Goal: Task Accomplishment & Management: Use online tool/utility

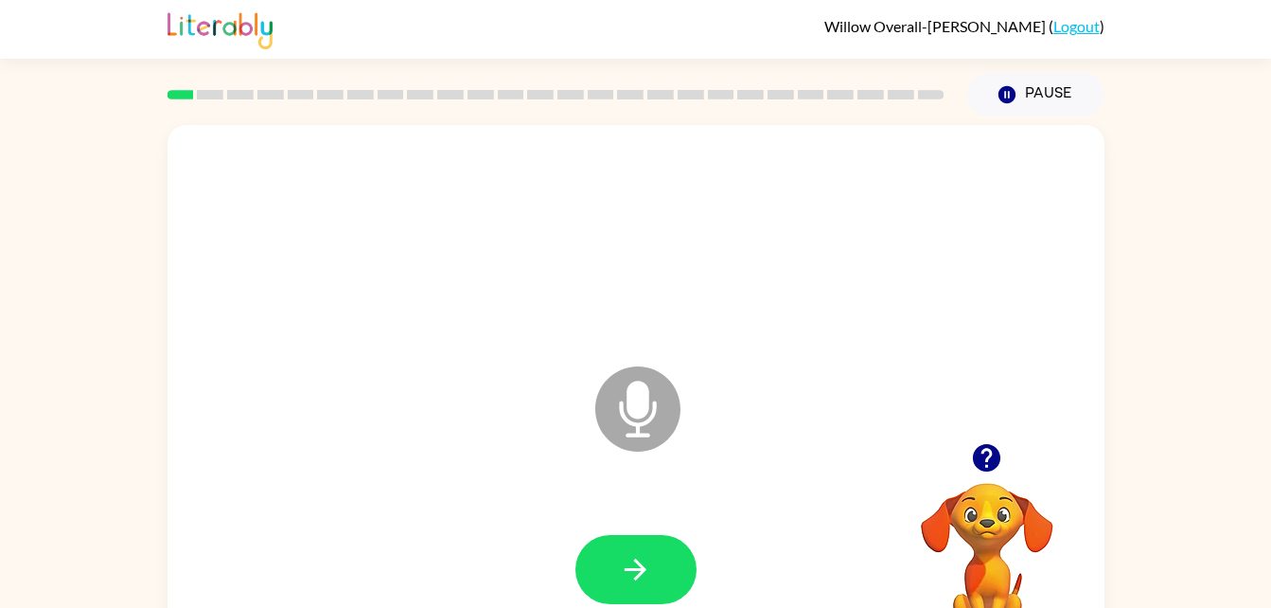
click at [987, 577] on video "Your browser must support playing .mp4 files to use Literably. Please try using…" at bounding box center [987, 547] width 189 height 189
click at [646, 433] on icon "Microphone The Microphone is here when it is your turn to talk" at bounding box center [733, 433] width 284 height 142
click at [642, 423] on icon "Microphone The Microphone is here when it is your turn to talk" at bounding box center [733, 433] width 284 height 142
click at [659, 398] on icon at bounding box center [637, 408] width 85 height 85
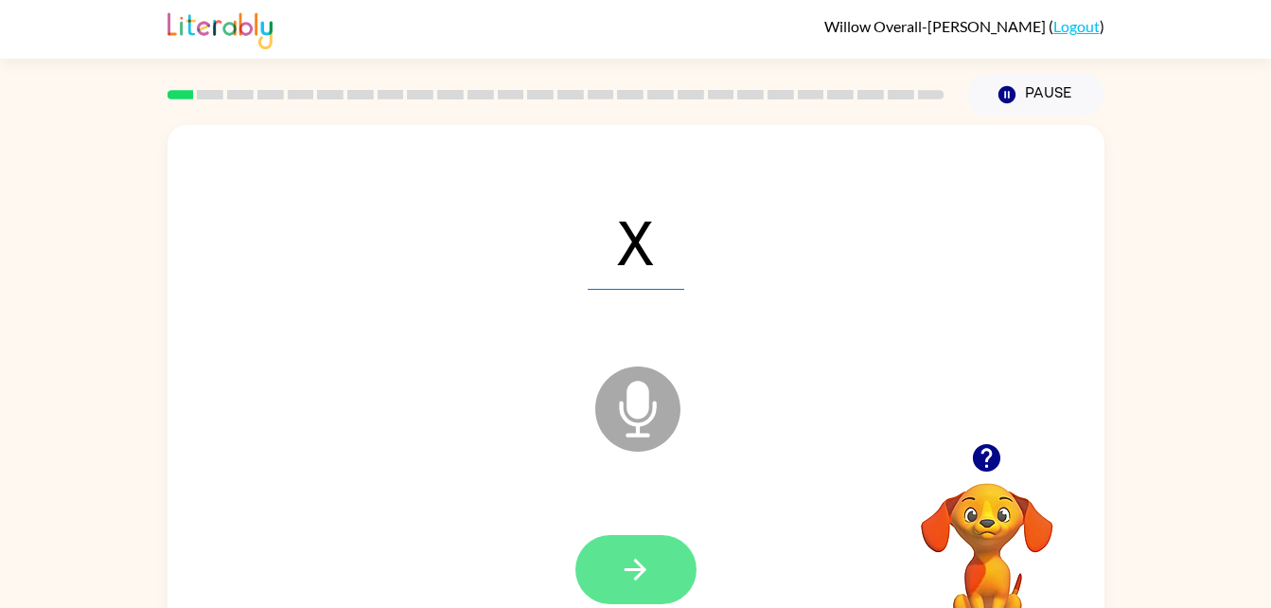
click at [633, 581] on icon "button" at bounding box center [635, 569] width 33 height 33
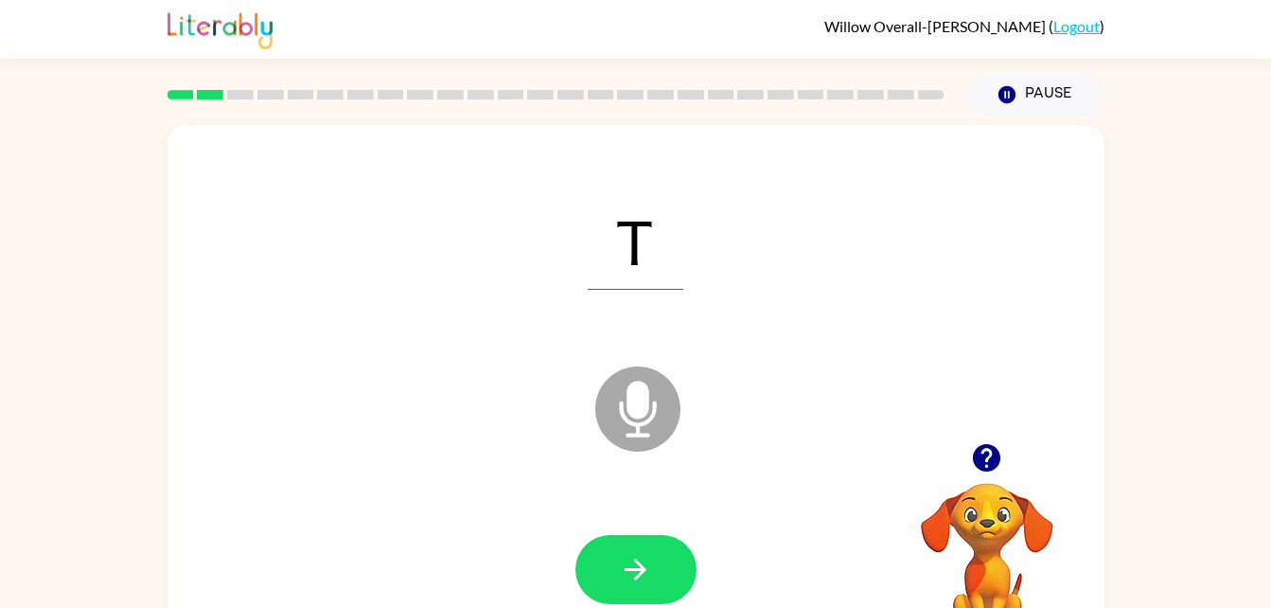
click at [652, 414] on icon "Microphone The Microphone is here when it is your turn to talk" at bounding box center [733, 433] width 284 height 142
click at [638, 423] on icon "Microphone The Microphone is here when it is your turn to talk" at bounding box center [733, 433] width 284 height 142
click at [644, 417] on icon at bounding box center [637, 408] width 85 height 85
click at [630, 397] on icon "Microphone The Microphone is here when it is your turn to talk" at bounding box center [733, 433] width 284 height 142
click at [638, 419] on icon at bounding box center [637, 408] width 85 height 85
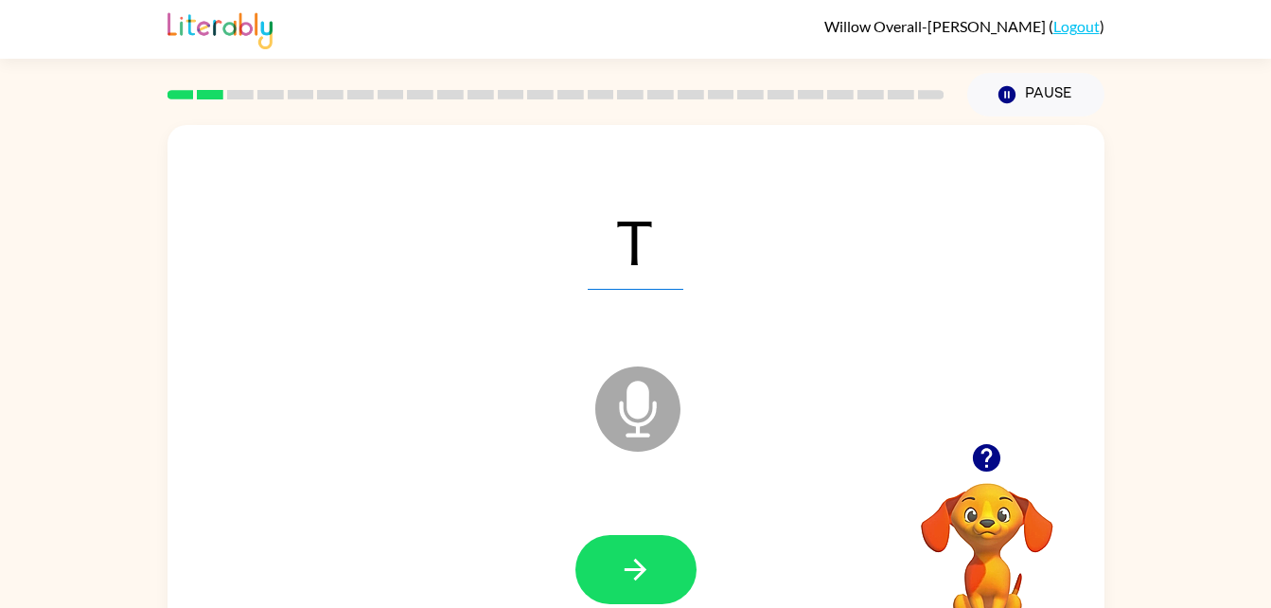
click at [625, 408] on icon at bounding box center [637, 408] width 85 height 85
click at [613, 405] on icon at bounding box center [637, 408] width 85 height 85
click at [642, 441] on icon at bounding box center [637, 408] width 85 height 85
click at [641, 449] on icon at bounding box center [637, 408] width 85 height 85
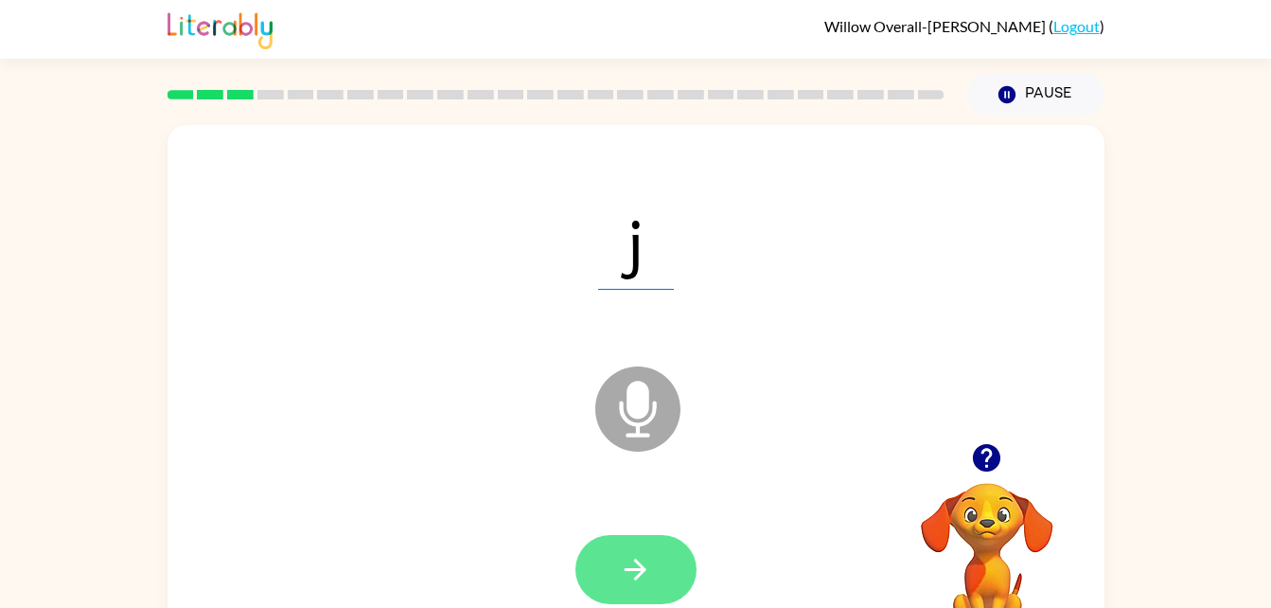
click at [628, 560] on icon "button" at bounding box center [635, 569] width 33 height 33
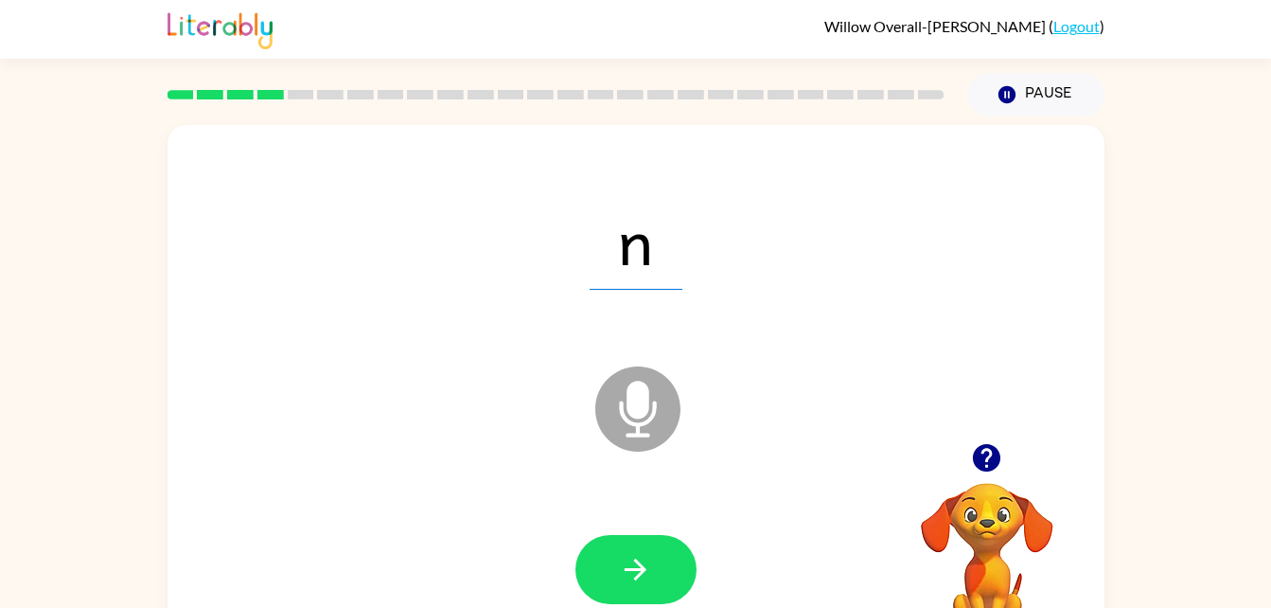
click at [654, 402] on icon "Microphone The Microphone is here when it is your turn to talk" at bounding box center [733, 433] width 284 height 142
click at [639, 586] on button "button" at bounding box center [635, 569] width 121 height 69
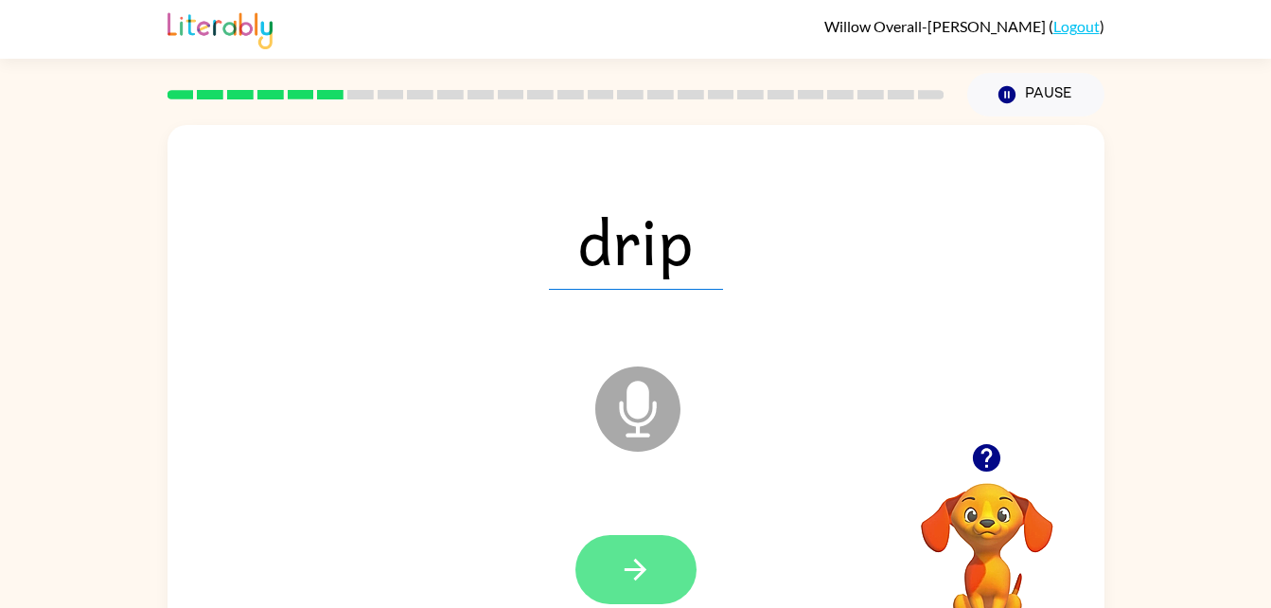
click at [640, 571] on icon "button" at bounding box center [635, 569] width 33 height 33
click at [638, 568] on icon "button" at bounding box center [636, 569] width 22 height 22
click at [623, 566] on icon "button" at bounding box center [635, 569] width 33 height 33
click at [615, 565] on button "button" at bounding box center [635, 569] width 121 height 69
click at [621, 587] on button "button" at bounding box center [635, 569] width 121 height 69
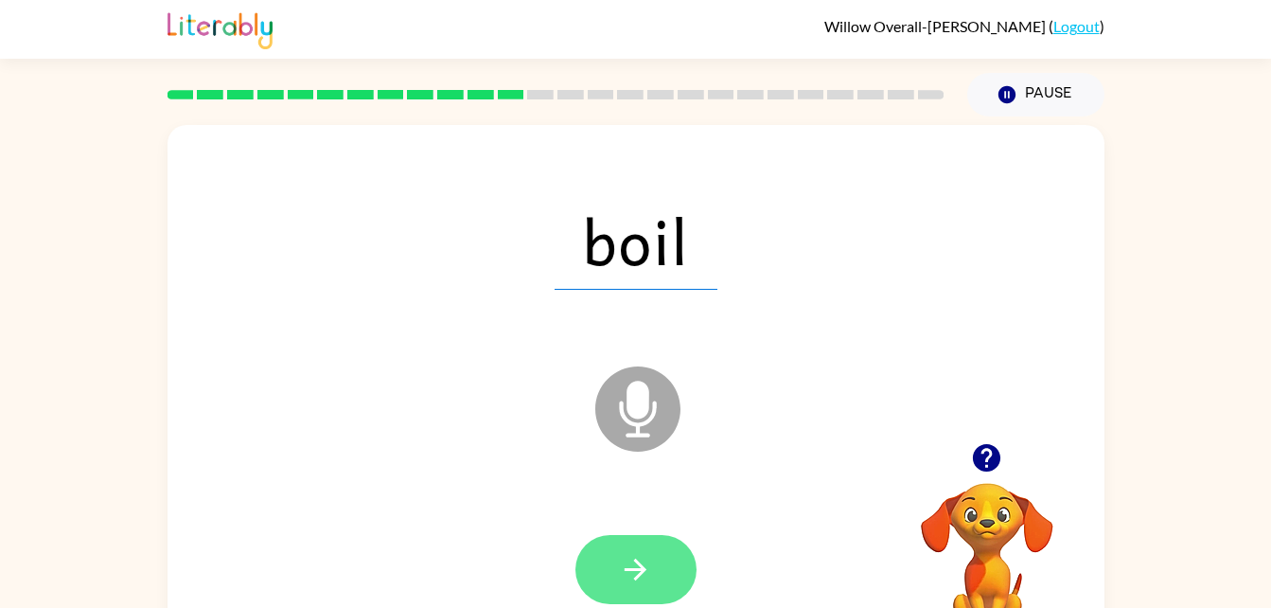
click at [647, 568] on icon "button" at bounding box center [635, 569] width 33 height 33
click at [640, 579] on icon "button" at bounding box center [635, 569] width 33 height 33
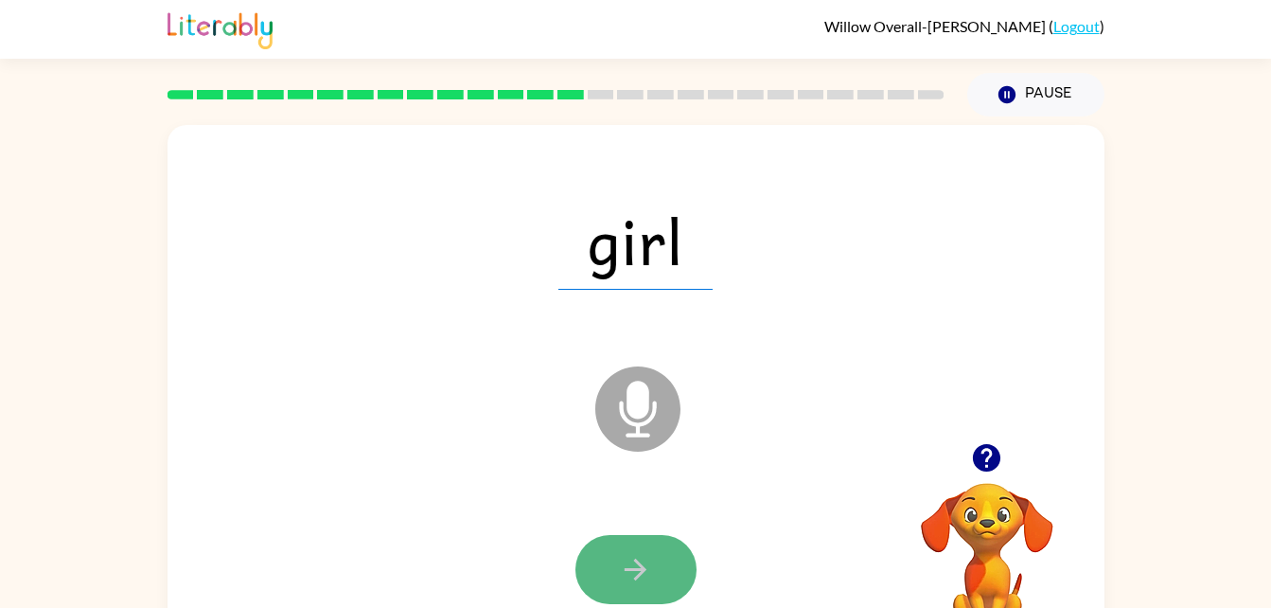
click at [632, 587] on button "button" at bounding box center [635, 569] width 121 height 69
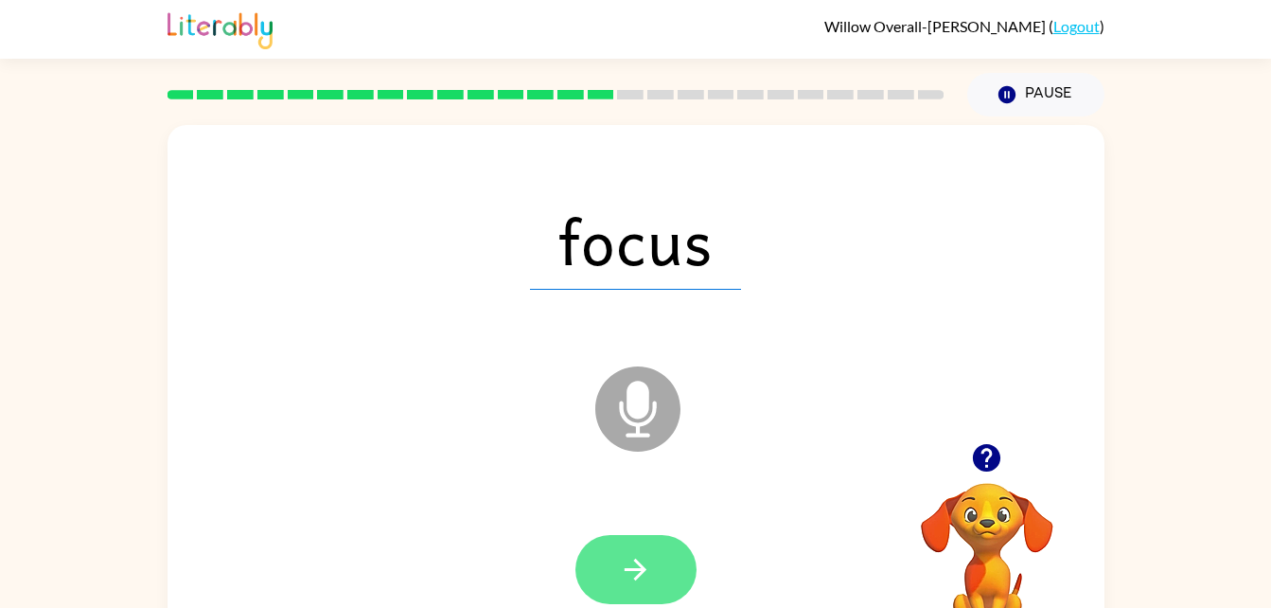
click at [602, 559] on button "button" at bounding box center [635, 569] width 121 height 69
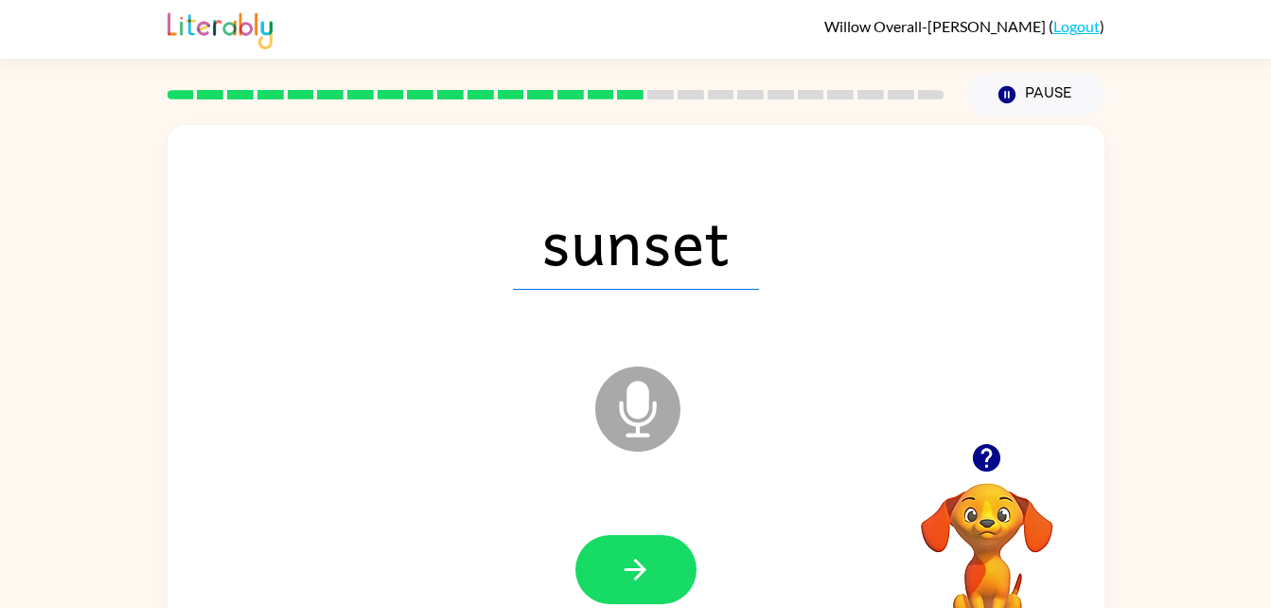
click at [966, 466] on button "button" at bounding box center [987, 457] width 48 height 48
click at [970, 463] on video "Your browser must support playing .mp4 files to use Literably. Please try using…" at bounding box center [987, 547] width 189 height 189
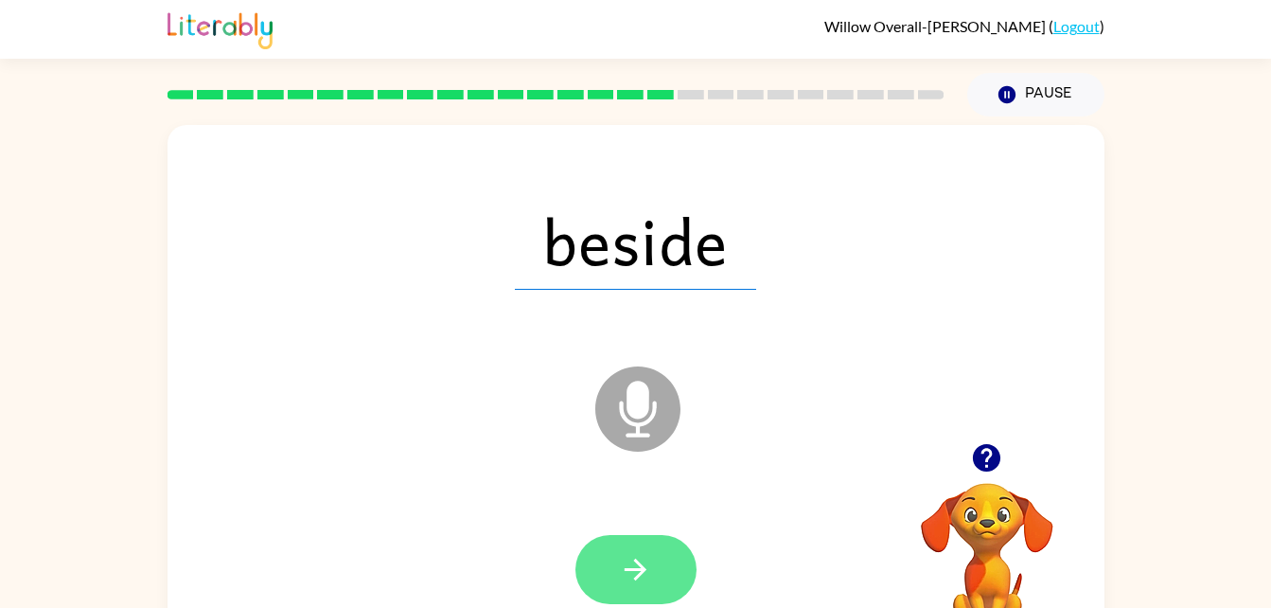
click at [637, 579] on icon "button" at bounding box center [635, 569] width 33 height 33
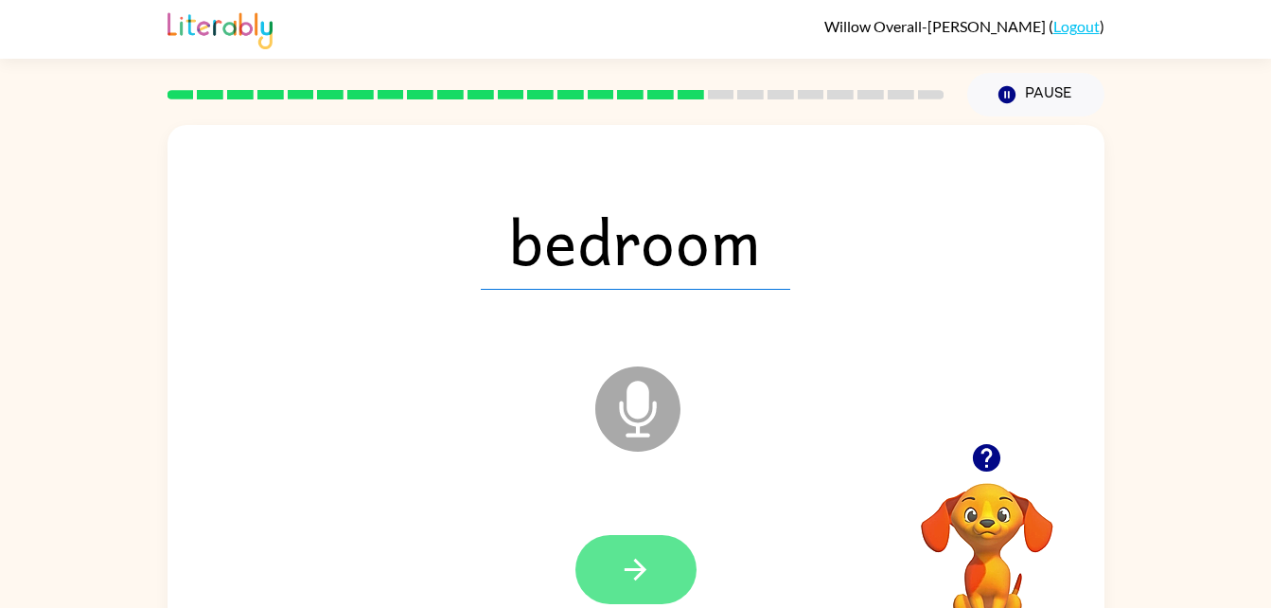
click at [664, 571] on button "button" at bounding box center [635, 569] width 121 height 69
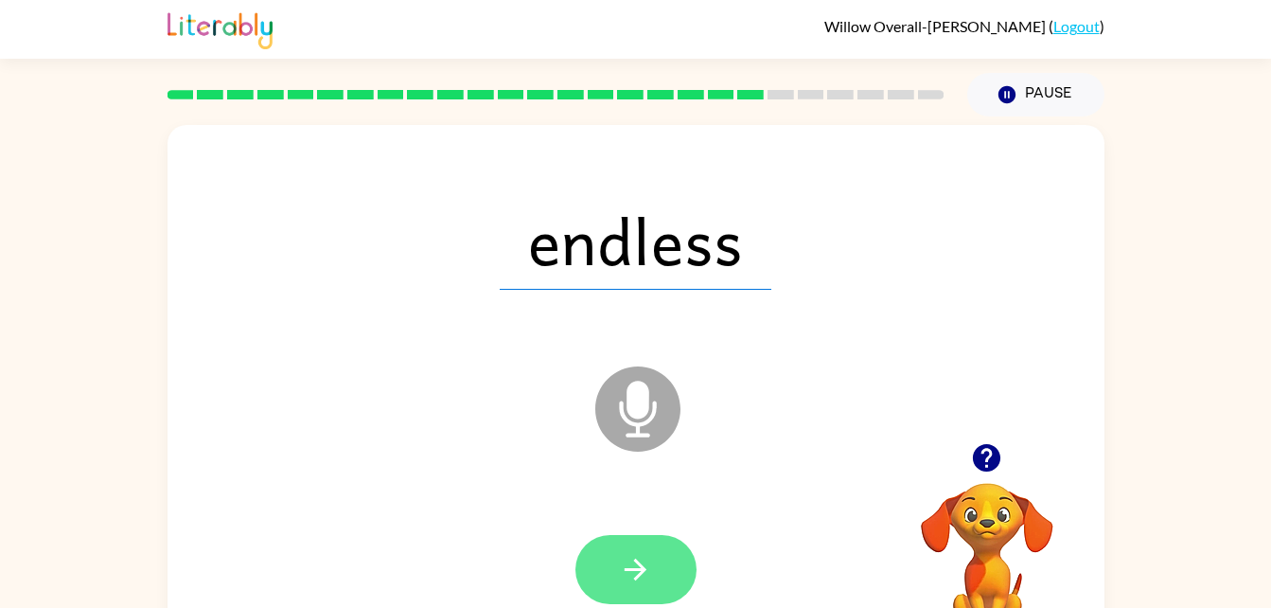
click at [619, 557] on icon "button" at bounding box center [635, 569] width 33 height 33
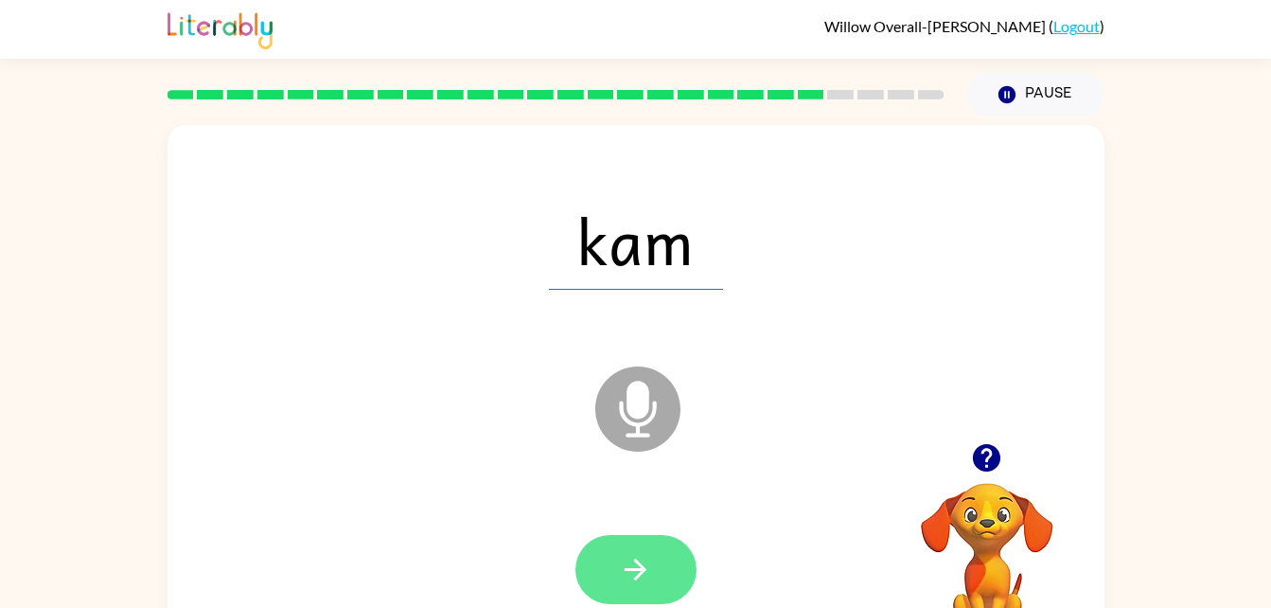
click at [654, 556] on button "button" at bounding box center [635, 569] width 121 height 69
click at [599, 577] on button "button" at bounding box center [635, 569] width 121 height 69
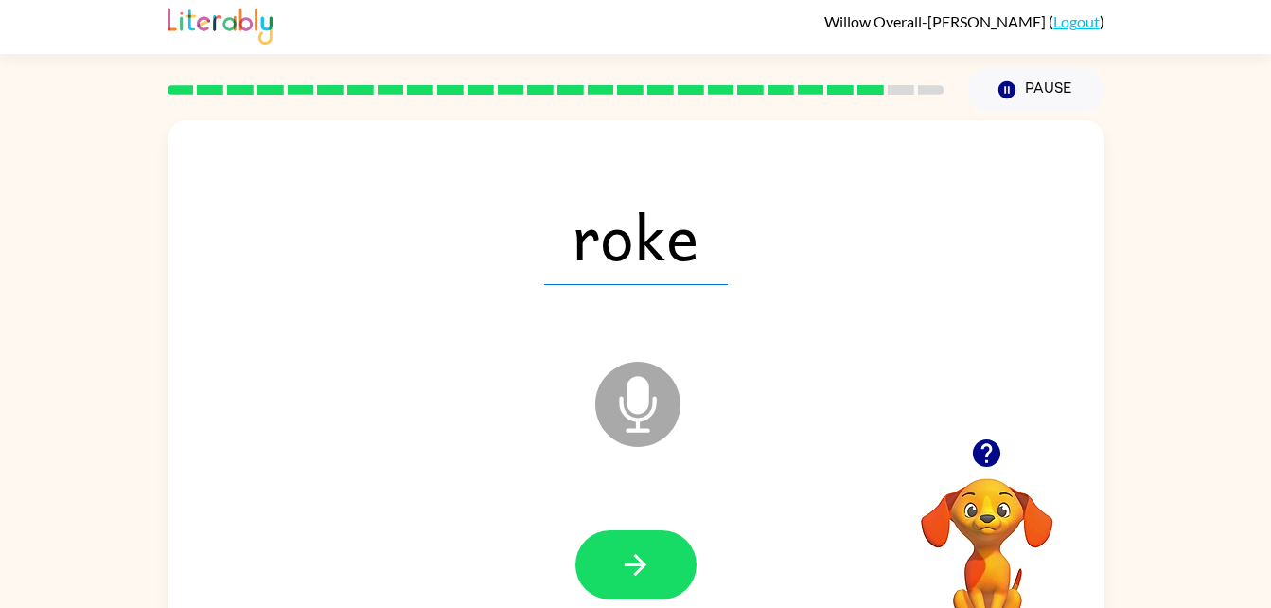
scroll to position [15, 0]
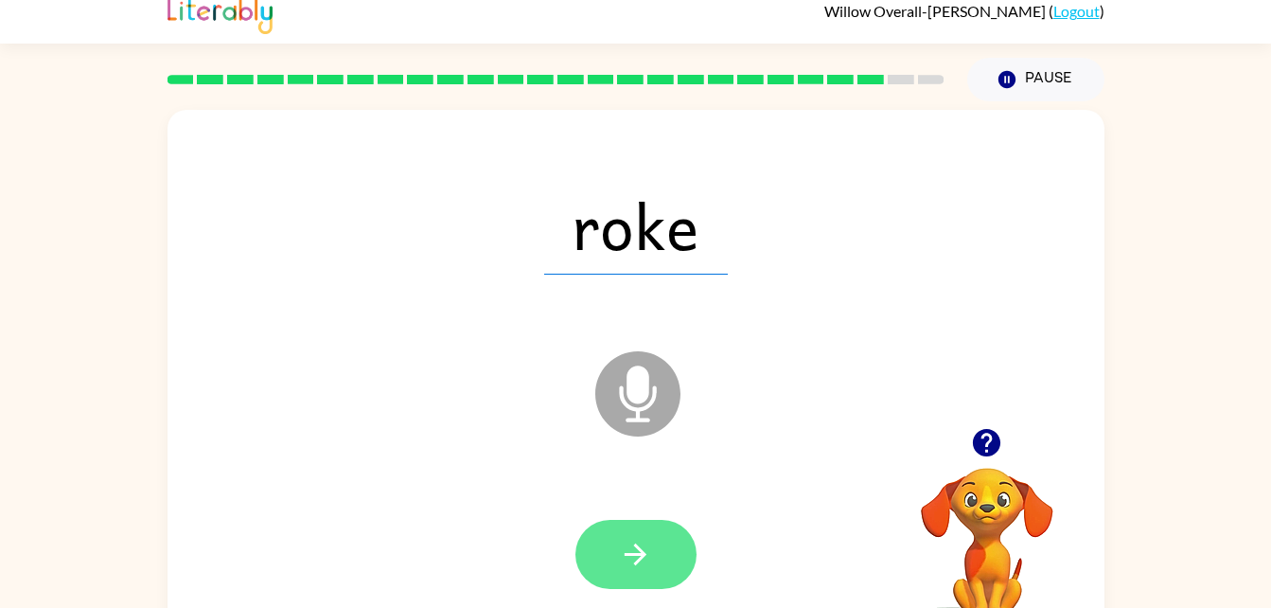
click at [614, 549] on button "button" at bounding box center [635, 554] width 121 height 69
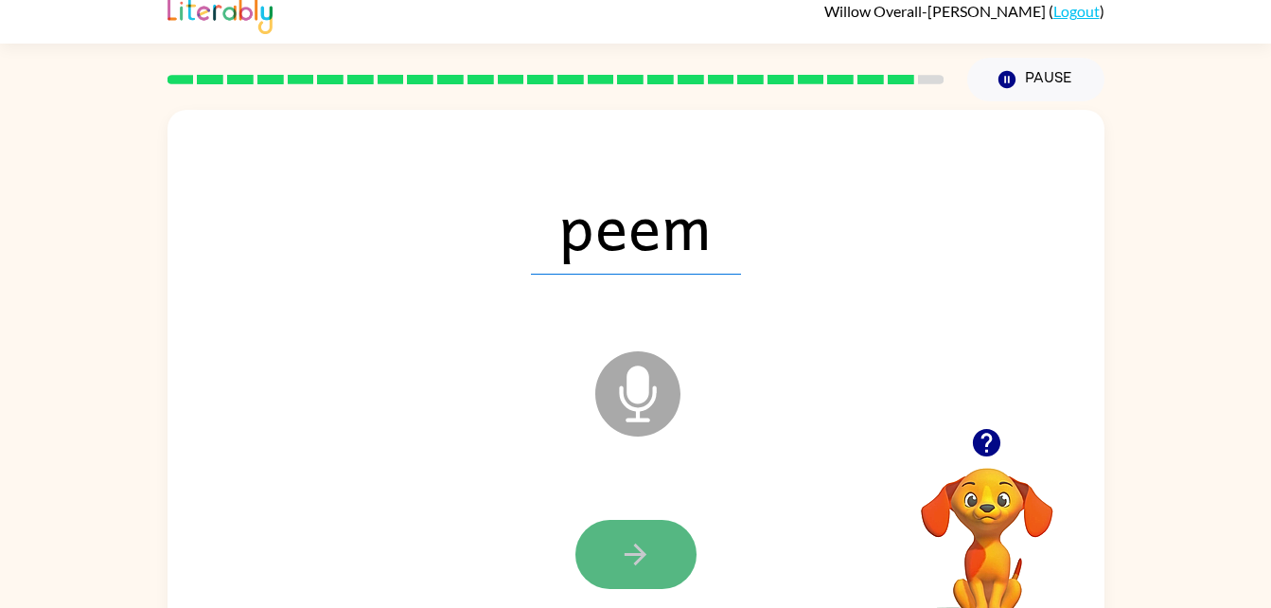
click at [648, 568] on icon "button" at bounding box center [635, 554] width 33 height 33
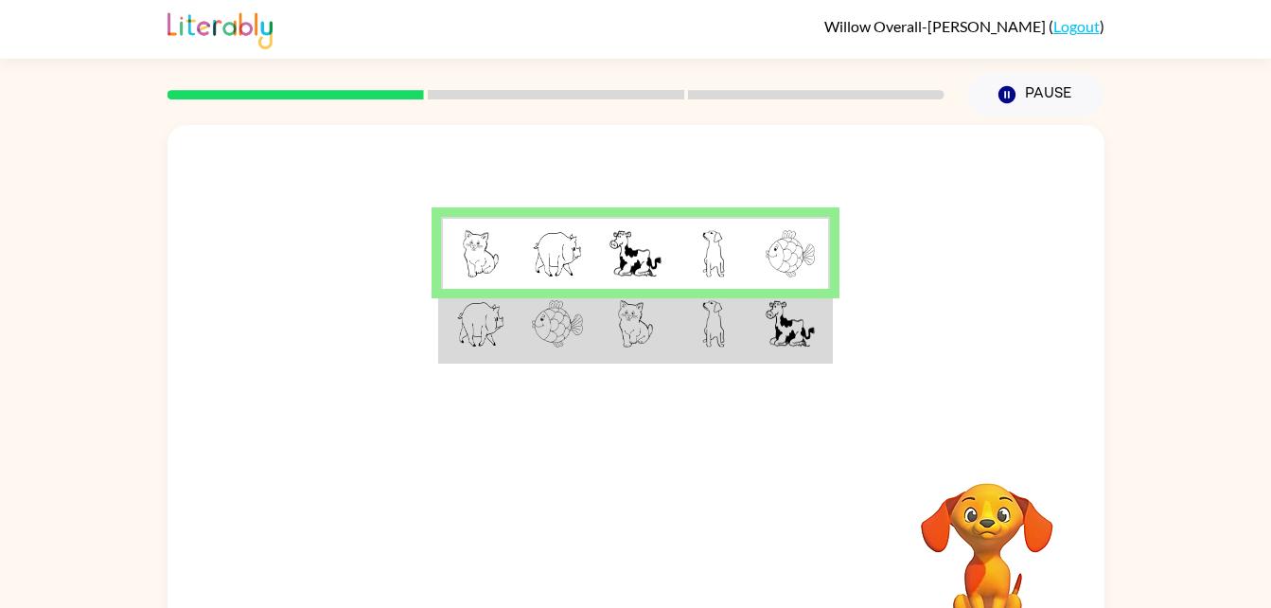
click at [993, 487] on video "Your browser must support playing .mp4 files to use Literably. Please try using…" at bounding box center [987, 547] width 189 height 189
click at [1000, 523] on video "Your browser must support playing .mp4 files to use Literably. Please try using…" at bounding box center [987, 547] width 189 height 189
click at [798, 274] on img at bounding box center [790, 253] width 49 height 47
click at [801, 257] on img at bounding box center [790, 253] width 49 height 47
click at [808, 254] on img at bounding box center [790, 253] width 49 height 47
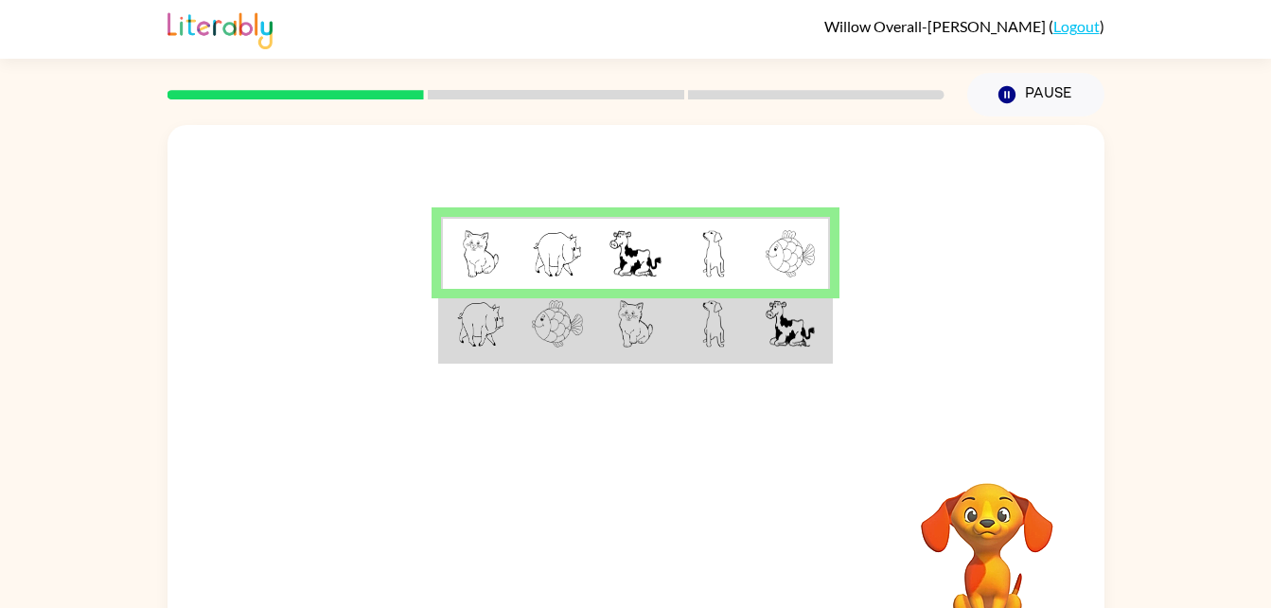
click at [795, 259] on img at bounding box center [790, 253] width 49 height 47
click at [810, 242] on img at bounding box center [790, 253] width 49 height 47
click at [796, 240] on img at bounding box center [790, 253] width 49 height 47
click at [803, 246] on img at bounding box center [790, 253] width 49 height 47
click at [686, 235] on td at bounding box center [714, 253] width 78 height 73
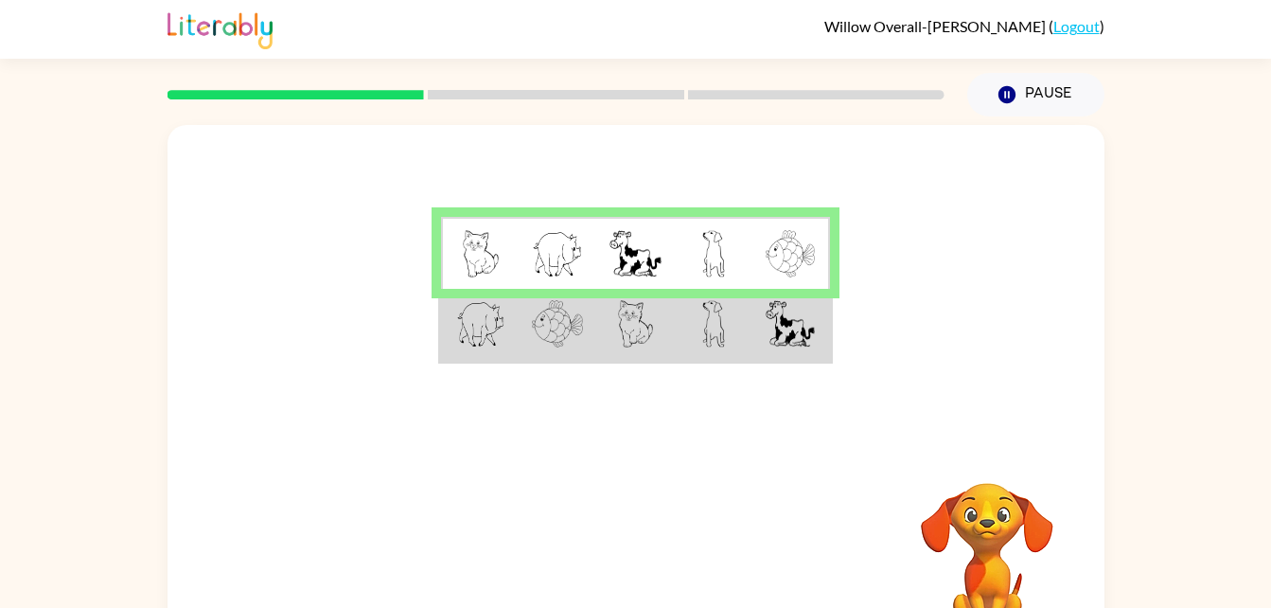
click at [678, 256] on td at bounding box center [714, 253] width 78 height 73
click at [642, 266] on img at bounding box center [635, 253] width 51 height 47
click at [615, 325] on td at bounding box center [635, 325] width 78 height 73
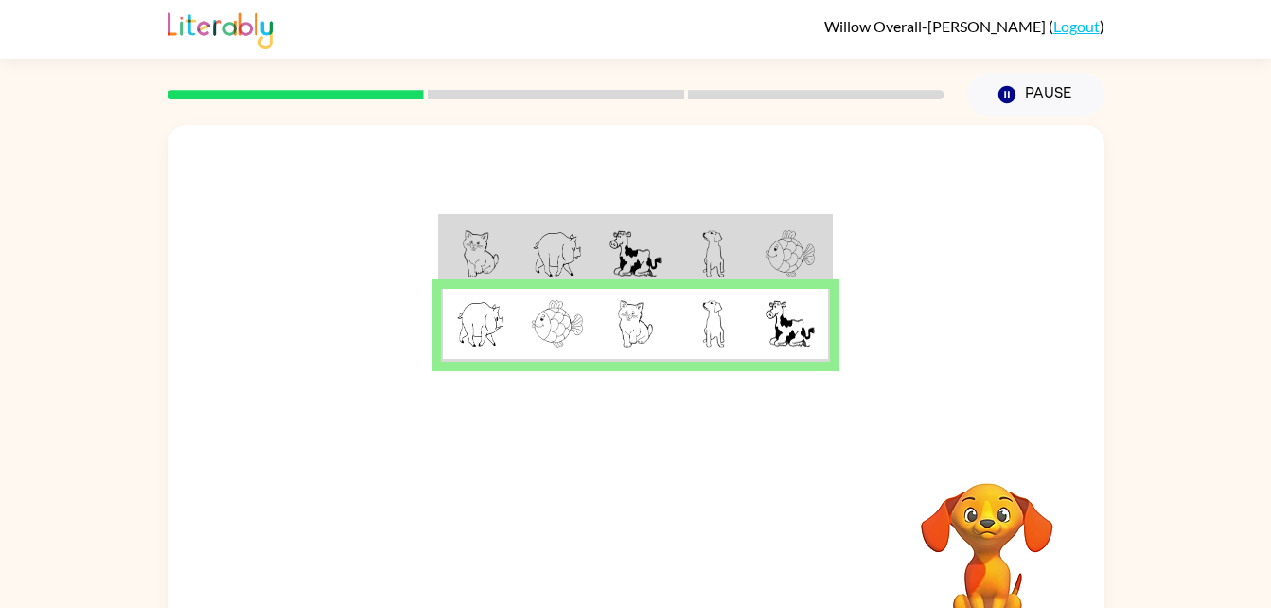
click at [618, 325] on img at bounding box center [636, 323] width 36 height 47
click at [625, 539] on button "button" at bounding box center [635, 558] width 121 height 69
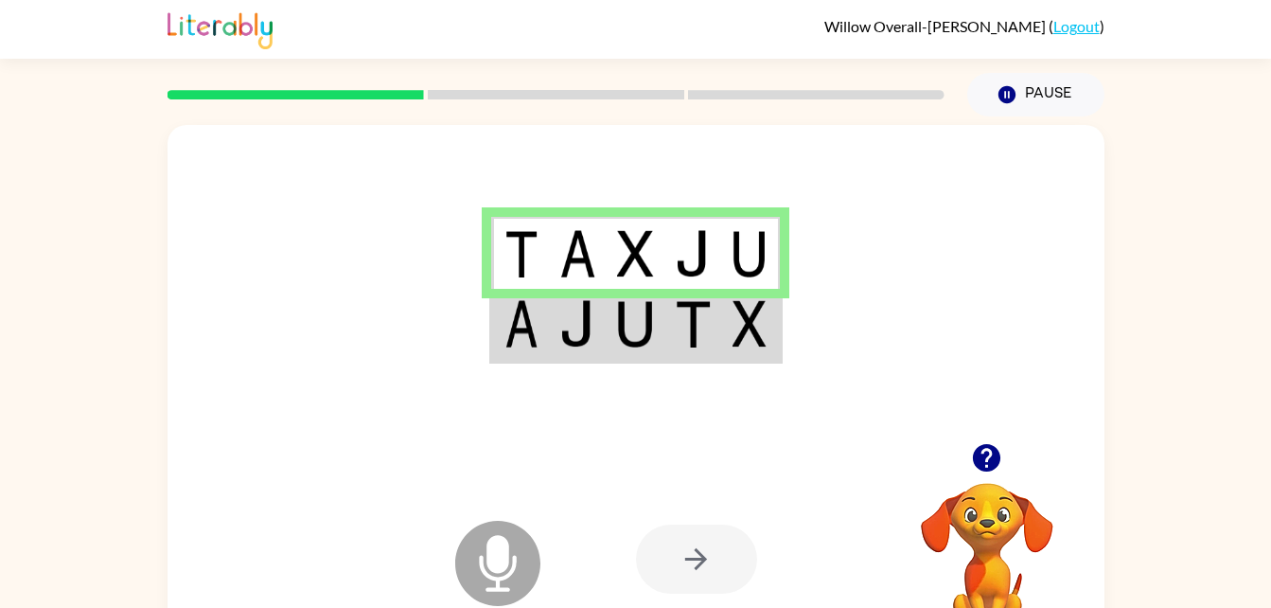
scroll to position [3, 0]
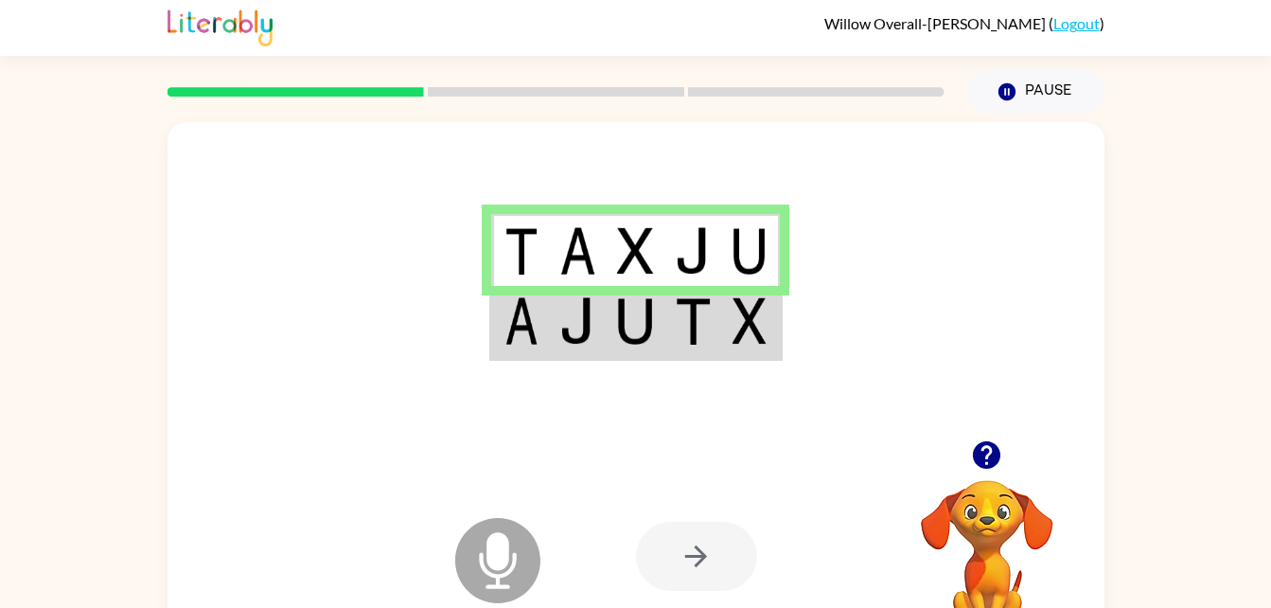
click at [571, 257] on img at bounding box center [577, 250] width 36 height 47
click at [535, 235] on img at bounding box center [521, 250] width 34 height 47
click at [516, 244] on img at bounding box center [521, 250] width 34 height 47
click at [587, 245] on img at bounding box center [577, 250] width 36 height 47
click at [695, 239] on img at bounding box center [693, 250] width 36 height 47
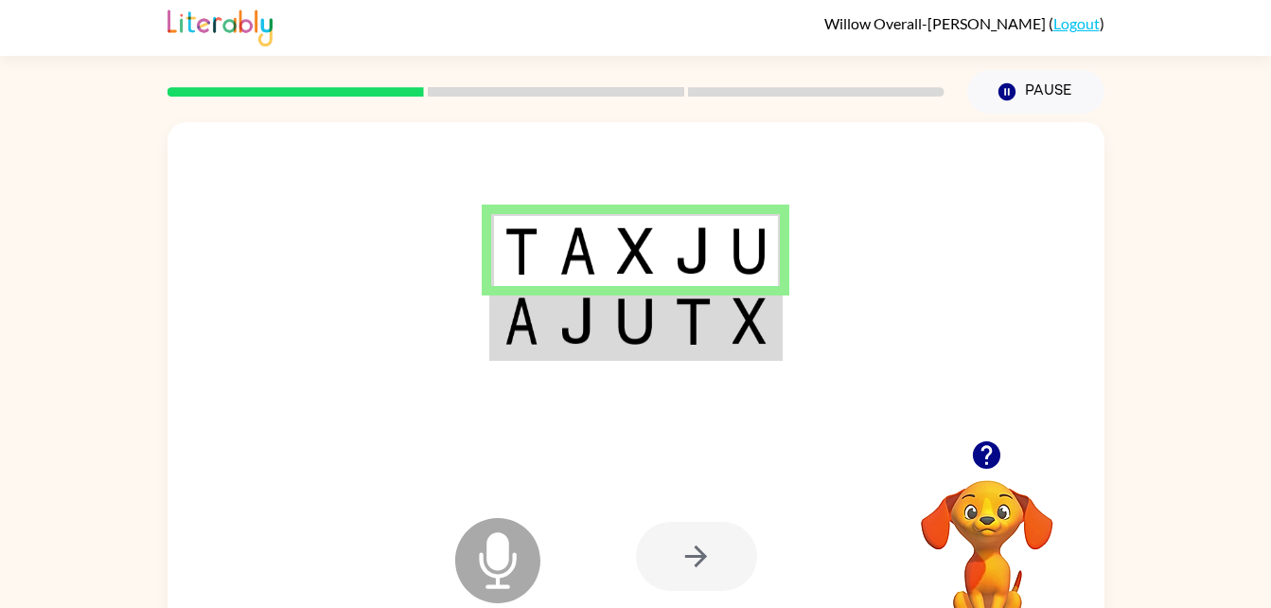
click at [601, 250] on td at bounding box center [578, 250] width 58 height 73
click at [982, 443] on icon "button" at bounding box center [986, 454] width 27 height 27
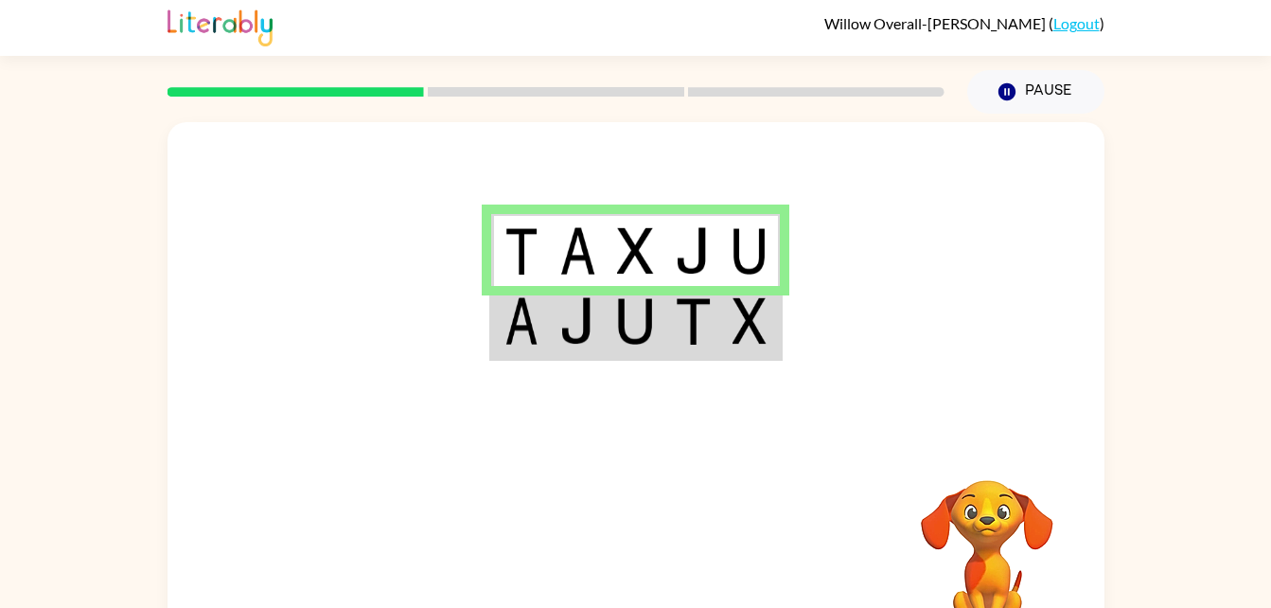
click at [553, 253] on td at bounding box center [578, 250] width 58 height 73
click at [1046, 78] on button "Pause Pause" at bounding box center [1035, 92] width 137 height 44
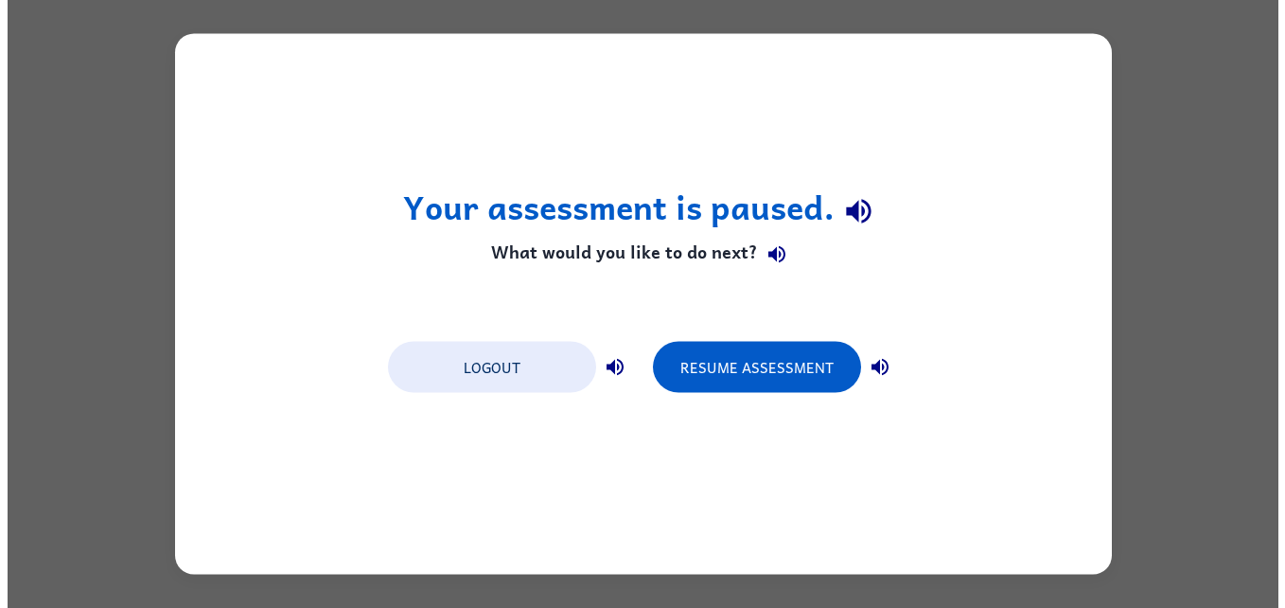
scroll to position [0, 0]
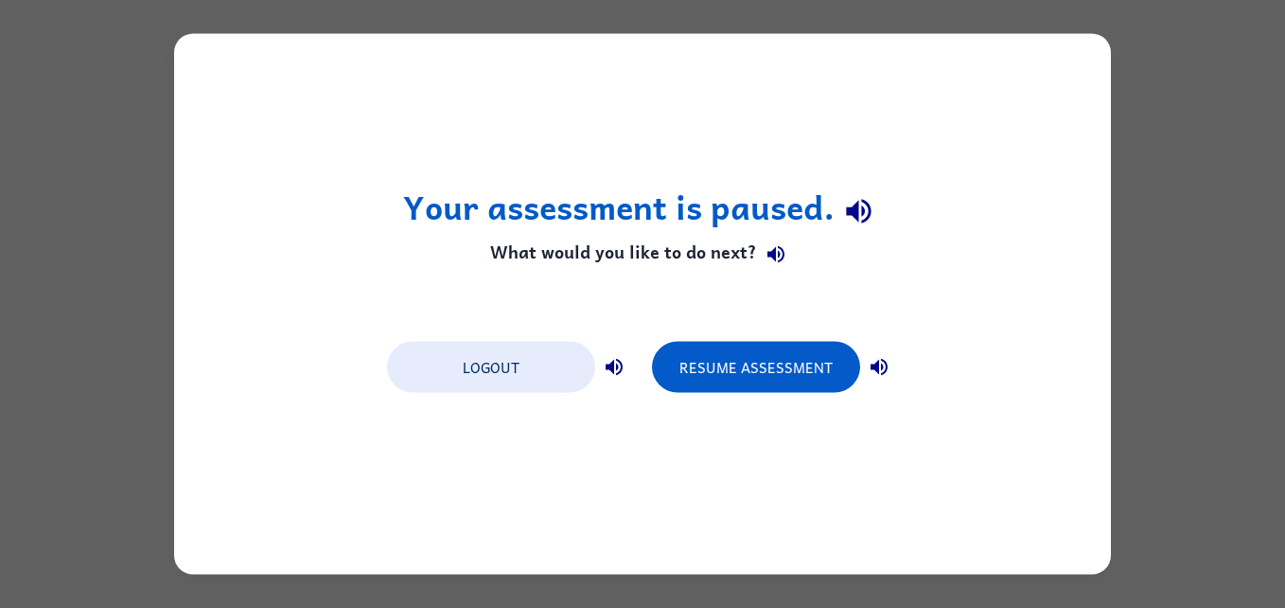
click at [879, 207] on button "button" at bounding box center [859, 210] width 48 height 48
click at [625, 370] on icon "button" at bounding box center [614, 367] width 23 height 23
click at [867, 210] on icon "button" at bounding box center [858, 210] width 33 height 33
click at [893, 353] on div "Resume Assessment" at bounding box center [775, 365] width 246 height 53
click at [888, 377] on icon "button" at bounding box center [879, 367] width 23 height 23
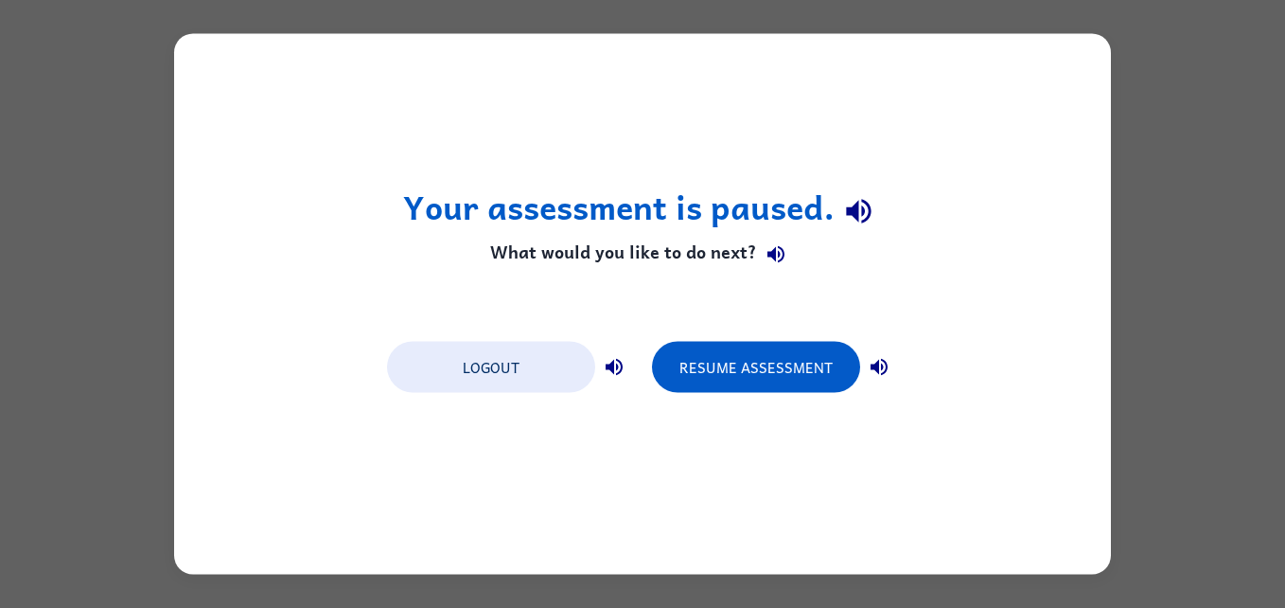
click at [608, 375] on icon "button" at bounding box center [614, 367] width 23 height 23
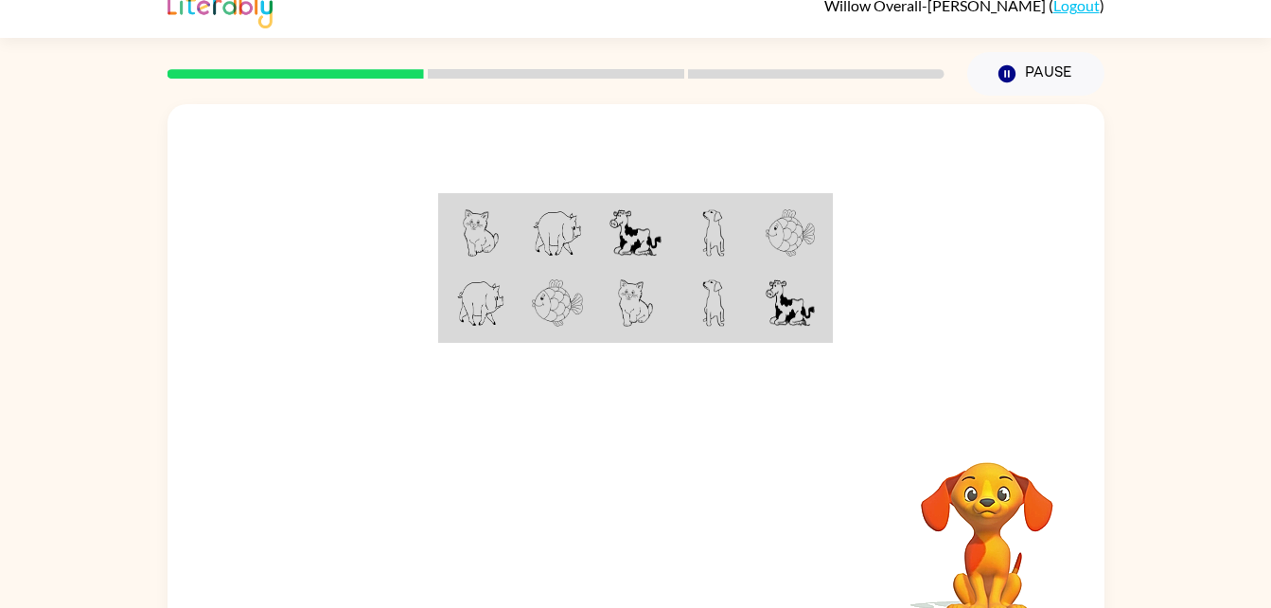
scroll to position [22, 0]
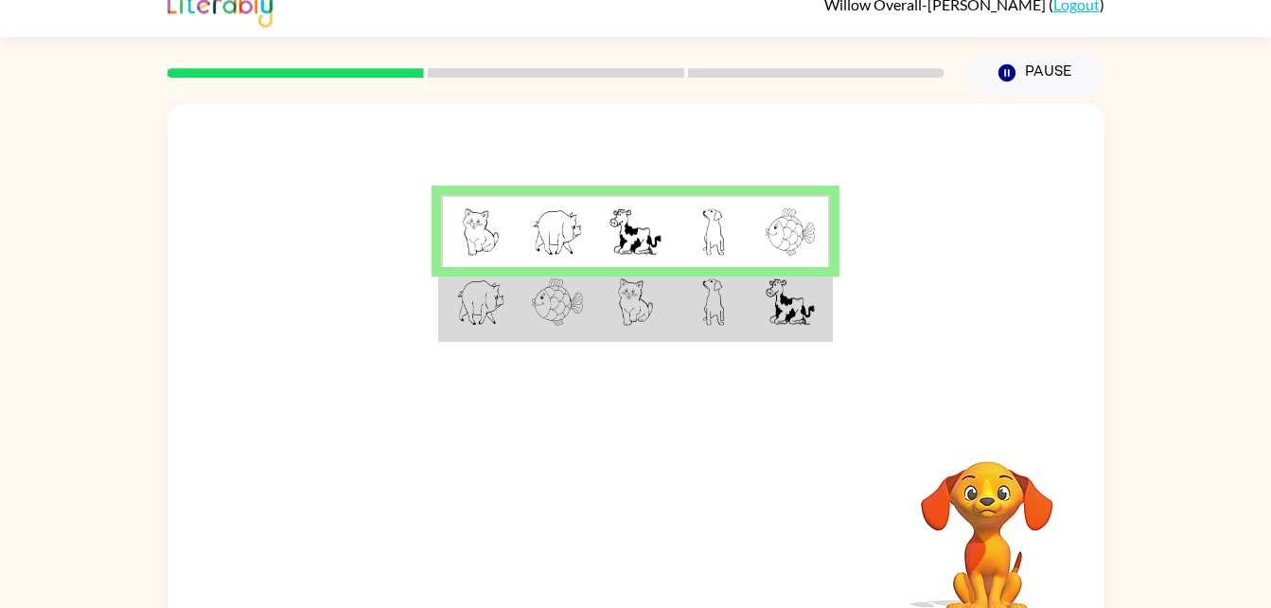
click at [738, 221] on td at bounding box center [714, 231] width 78 height 73
click at [735, 223] on td at bounding box center [714, 231] width 78 height 73
click at [781, 202] on td at bounding box center [791, 231] width 78 height 73
click at [797, 251] on img at bounding box center [790, 231] width 49 height 47
click at [811, 250] on img at bounding box center [790, 231] width 49 height 47
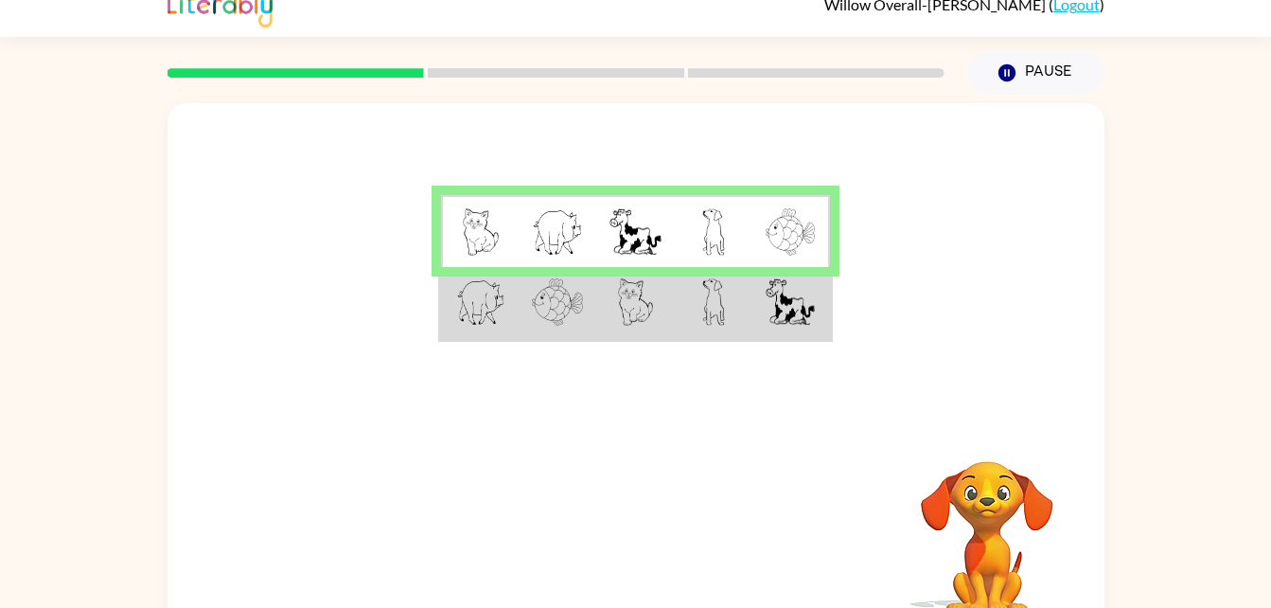
click at [762, 257] on td at bounding box center [791, 231] width 78 height 73
click at [753, 247] on td at bounding box center [791, 231] width 78 height 73
click at [762, 241] on td at bounding box center [791, 231] width 78 height 73
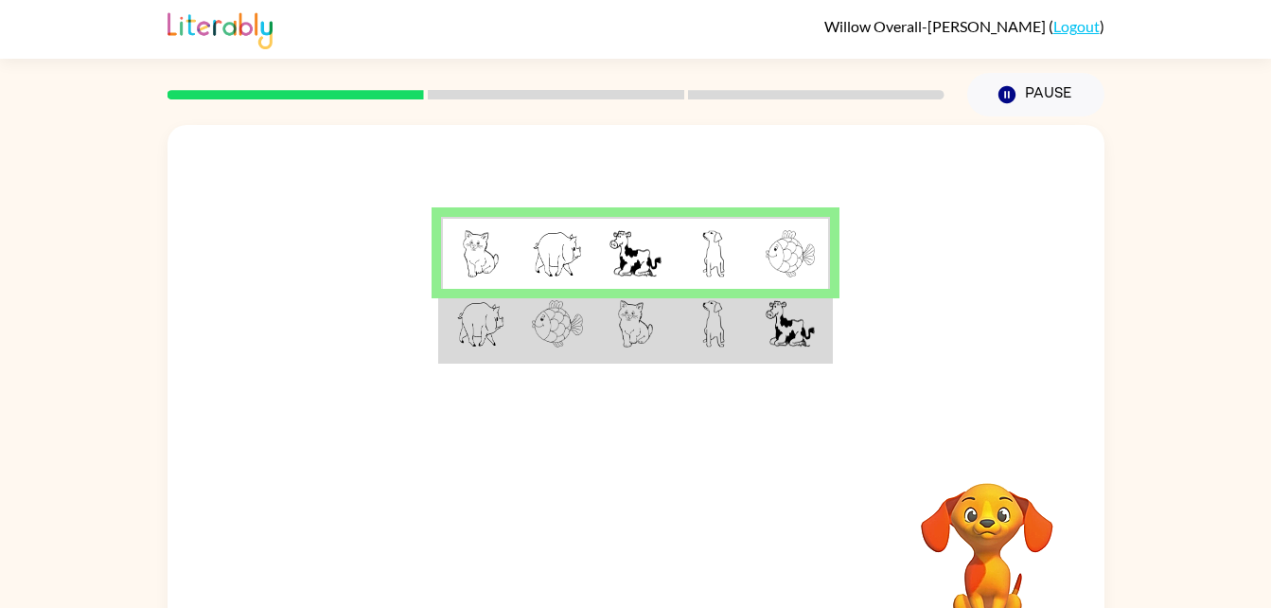
click at [787, 254] on img at bounding box center [790, 253] width 49 height 47
click at [736, 303] on td at bounding box center [714, 325] width 78 height 73
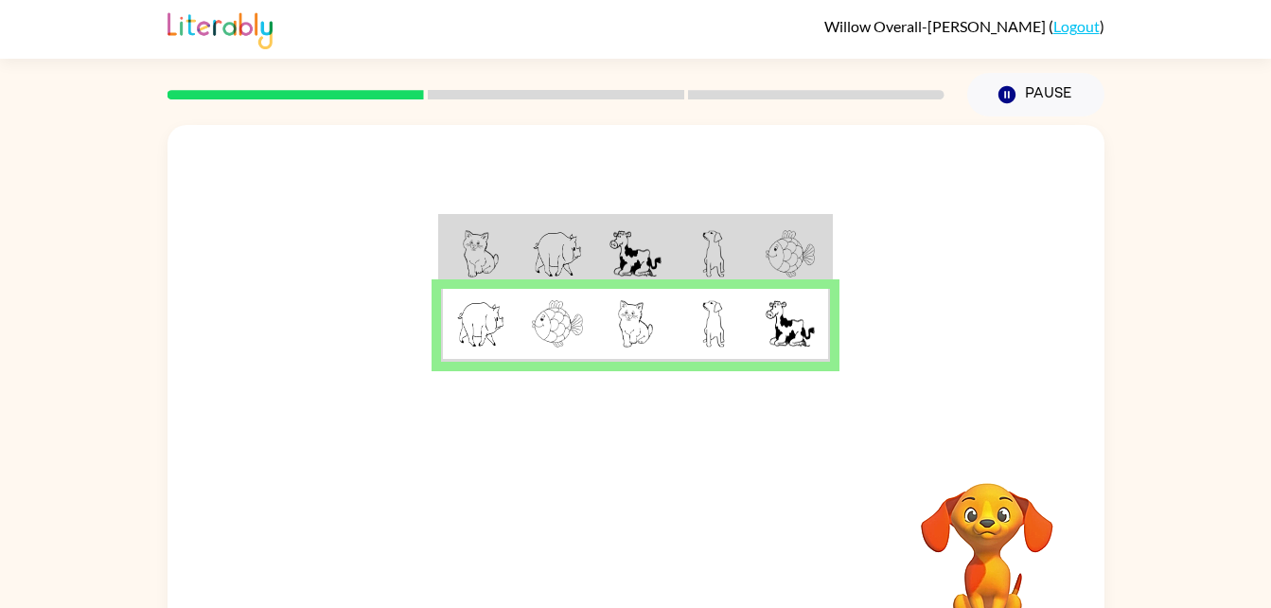
click at [802, 248] on img at bounding box center [790, 253] width 49 height 47
click at [569, 446] on div "Your browser must support playing .mp4 files to use Literably. Please try using…" at bounding box center [636, 395] width 937 height 540
click at [651, 551] on icon "button" at bounding box center [635, 558] width 33 height 33
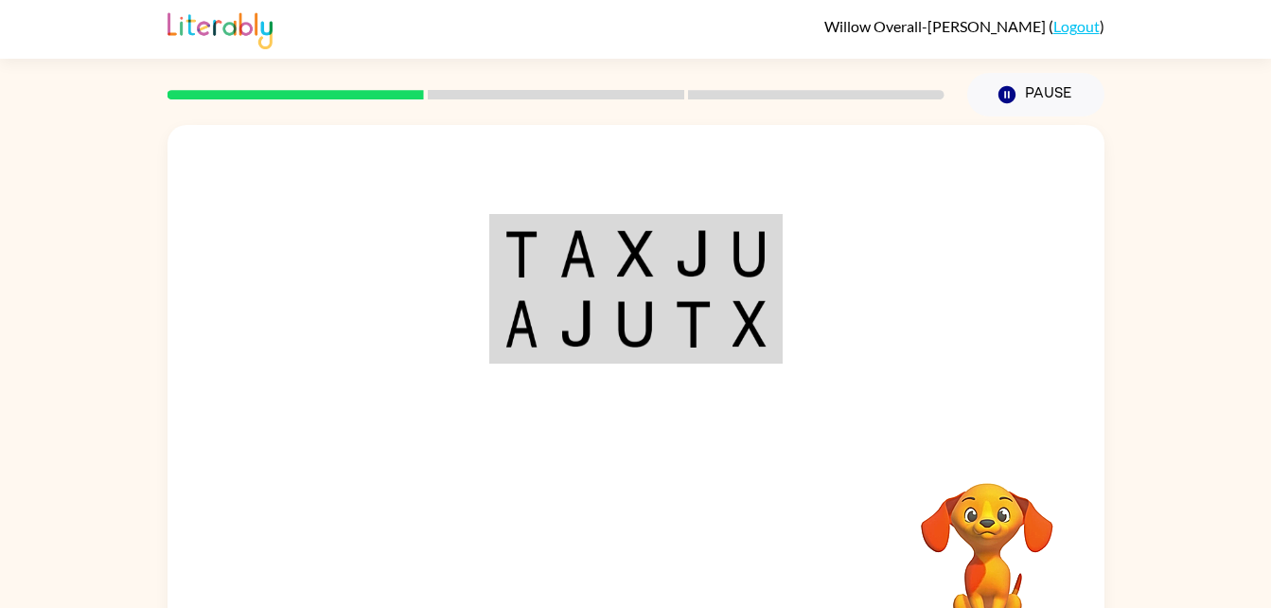
click at [569, 446] on div "Your browser must support playing .mp4 files to use Literably. Please try using…" at bounding box center [636, 395] width 937 height 540
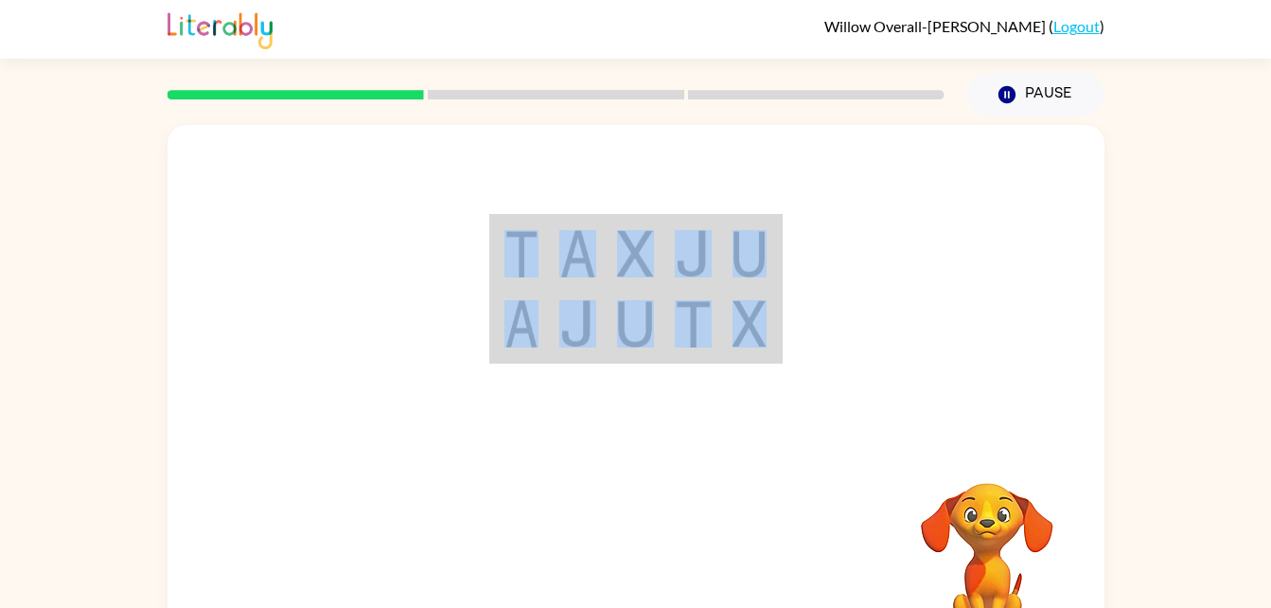
click at [569, 446] on div "Your browser must support playing .mp4 files to use Literably. Please try using…" at bounding box center [636, 395] width 937 height 540
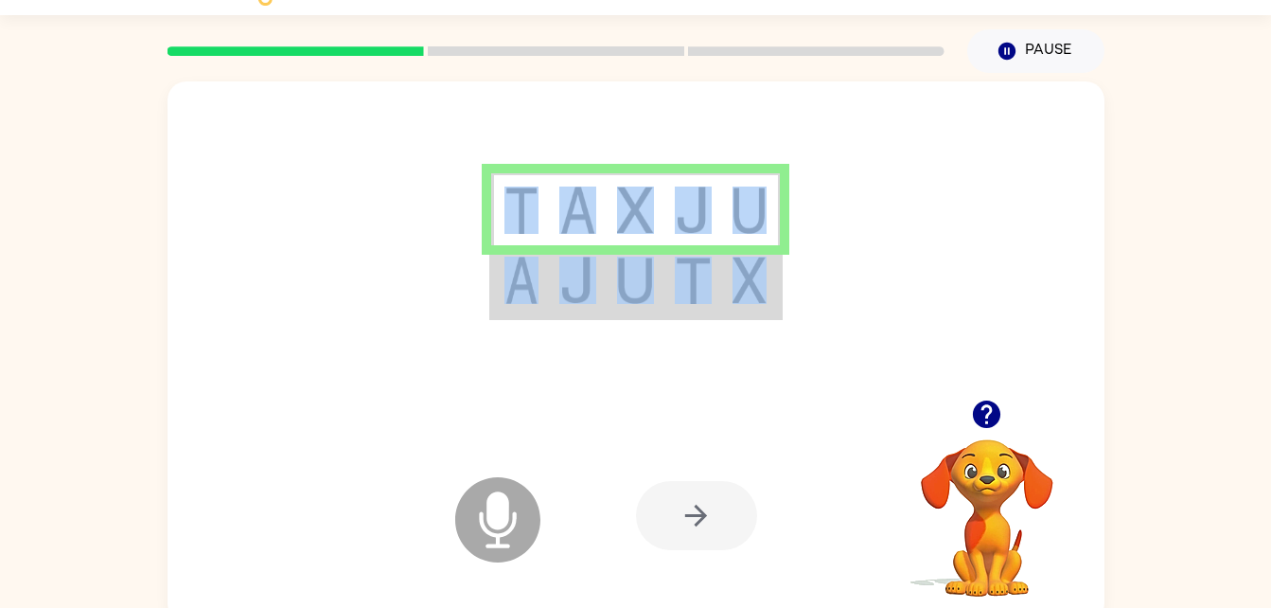
scroll to position [44, 0]
click at [758, 234] on td at bounding box center [751, 208] width 58 height 73
click at [768, 218] on td at bounding box center [751, 208] width 58 height 73
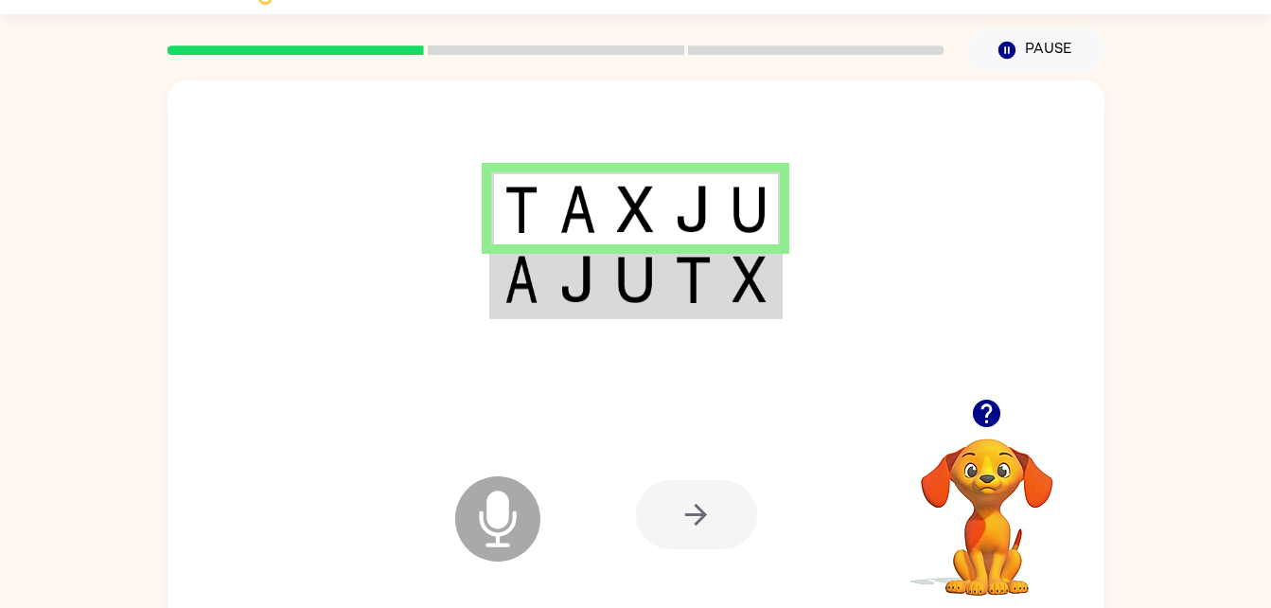
click at [777, 219] on td at bounding box center [751, 208] width 58 height 73
click at [741, 209] on img at bounding box center [750, 209] width 34 height 47
click at [743, 199] on img at bounding box center [750, 209] width 34 height 47
click at [752, 207] on img at bounding box center [750, 209] width 34 height 47
click at [745, 188] on img at bounding box center [750, 209] width 34 height 47
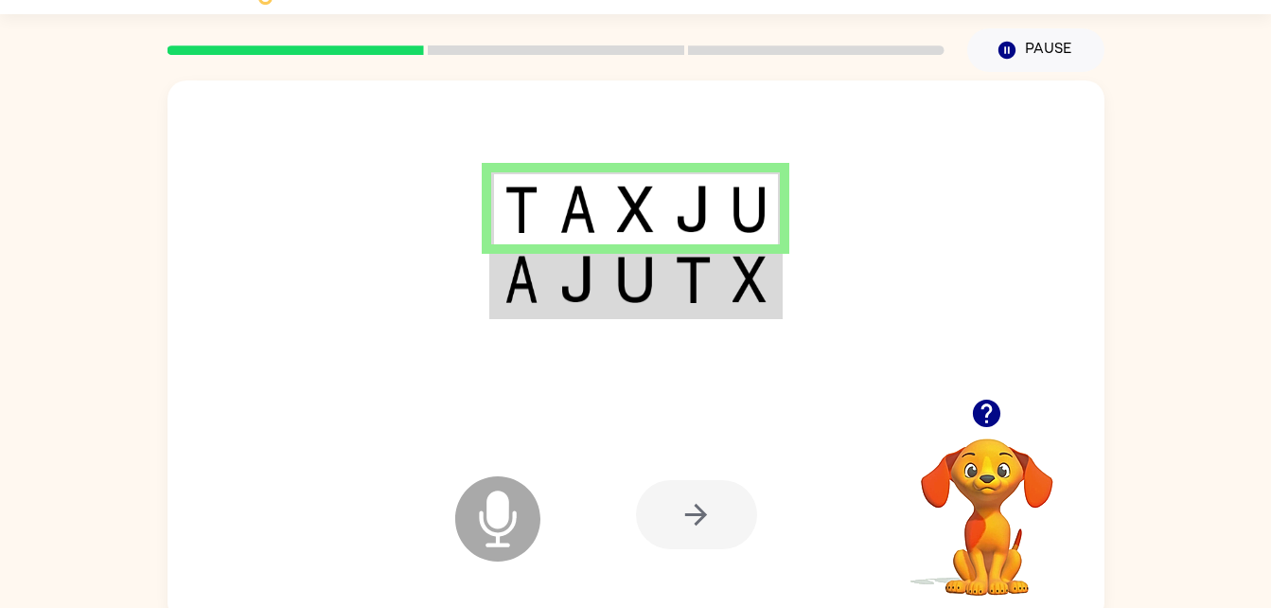
click at [735, 201] on img at bounding box center [750, 209] width 34 height 47
click at [728, 225] on td at bounding box center [751, 208] width 58 height 73
click at [743, 209] on img at bounding box center [750, 209] width 34 height 47
click at [492, 504] on icon "Microphone The Microphone is here when it is your turn to talk" at bounding box center [593, 542] width 284 height 142
click at [699, 514] on div at bounding box center [696, 514] width 121 height 69
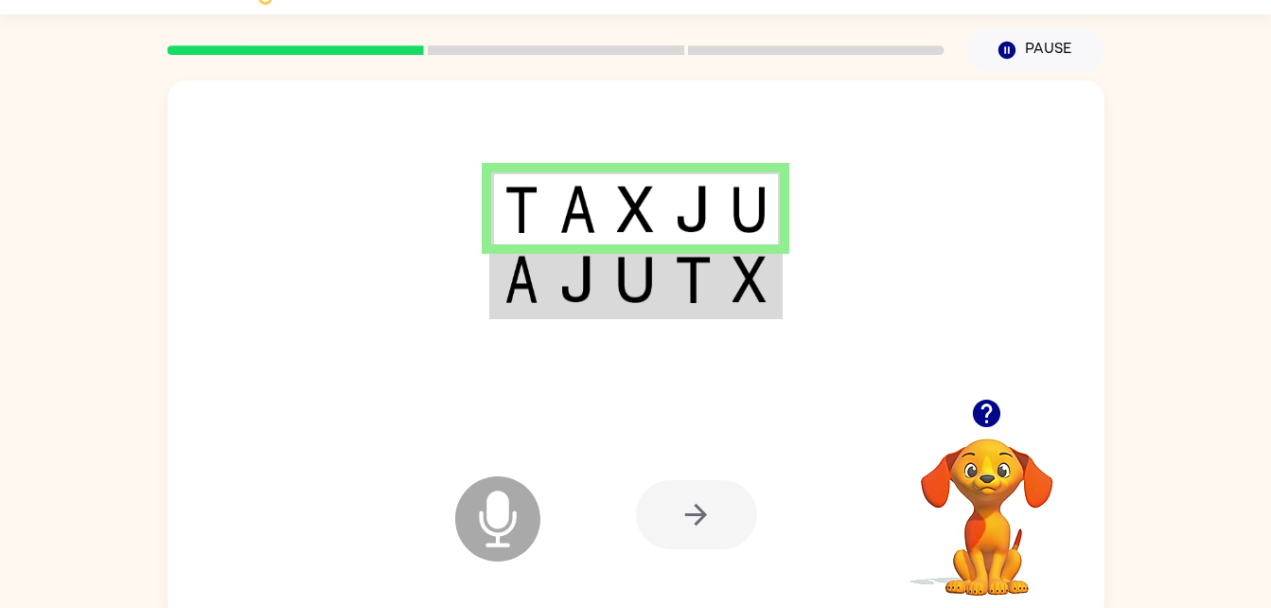
click at [712, 526] on div at bounding box center [696, 514] width 121 height 69
click at [715, 523] on div at bounding box center [696, 514] width 121 height 69
click at [714, 509] on div at bounding box center [696, 514] width 121 height 69
click at [703, 516] on div at bounding box center [696, 514] width 121 height 69
click at [711, 505] on div at bounding box center [696, 514] width 121 height 69
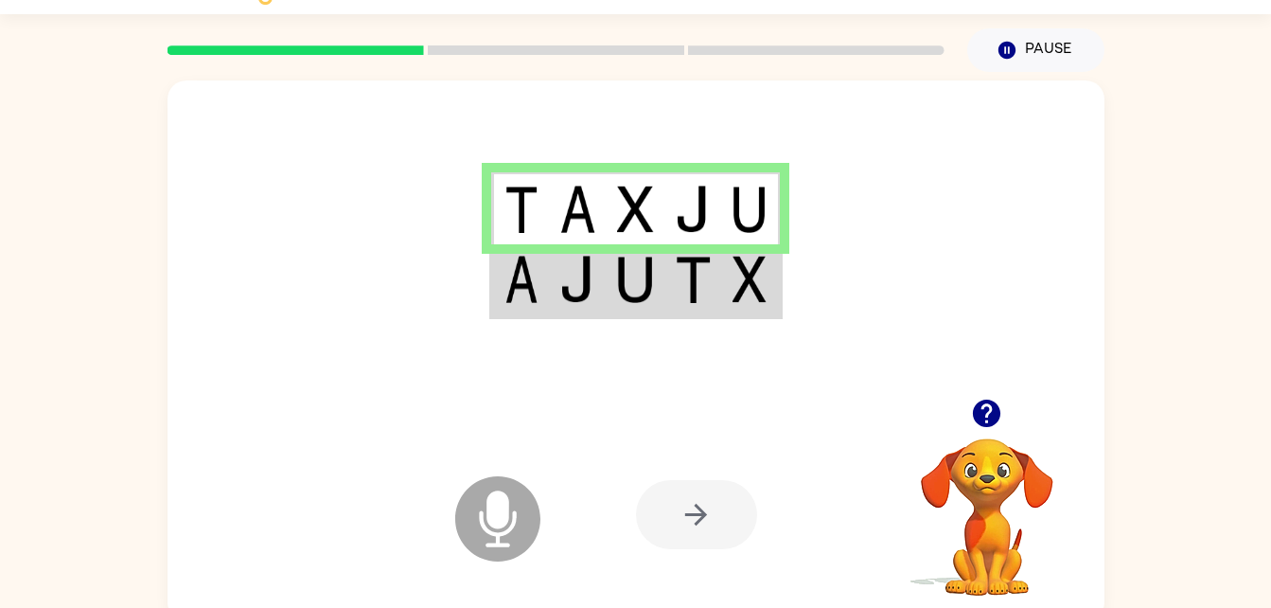
click at [716, 497] on div at bounding box center [696, 514] width 121 height 69
click at [699, 491] on div at bounding box center [696, 514] width 121 height 69
click at [657, 502] on div at bounding box center [696, 514] width 121 height 69
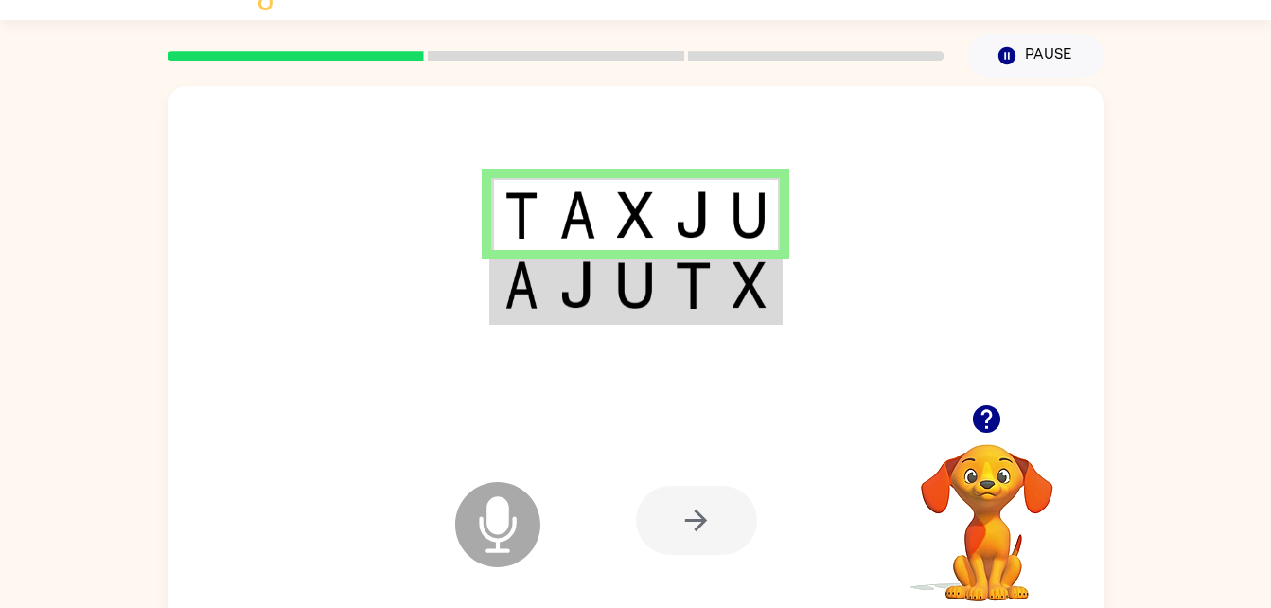
click at [498, 511] on icon "Microphone The Microphone is here when it is your turn to talk" at bounding box center [593, 548] width 284 height 142
click at [495, 517] on icon "Microphone The Microphone is here when it is your turn to talk" at bounding box center [593, 548] width 284 height 142
click at [493, 534] on icon at bounding box center [497, 524] width 85 height 85
click at [716, 505] on div at bounding box center [696, 520] width 121 height 69
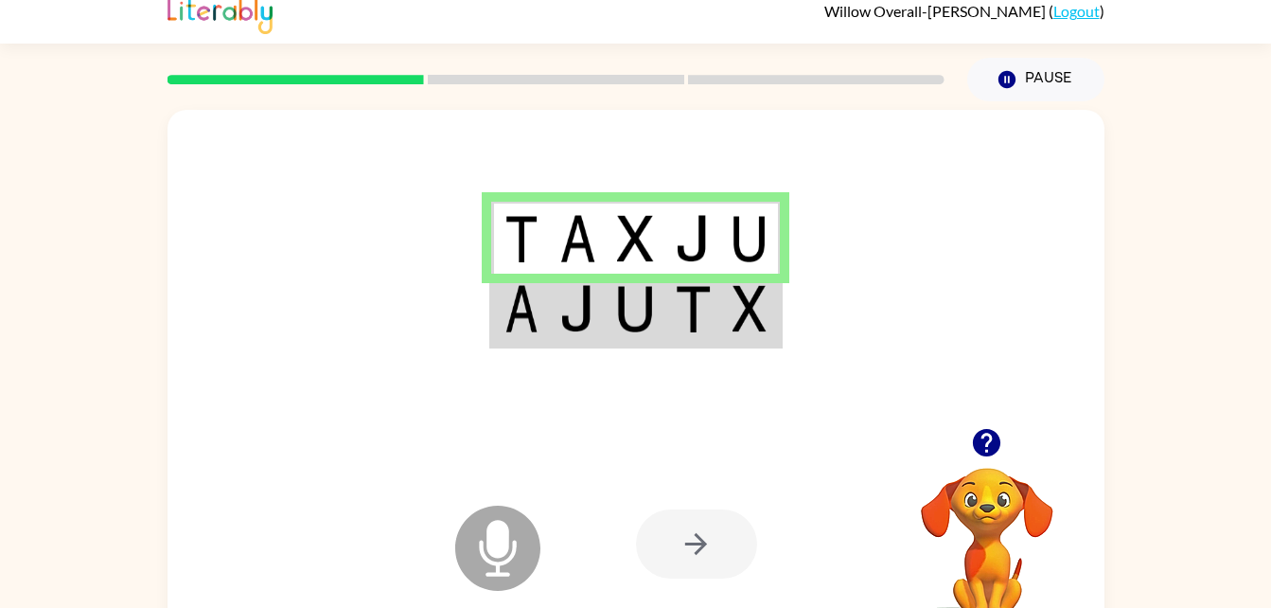
click at [699, 514] on div at bounding box center [696, 543] width 121 height 69
click at [697, 555] on div at bounding box center [696, 543] width 121 height 69
click at [687, 548] on div at bounding box center [696, 543] width 121 height 69
click at [984, 474] on video "Your browser must support playing .mp4 files to use Literably. Please try using…" at bounding box center [987, 532] width 189 height 189
click at [989, 424] on button "button" at bounding box center [987, 442] width 48 height 48
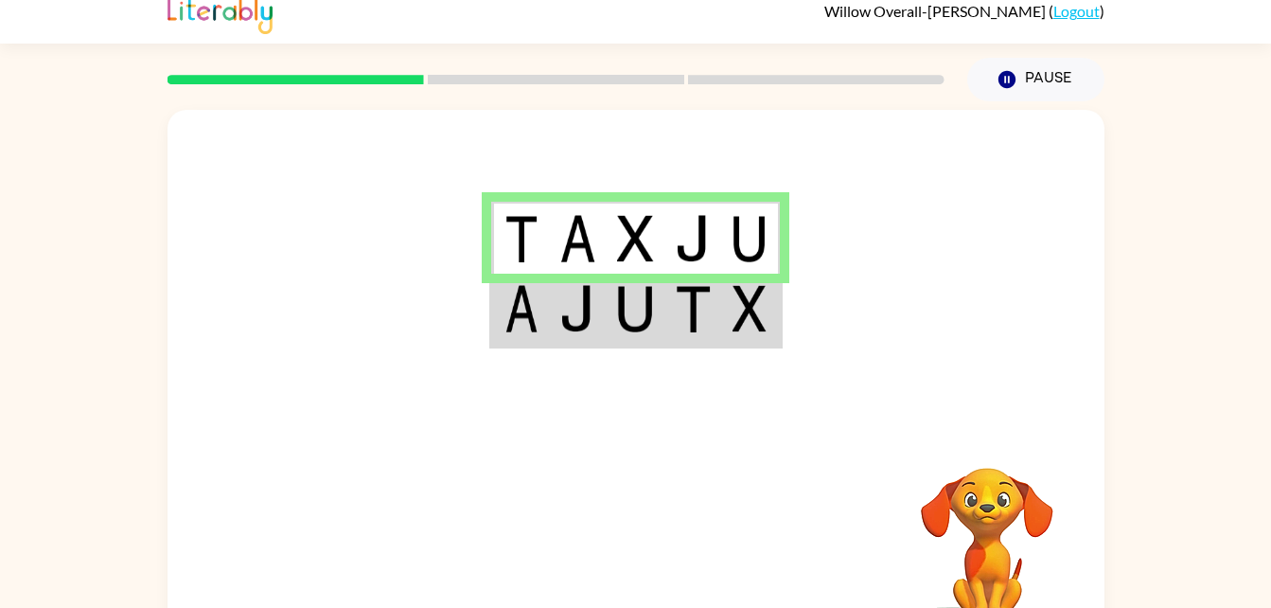
click at [979, 442] on video "Your browser must support playing .mp4 files to use Literably. Please try using…" at bounding box center [987, 532] width 189 height 189
click at [712, 237] on td at bounding box center [693, 238] width 58 height 73
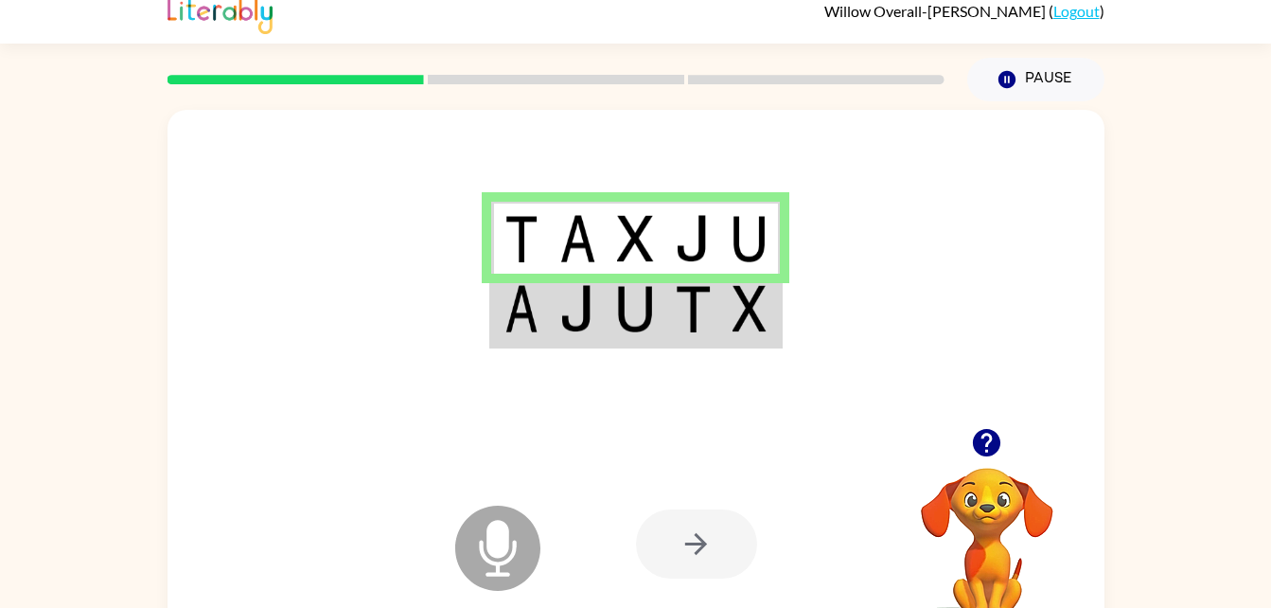
click at [722, 237] on td at bounding box center [751, 238] width 58 height 73
click at [742, 227] on img at bounding box center [750, 238] width 34 height 47
click at [738, 228] on img at bounding box center [750, 238] width 34 height 47
click at [737, 231] on img at bounding box center [750, 238] width 34 height 47
click at [735, 232] on img at bounding box center [750, 238] width 34 height 47
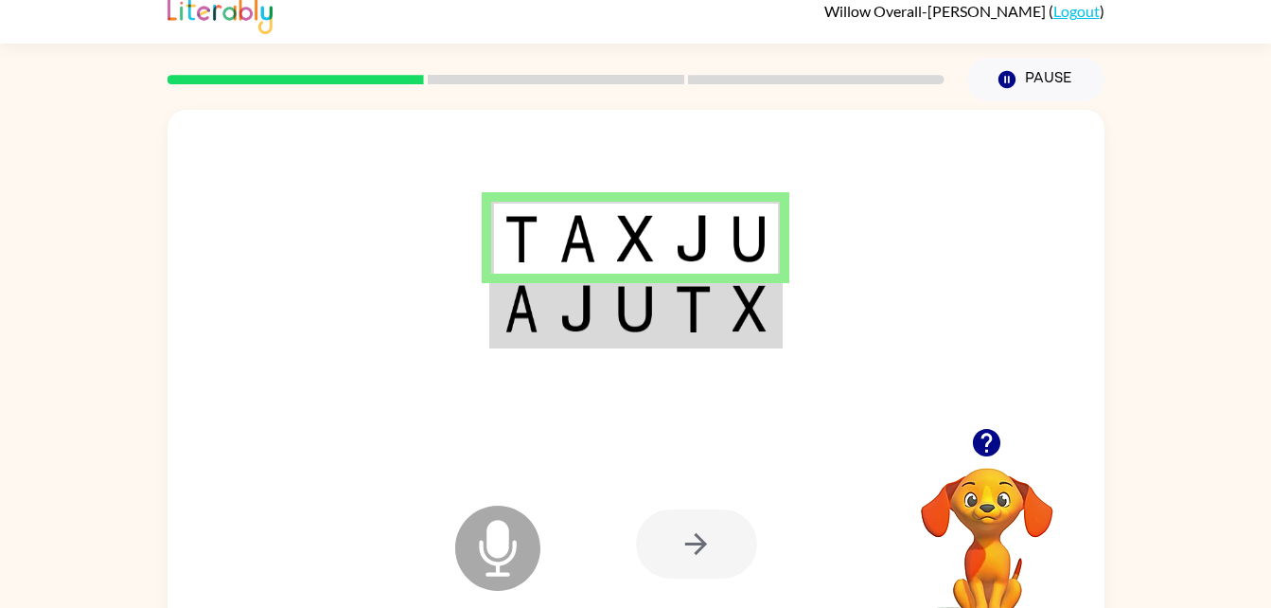
click at [730, 234] on td at bounding box center [751, 238] width 58 height 73
click at [732, 221] on td at bounding box center [751, 238] width 58 height 73
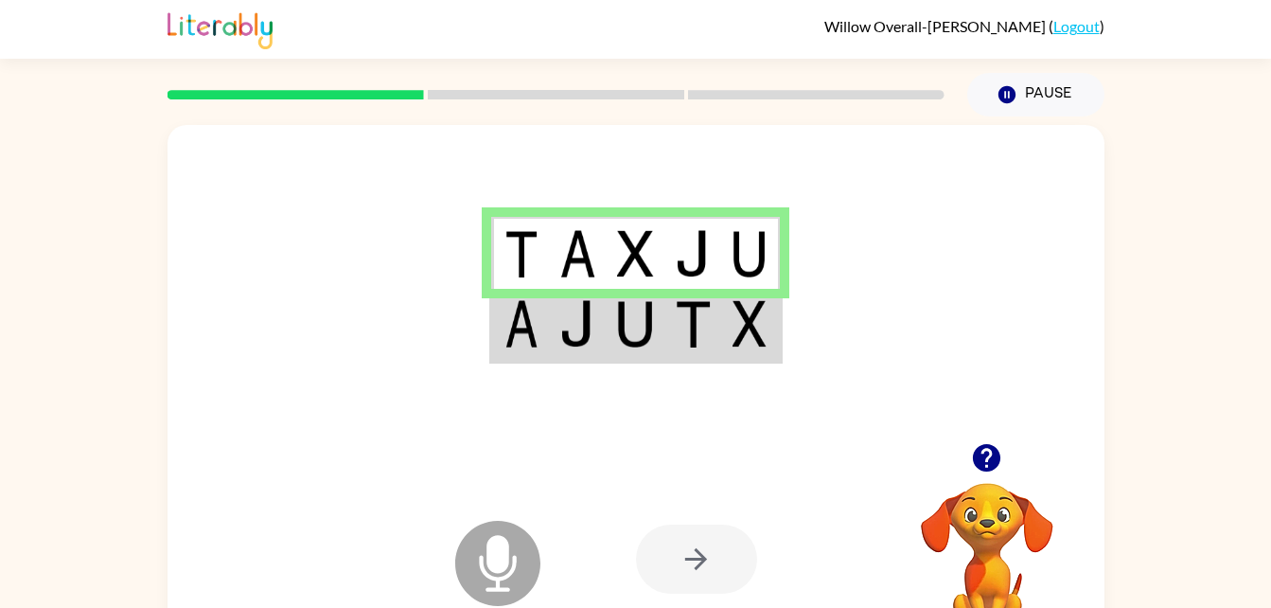
click at [738, 247] on img at bounding box center [750, 253] width 34 height 47
click at [725, 285] on td at bounding box center [751, 253] width 58 height 73
click at [718, 259] on td at bounding box center [693, 253] width 58 height 73
click at [716, 240] on td at bounding box center [693, 253] width 58 height 73
click at [763, 301] on img at bounding box center [750, 323] width 34 height 47
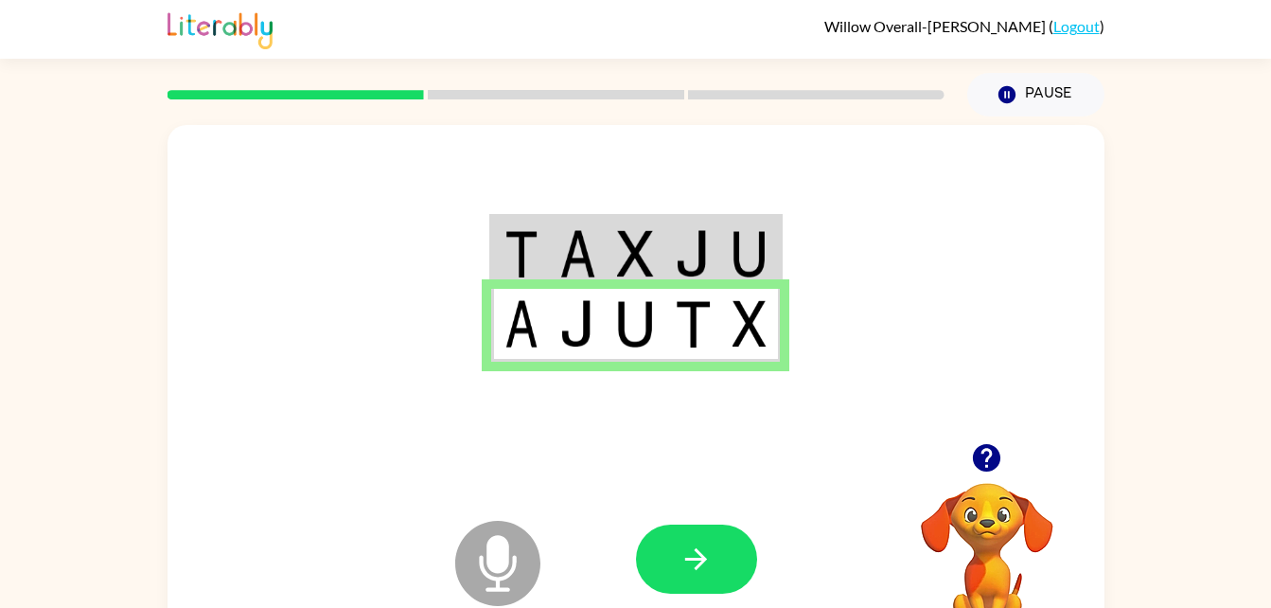
click at [775, 303] on td at bounding box center [751, 325] width 58 height 73
click at [741, 353] on td at bounding box center [751, 325] width 58 height 73
click at [720, 562] on button "button" at bounding box center [696, 558] width 121 height 69
click at [715, 552] on div at bounding box center [775, 558] width 279 height 213
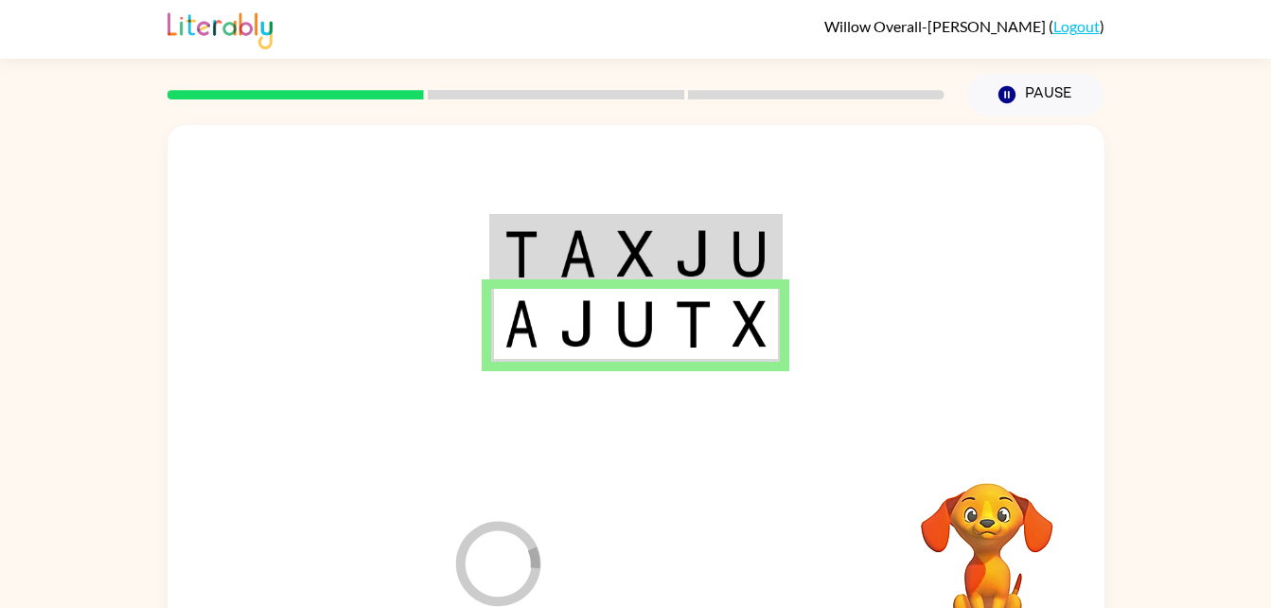
click at [710, 549] on div at bounding box center [775, 558] width 279 height 213
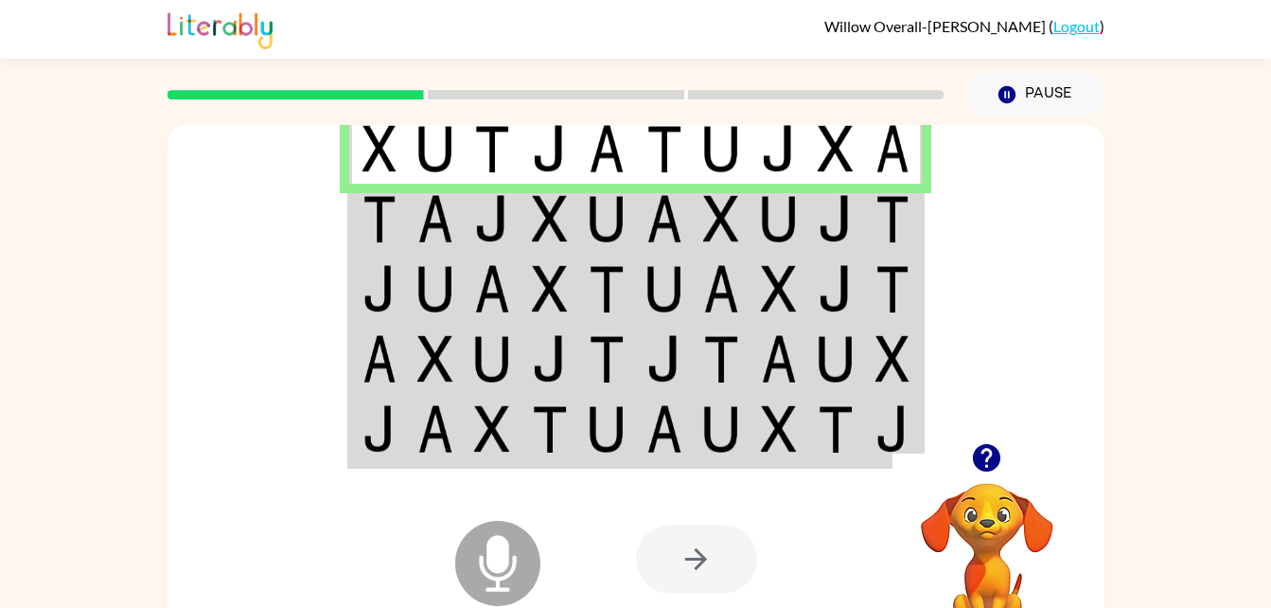
click at [861, 235] on td at bounding box center [836, 219] width 58 height 70
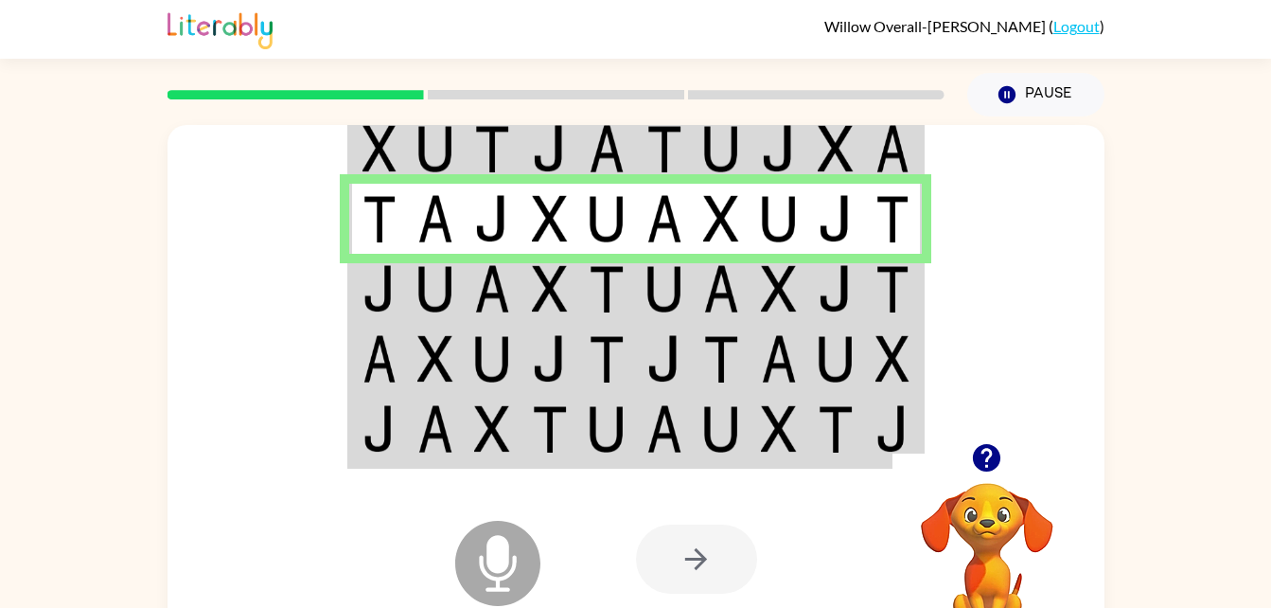
click at [801, 266] on td at bounding box center [780, 289] width 58 height 70
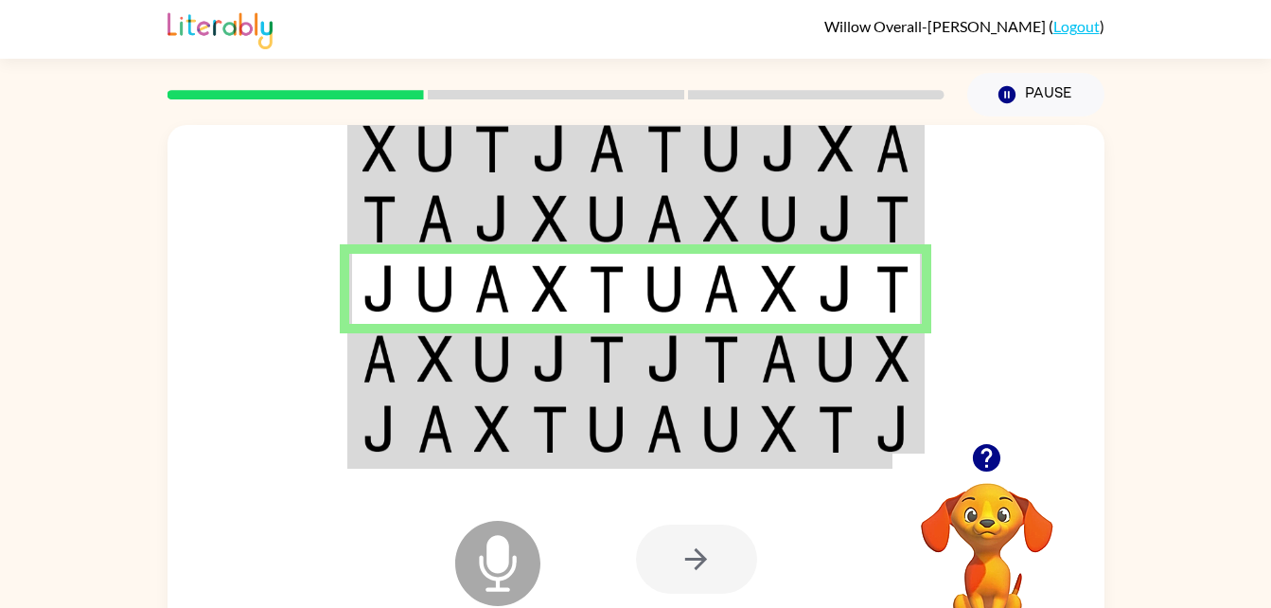
click at [876, 381] on img at bounding box center [893, 358] width 34 height 47
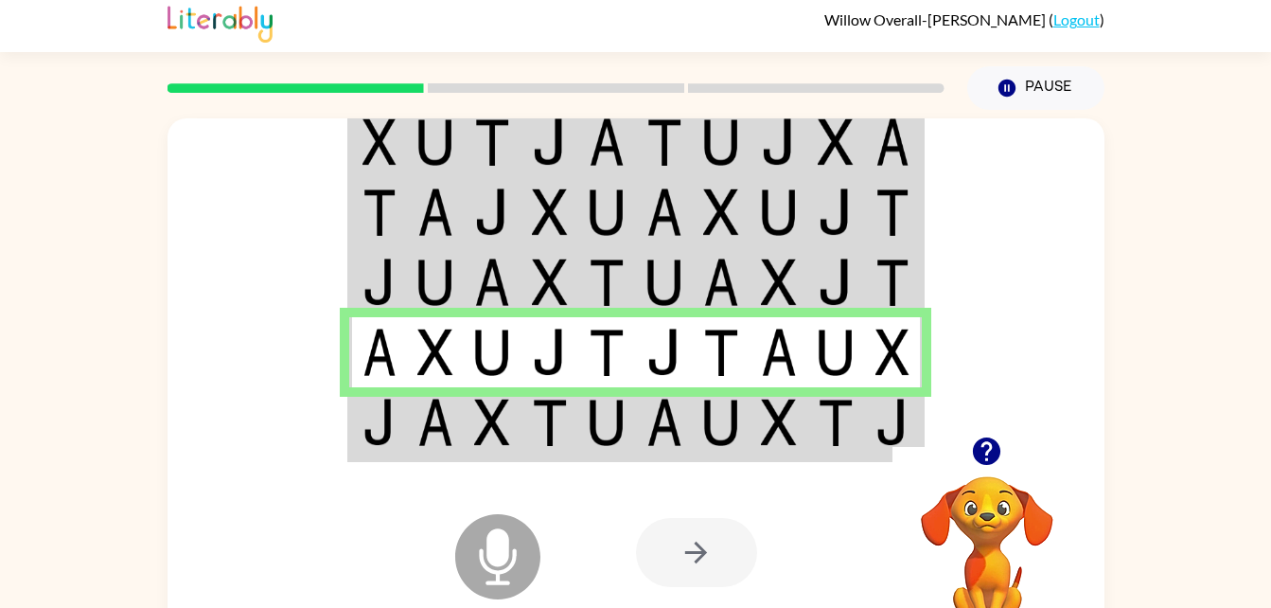
scroll to position [10, 0]
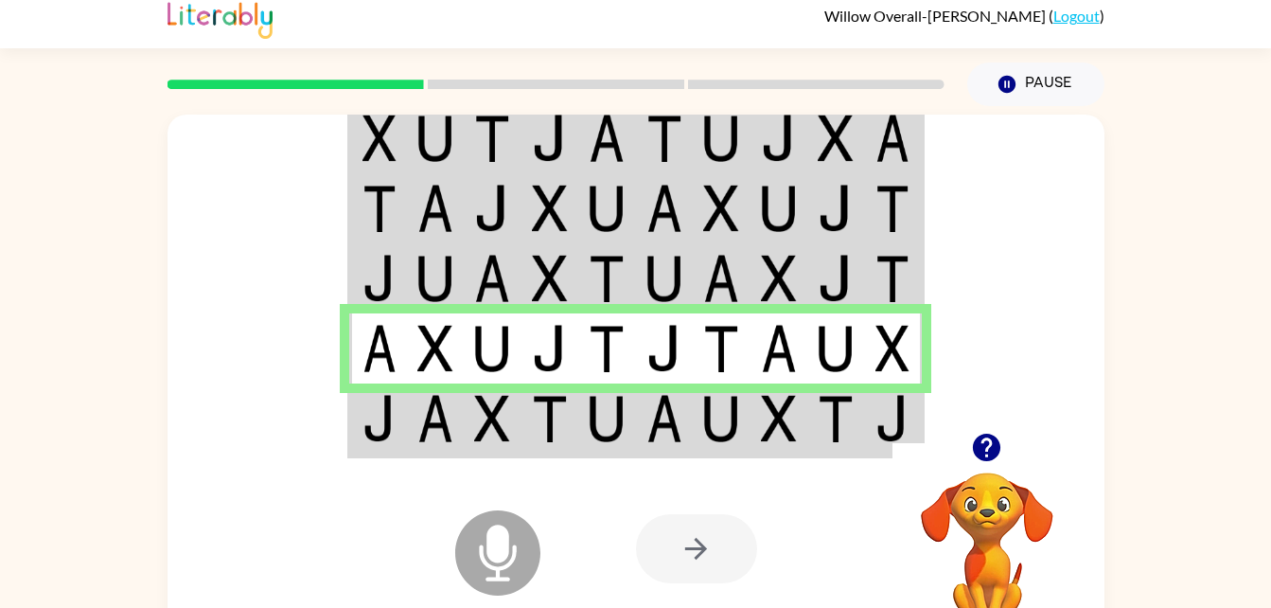
click at [860, 440] on td at bounding box center [836, 419] width 58 height 73
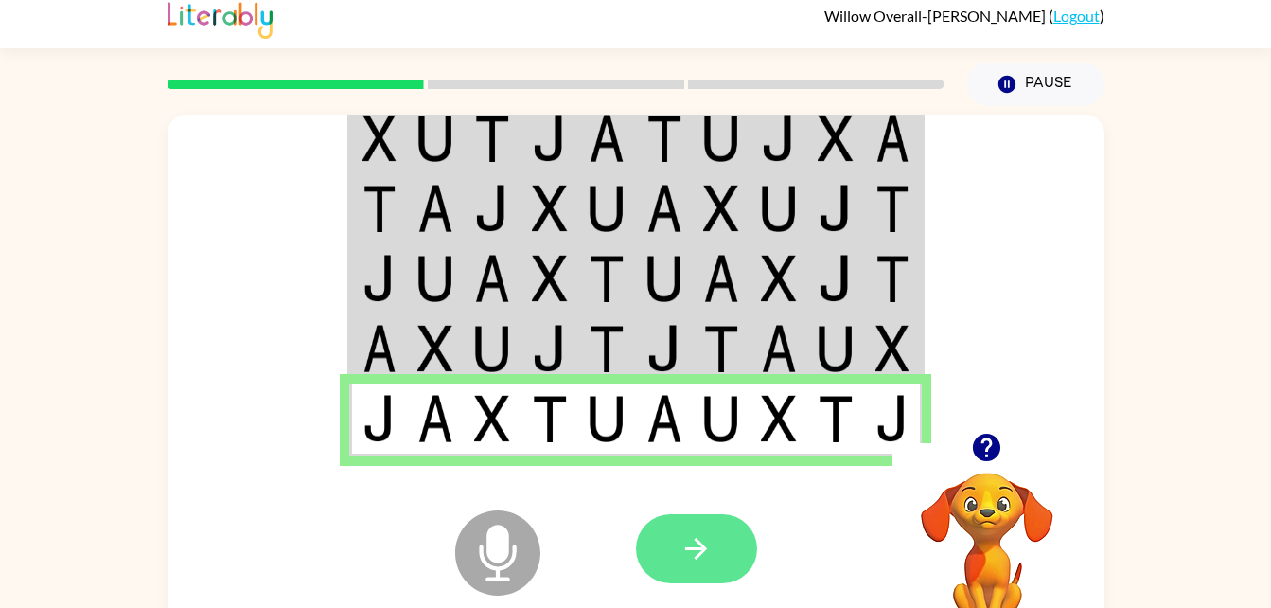
click at [736, 547] on button "button" at bounding box center [696, 548] width 121 height 69
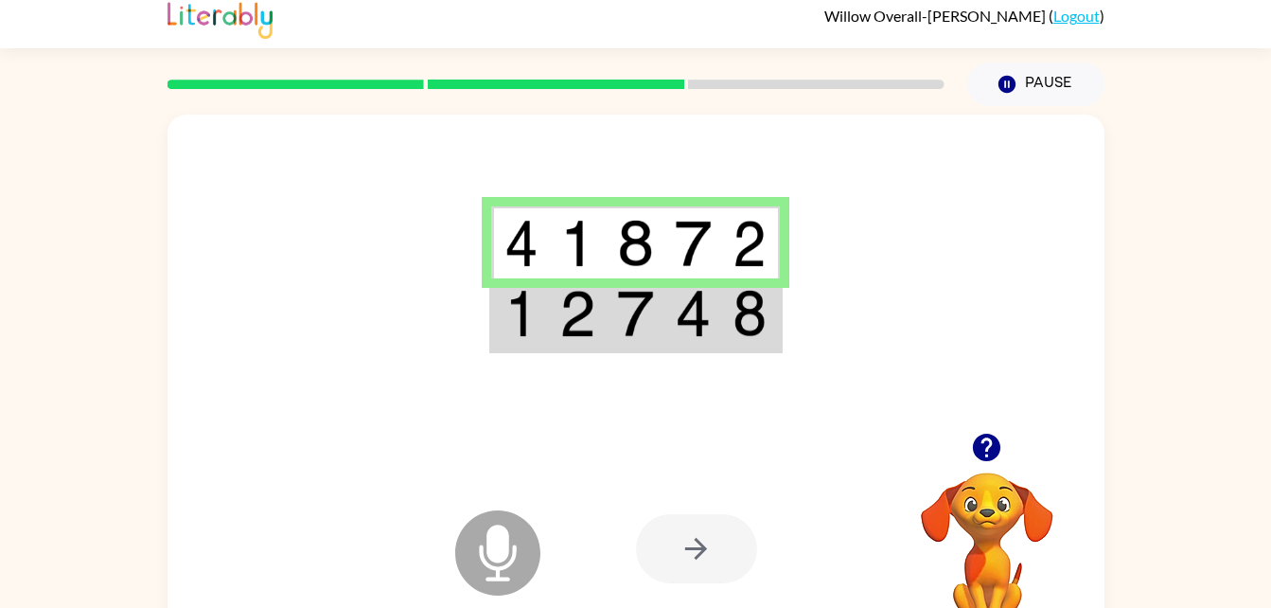
click at [709, 346] on td at bounding box center [693, 314] width 58 height 73
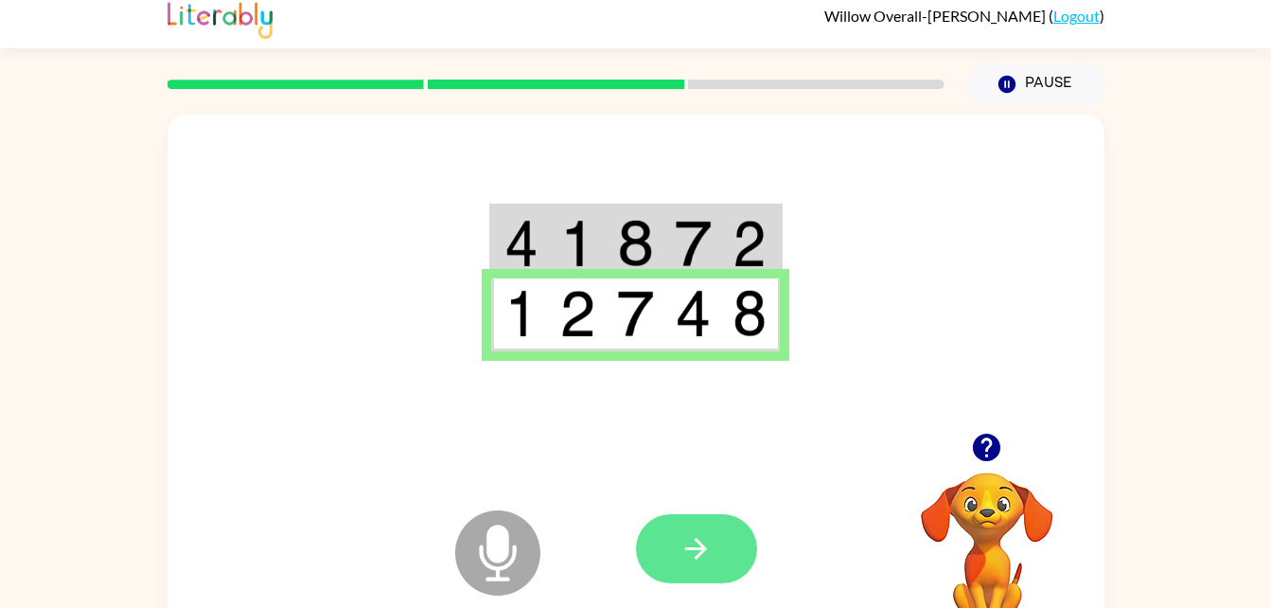
click at [684, 555] on icon "button" at bounding box center [696, 548] width 33 height 33
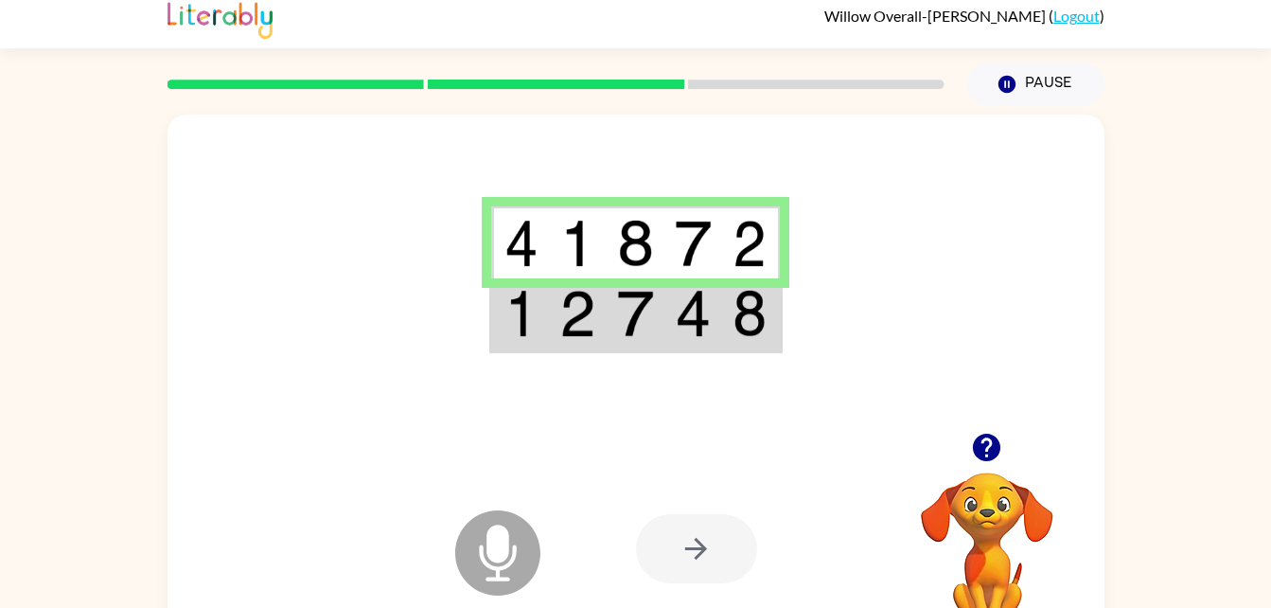
click at [759, 312] on img at bounding box center [750, 313] width 34 height 47
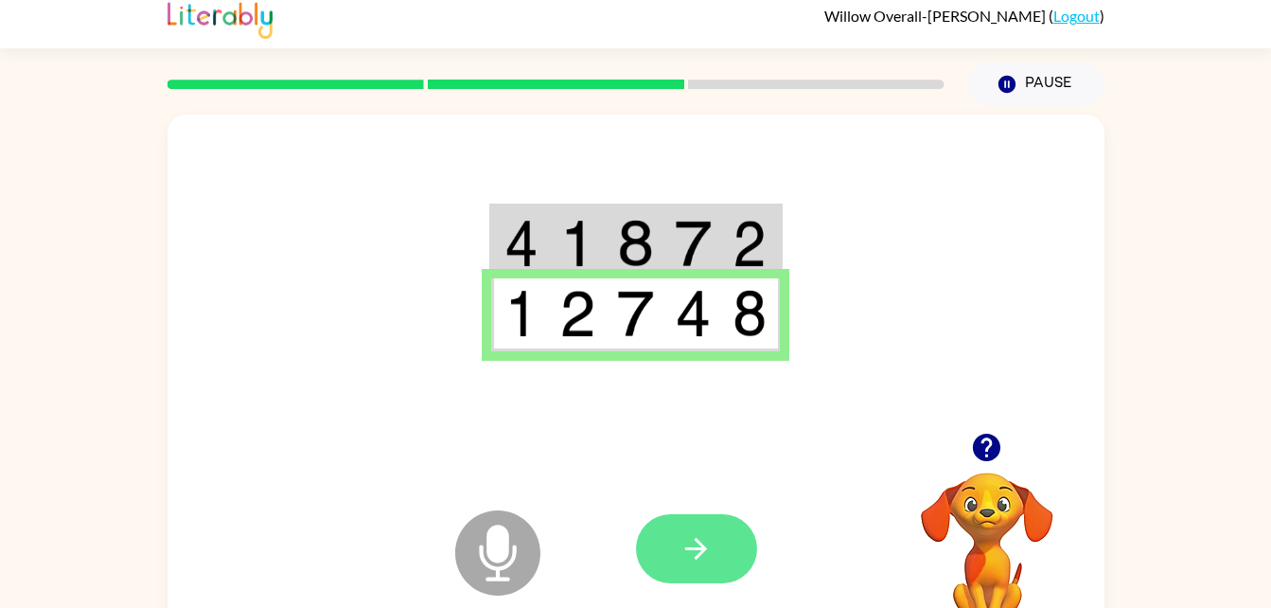
click at [711, 562] on icon "button" at bounding box center [696, 548] width 33 height 33
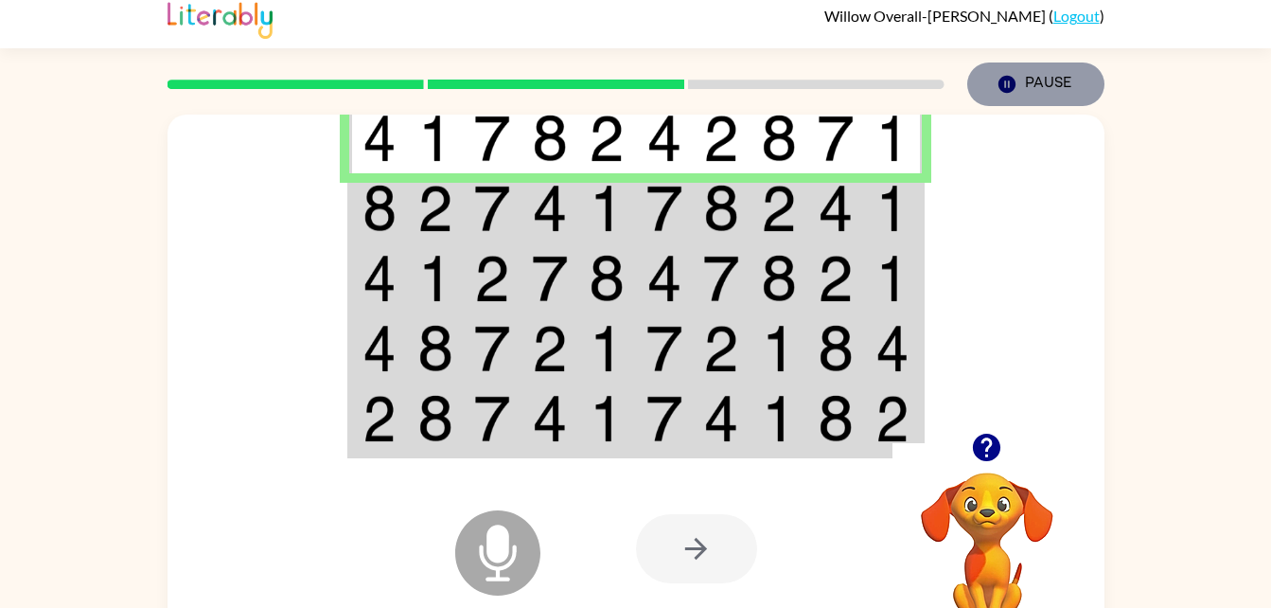
click at [1040, 84] on button "Pause Pause" at bounding box center [1035, 84] width 137 height 44
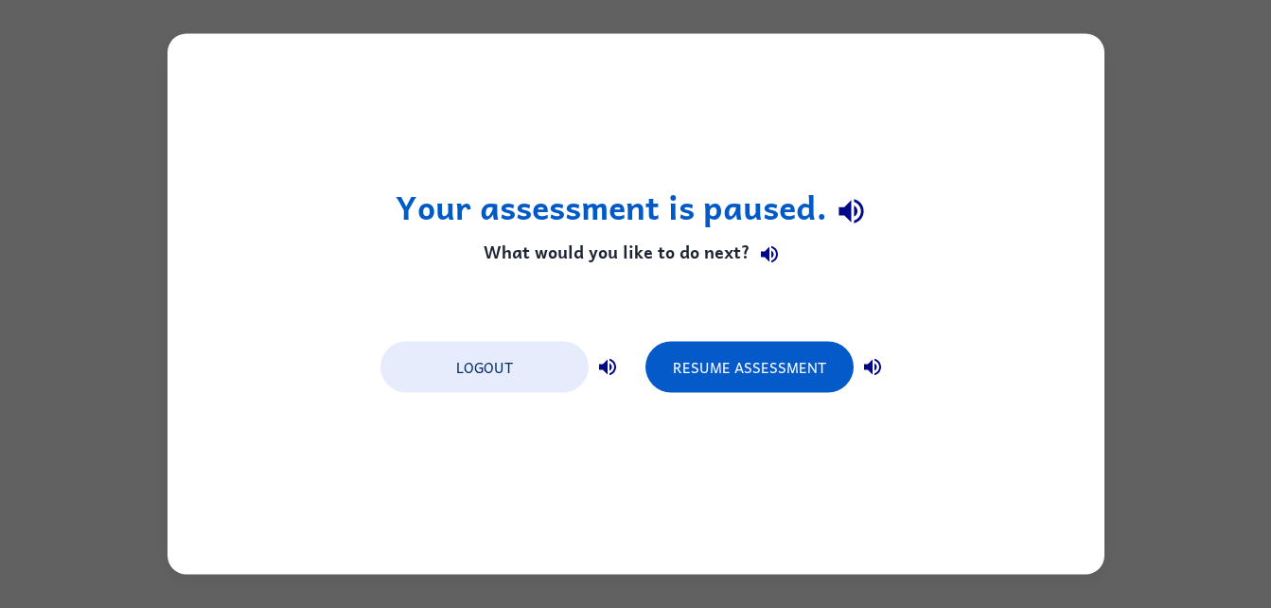
scroll to position [0, 0]
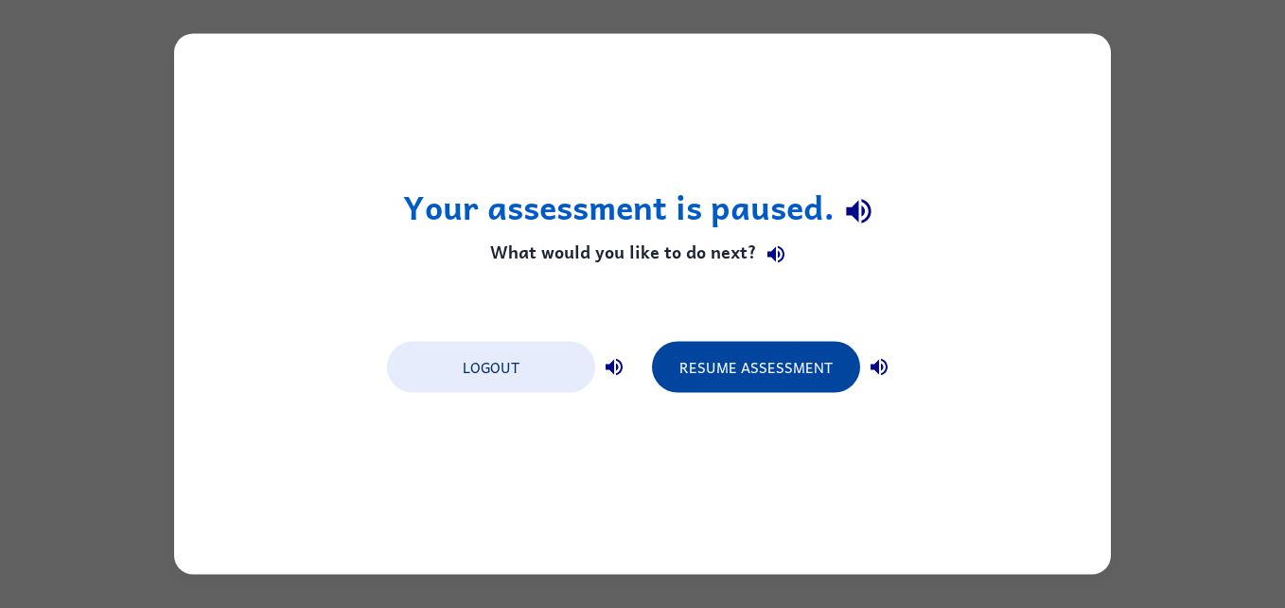
click at [756, 381] on button "Resume Assessment" at bounding box center [756, 367] width 208 height 51
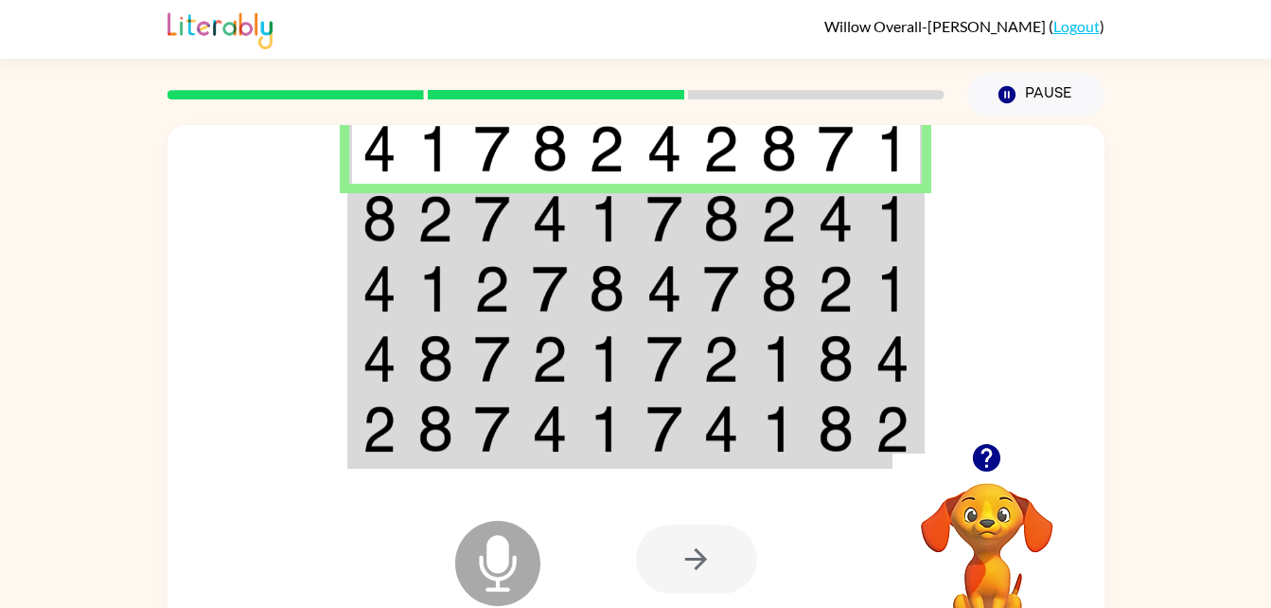
click at [902, 219] on img at bounding box center [893, 218] width 34 height 47
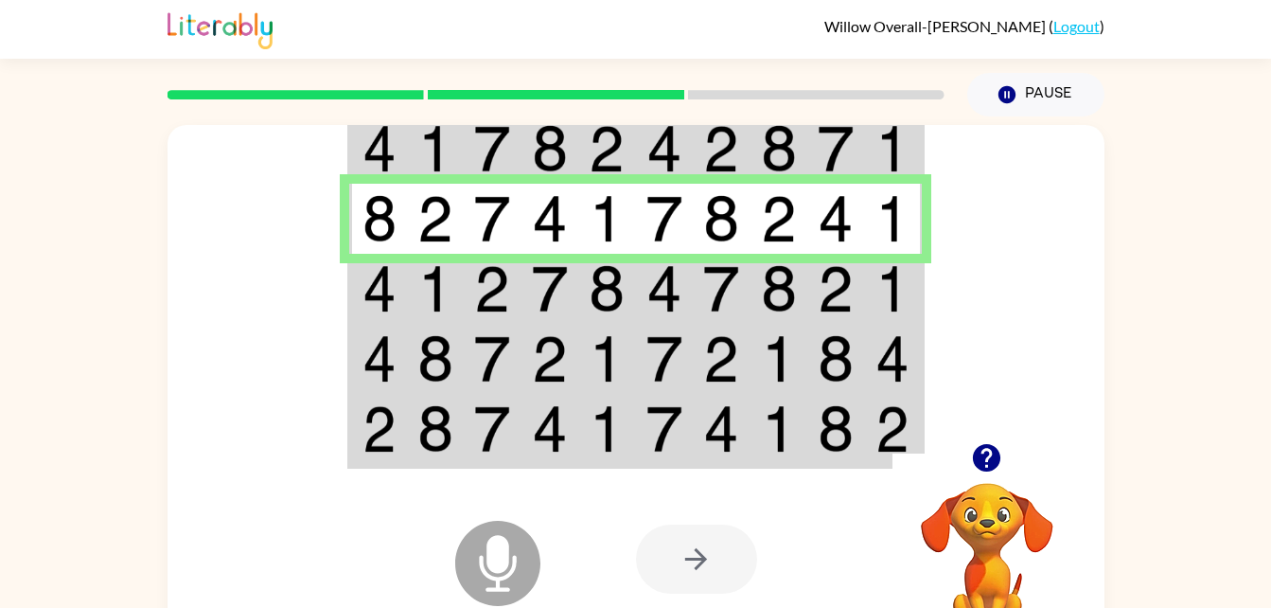
click at [837, 292] on img at bounding box center [836, 288] width 36 height 47
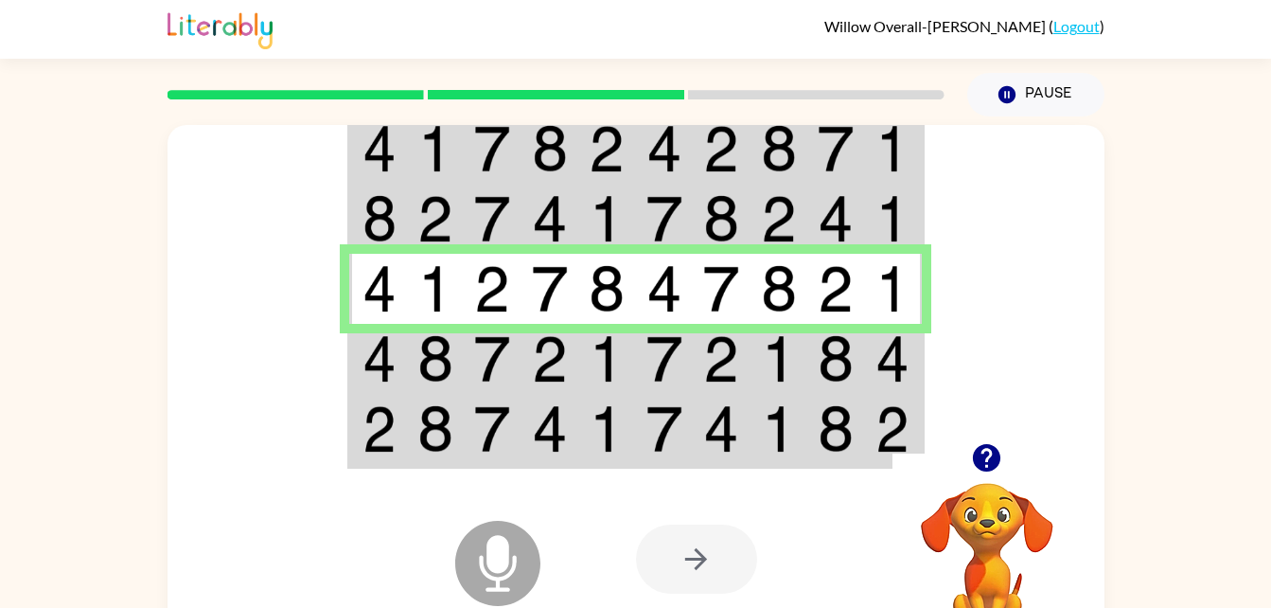
click at [788, 350] on img at bounding box center [779, 358] width 36 height 47
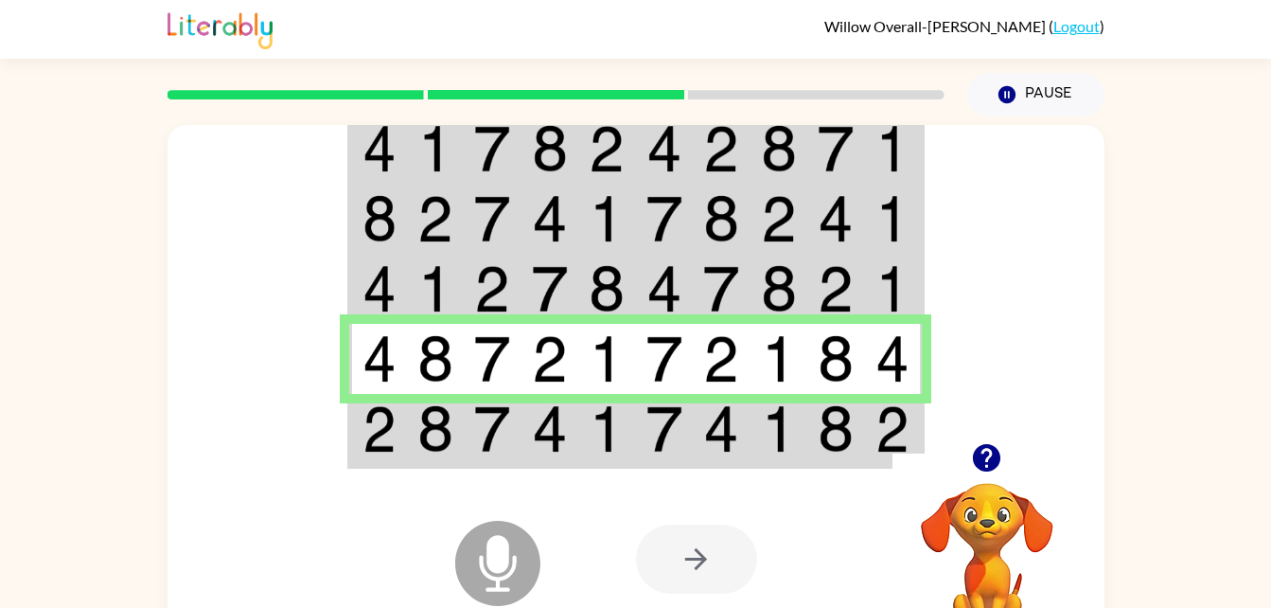
click at [830, 433] on img at bounding box center [836, 428] width 36 height 47
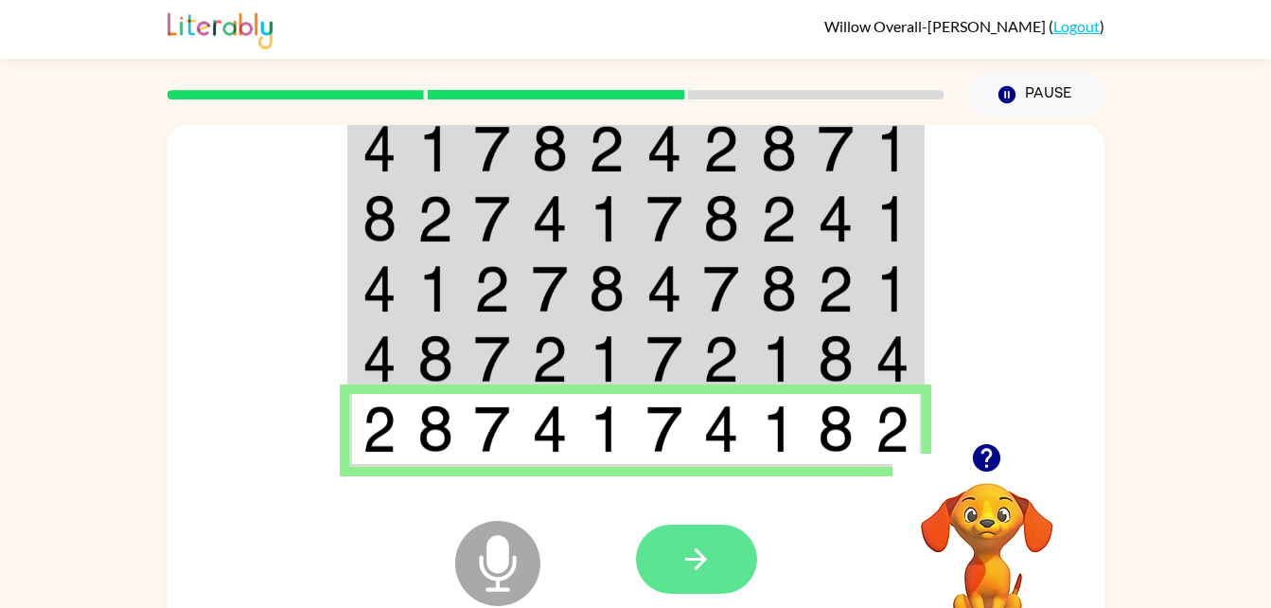
click at [706, 570] on icon "button" at bounding box center [696, 558] width 33 height 33
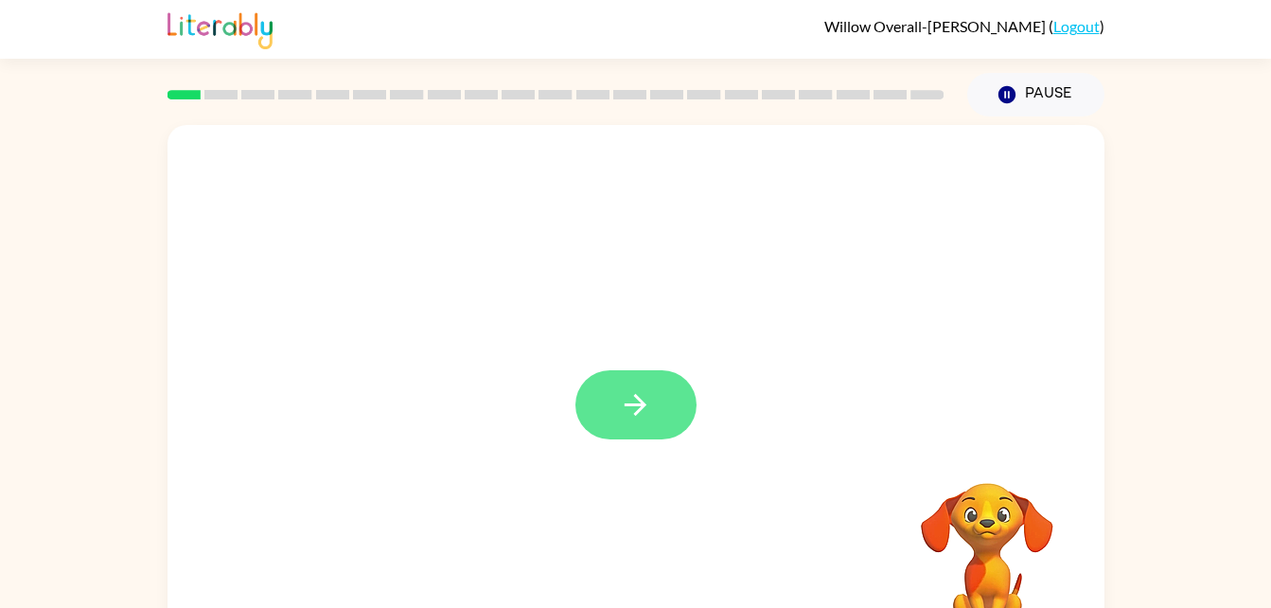
click at [645, 402] on icon "button" at bounding box center [635, 404] width 33 height 33
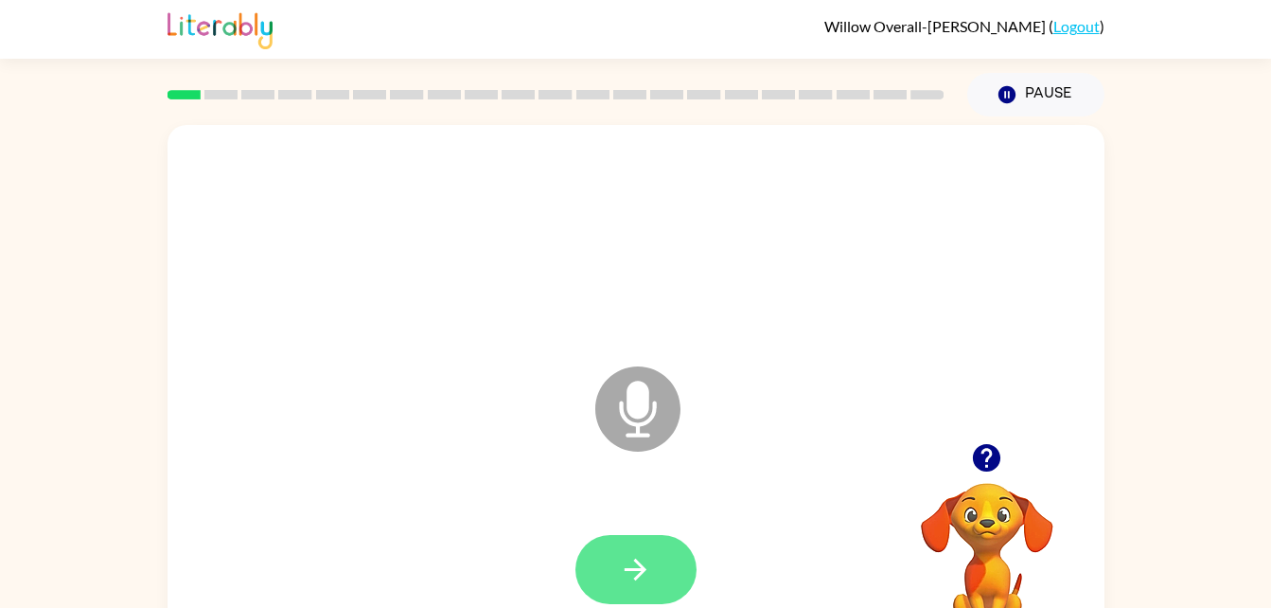
click at [646, 559] on icon "button" at bounding box center [635, 569] width 33 height 33
click at [651, 559] on icon "button" at bounding box center [635, 569] width 33 height 33
click at [646, 557] on icon "button" at bounding box center [635, 569] width 33 height 33
click at [653, 565] on button "button" at bounding box center [635, 569] width 121 height 69
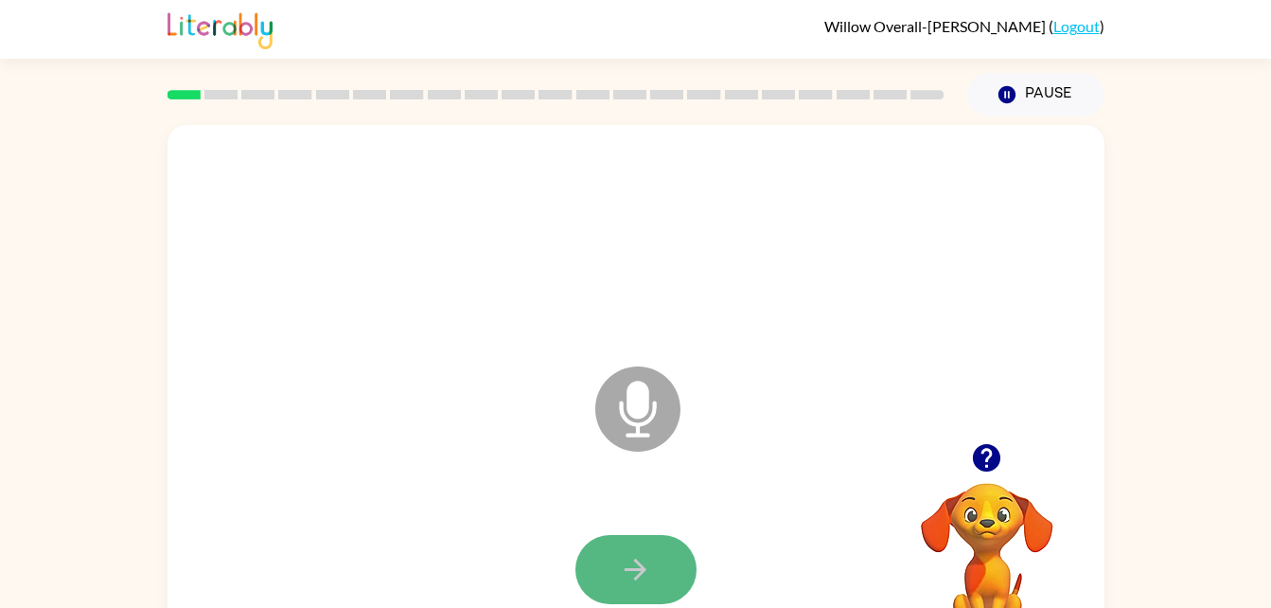
click at [633, 578] on icon "button" at bounding box center [635, 569] width 33 height 33
click at [657, 575] on button "button" at bounding box center [635, 569] width 121 height 69
click at [644, 574] on icon "button" at bounding box center [635, 569] width 33 height 33
click at [646, 571] on icon "button" at bounding box center [635, 569] width 33 height 33
click at [648, 557] on icon "button" at bounding box center [635, 569] width 33 height 33
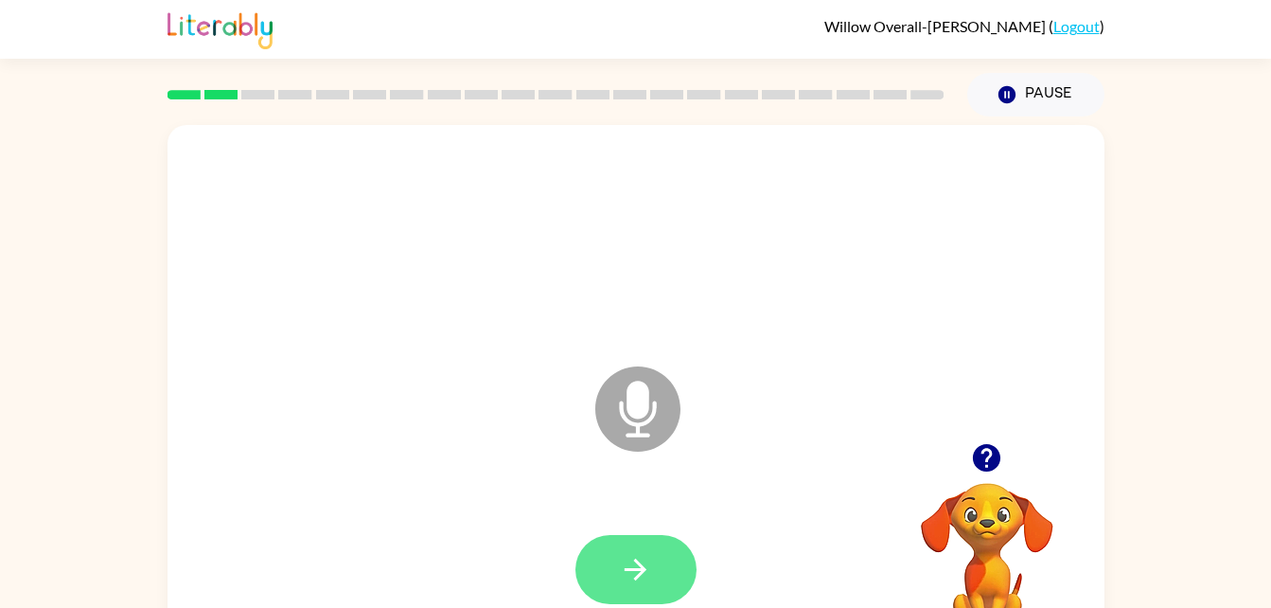
click at [662, 557] on button "button" at bounding box center [635, 569] width 121 height 69
click at [640, 582] on icon "button" at bounding box center [635, 569] width 33 height 33
click at [652, 570] on button "button" at bounding box center [635, 569] width 121 height 69
click at [646, 584] on icon "button" at bounding box center [635, 569] width 33 height 33
click at [658, 571] on button "button" at bounding box center [635, 569] width 121 height 69
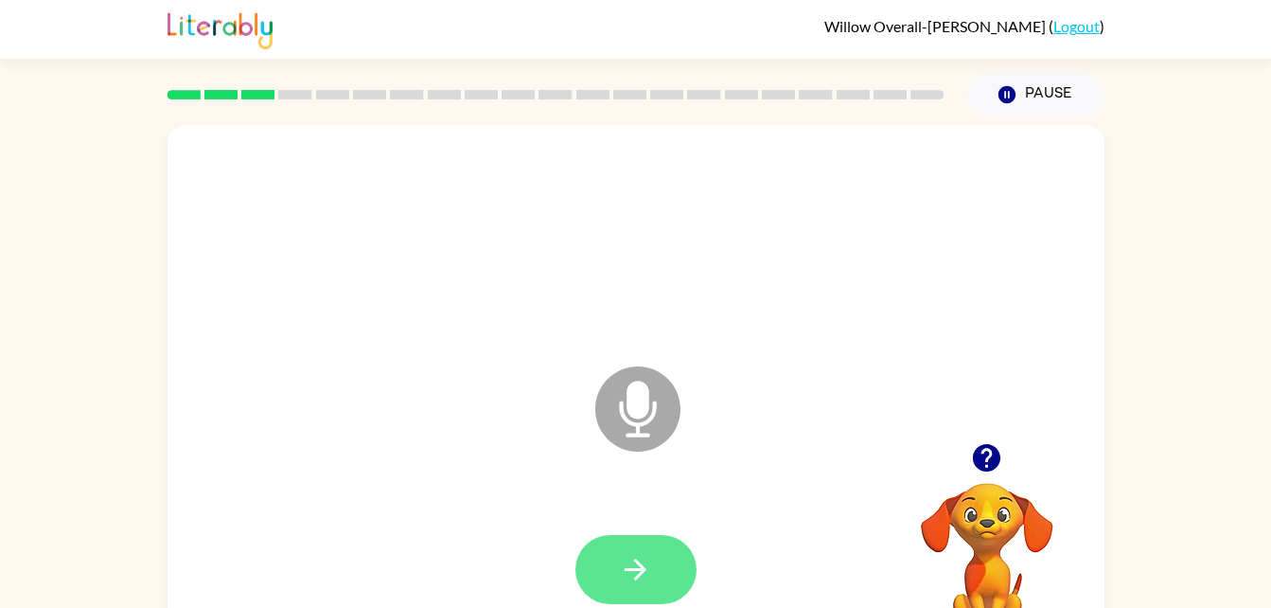
click at [647, 562] on icon "button" at bounding box center [635, 569] width 33 height 33
click at [661, 553] on button "button" at bounding box center [635, 569] width 121 height 69
click at [654, 564] on button "button" at bounding box center [635, 569] width 121 height 69
click at [647, 560] on icon "button" at bounding box center [635, 569] width 33 height 33
click at [658, 551] on button "button" at bounding box center [635, 569] width 121 height 69
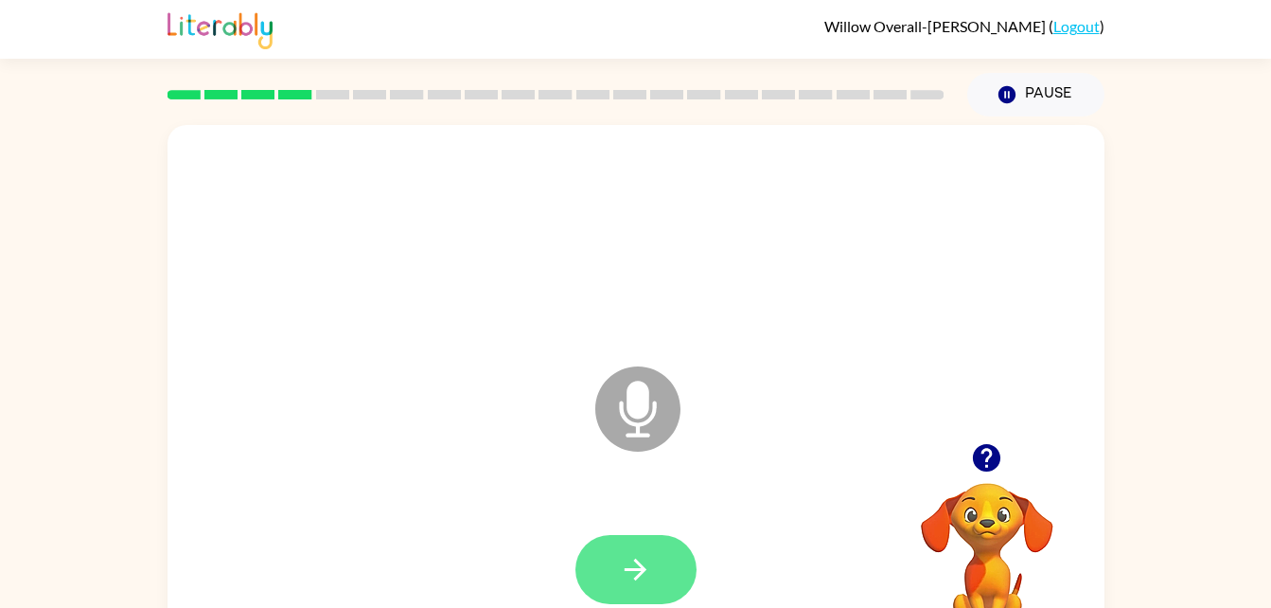
click at [659, 559] on button "button" at bounding box center [635, 569] width 121 height 69
click at [657, 557] on button "button" at bounding box center [635, 569] width 121 height 69
click at [651, 561] on icon "button" at bounding box center [635, 569] width 33 height 33
click at [661, 565] on button "button" at bounding box center [635, 569] width 121 height 69
click at [648, 567] on icon "button" at bounding box center [635, 569] width 33 height 33
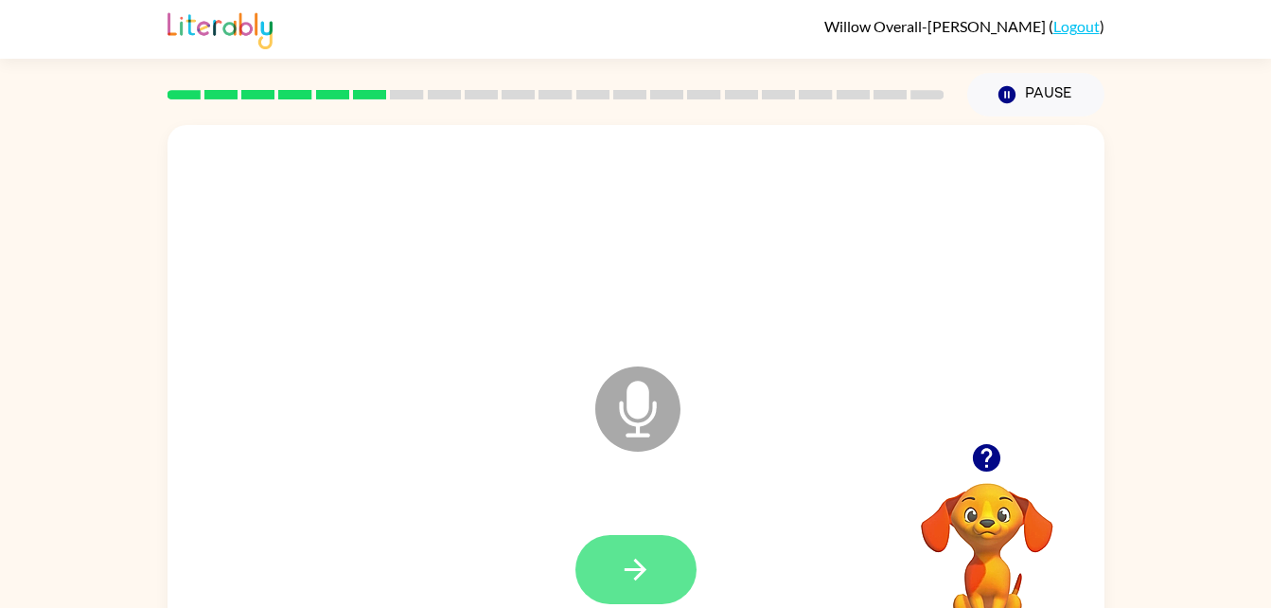
click at [643, 582] on icon "button" at bounding box center [635, 569] width 33 height 33
click at [655, 580] on button "button" at bounding box center [635, 569] width 121 height 69
click at [655, 561] on button "button" at bounding box center [635, 569] width 121 height 69
click at [673, 555] on button "button" at bounding box center [635, 569] width 121 height 69
click at [643, 560] on icon "button" at bounding box center [635, 569] width 33 height 33
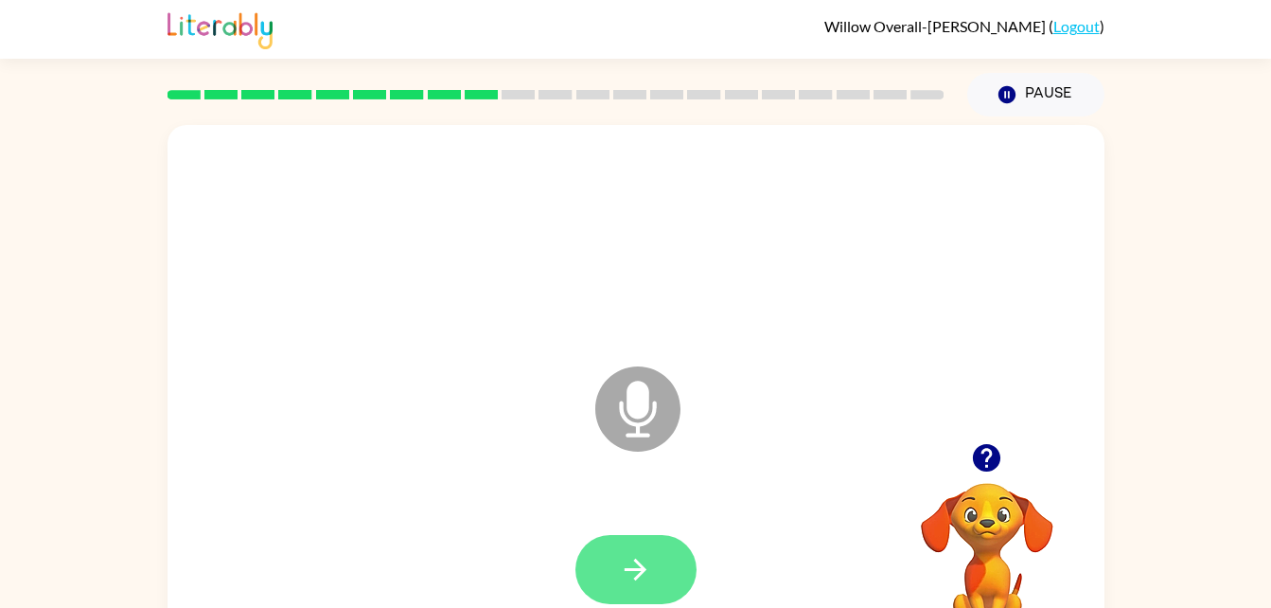
click at [632, 574] on icon "button" at bounding box center [635, 569] width 33 height 33
click at [646, 570] on icon "button" at bounding box center [636, 569] width 22 height 22
click at [640, 583] on icon "button" at bounding box center [635, 569] width 33 height 33
click at [647, 596] on button "button" at bounding box center [635, 569] width 121 height 69
click at [654, 581] on button "button" at bounding box center [635, 569] width 121 height 69
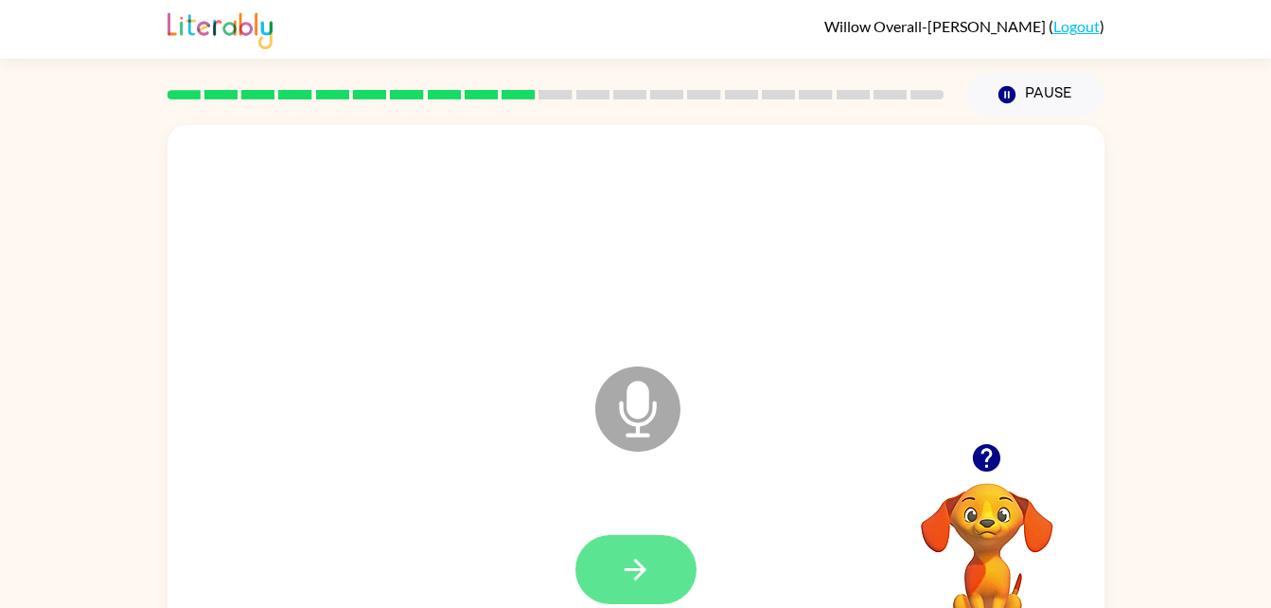
click at [655, 545] on button "button" at bounding box center [635, 569] width 121 height 69
click at [666, 562] on button "button" at bounding box center [635, 569] width 121 height 69
click at [652, 569] on button "button" at bounding box center [635, 569] width 121 height 69
click at [620, 572] on icon "button" at bounding box center [635, 569] width 33 height 33
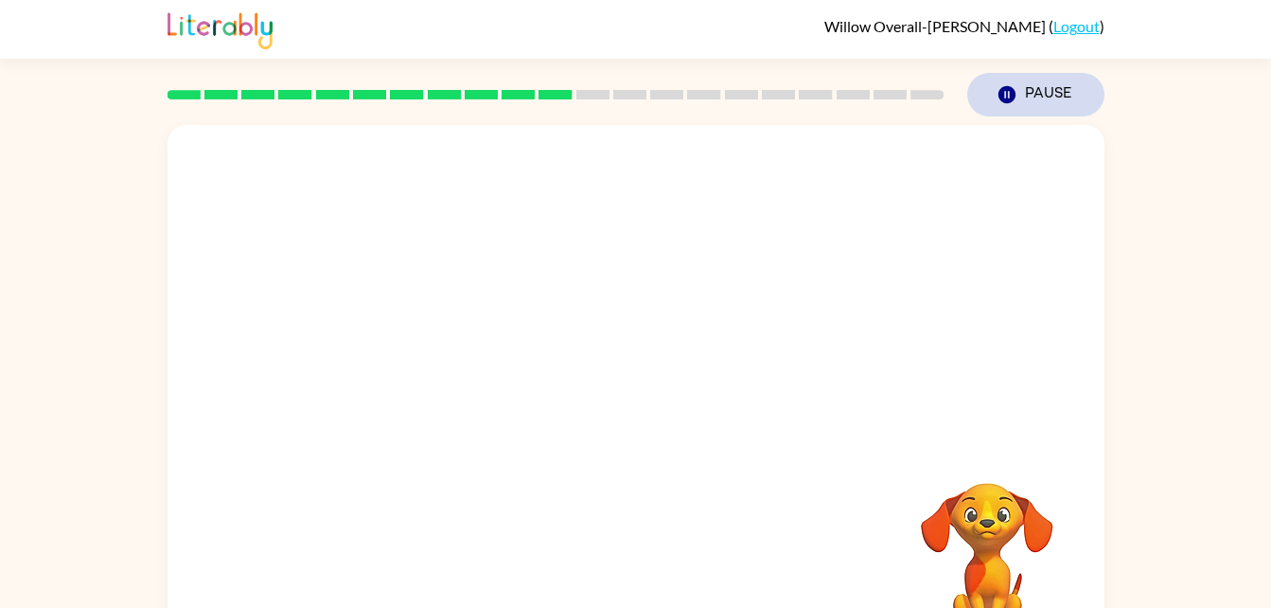
click at [1032, 87] on button "Pause Pause" at bounding box center [1035, 95] width 137 height 44
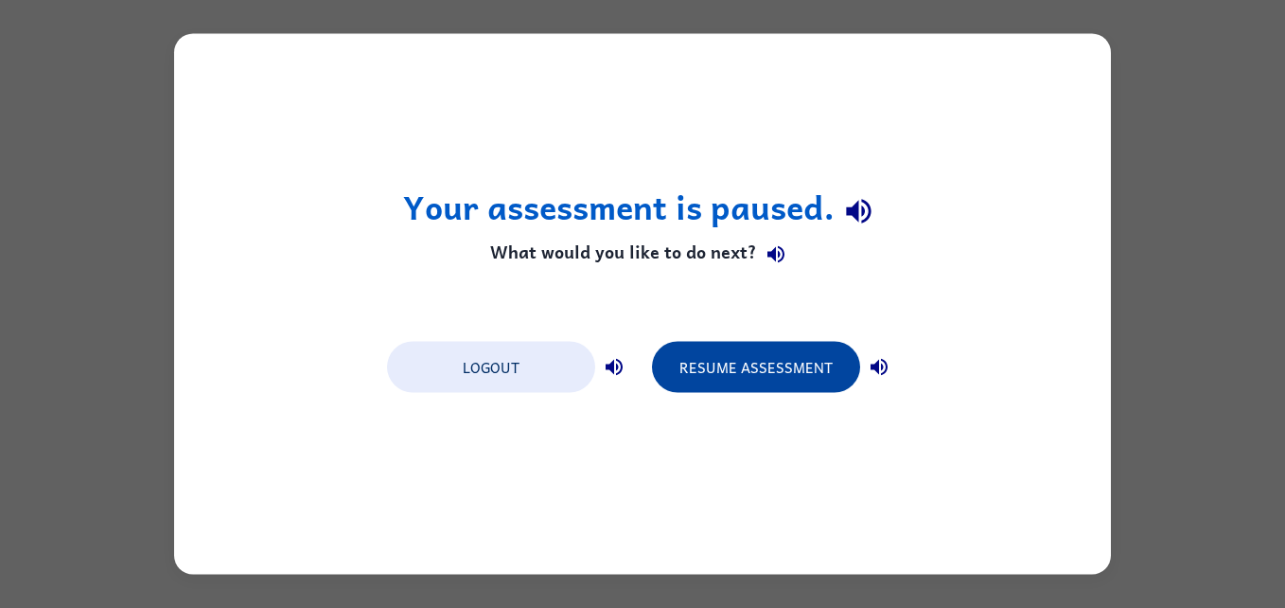
click at [732, 375] on button "Resume Assessment" at bounding box center [756, 367] width 208 height 51
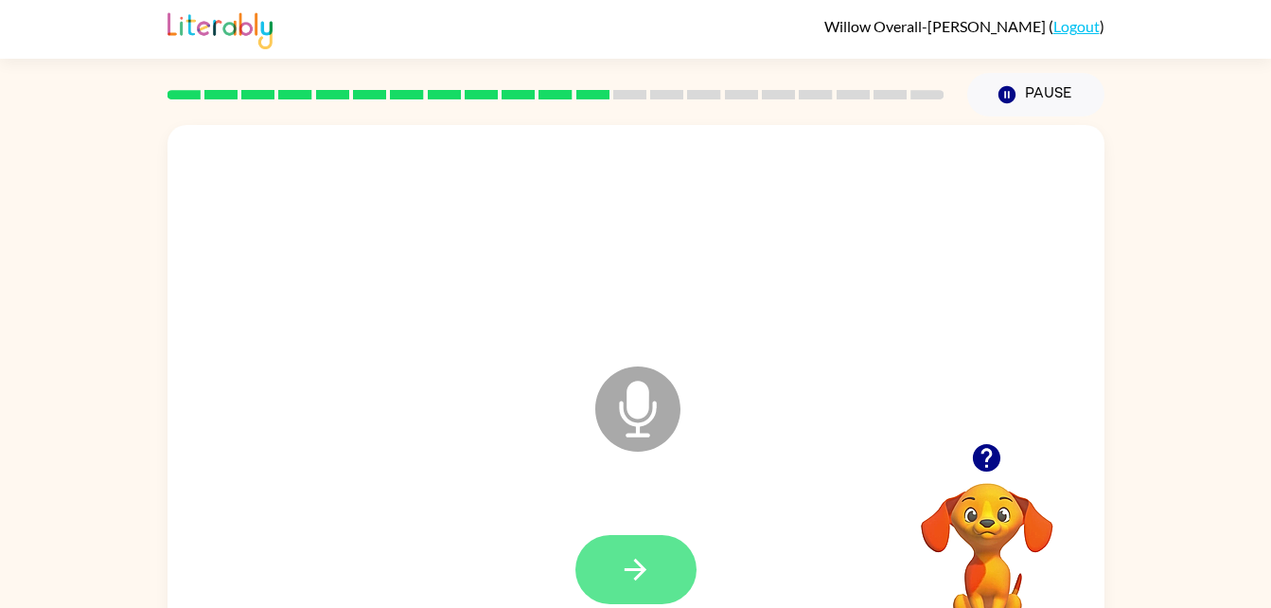
click at [642, 554] on icon "button" at bounding box center [635, 569] width 33 height 33
click at [649, 559] on icon "button" at bounding box center [635, 569] width 33 height 33
click at [663, 561] on button "button" at bounding box center [635, 569] width 121 height 69
click at [644, 590] on button "button" at bounding box center [635, 569] width 121 height 69
click at [693, 552] on div at bounding box center [635, 569] width 121 height 69
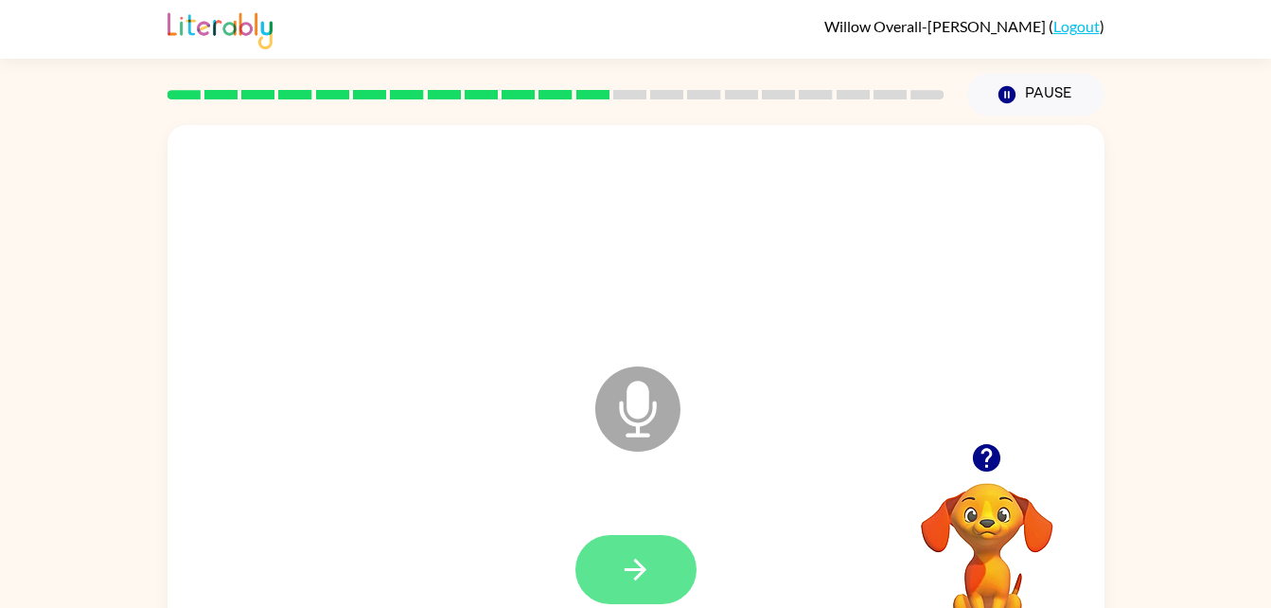
click at [644, 574] on icon "button" at bounding box center [635, 569] width 33 height 33
click at [653, 570] on button "button" at bounding box center [635, 569] width 121 height 69
click at [646, 581] on icon "button" at bounding box center [635, 569] width 33 height 33
click at [621, 566] on icon "button" at bounding box center [635, 569] width 33 height 33
click at [646, 561] on icon "button" at bounding box center [635, 569] width 33 height 33
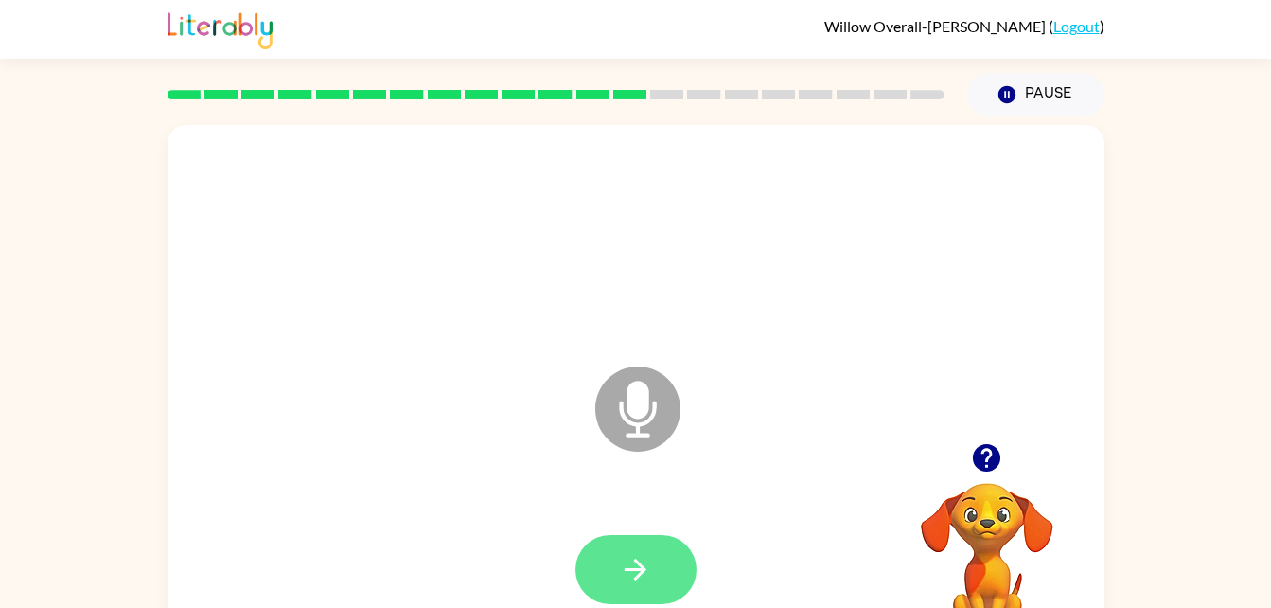
click at [667, 552] on button "button" at bounding box center [635, 569] width 121 height 69
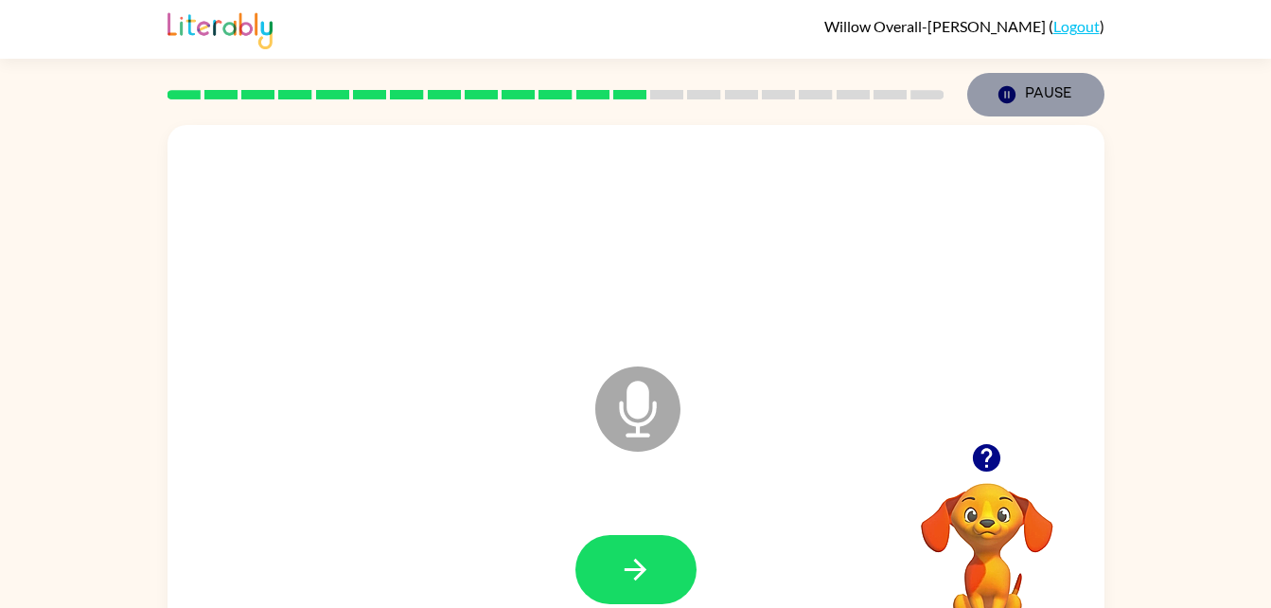
click at [1035, 97] on button "Pause Pause" at bounding box center [1035, 95] width 137 height 44
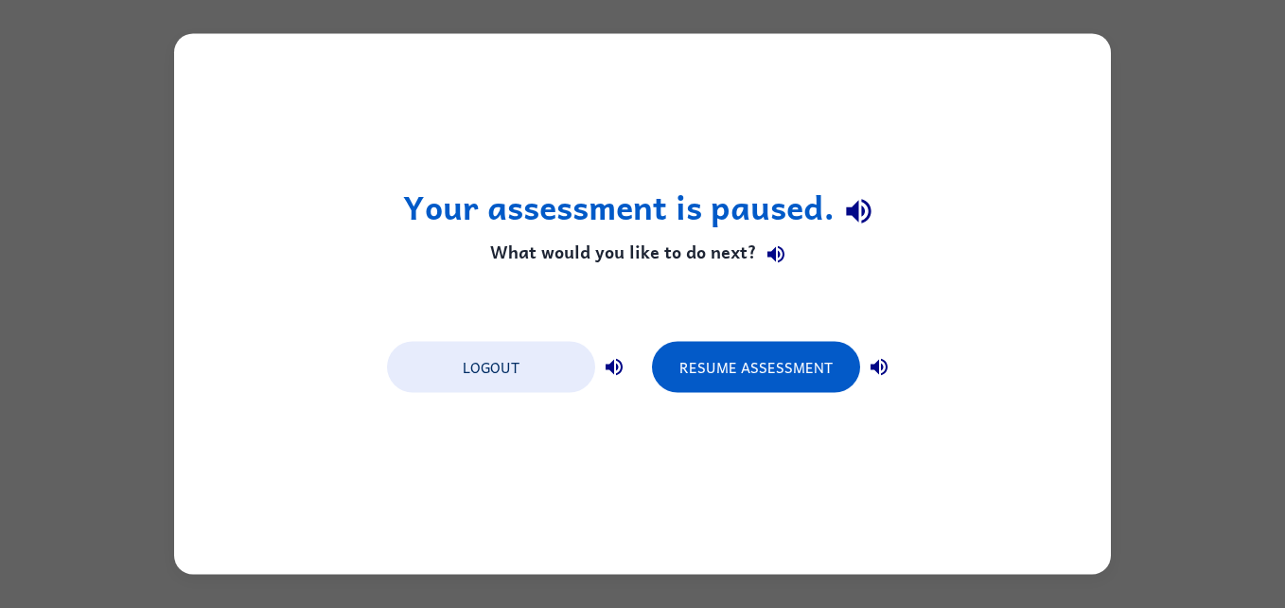
click at [929, 494] on div "Your assessment is paused. What would you like to do next? Logout Resume Assess…" at bounding box center [642, 304] width 937 height 540
click at [749, 350] on button "Resume Assessment" at bounding box center [756, 367] width 208 height 51
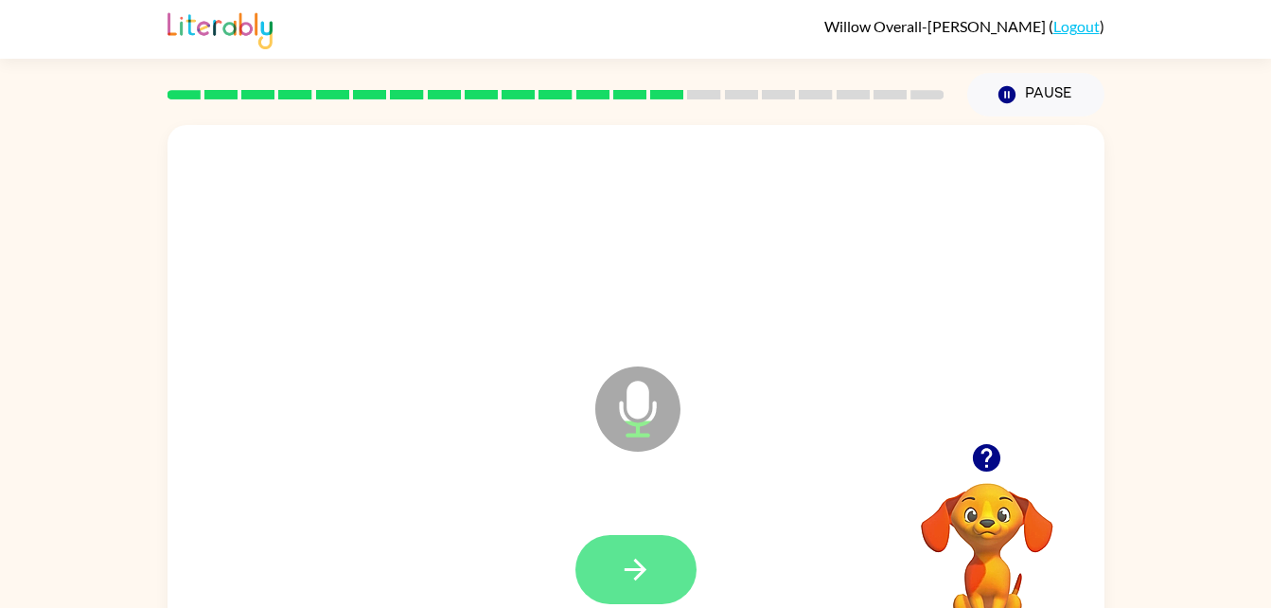
click at [692, 576] on button "button" at bounding box center [635, 569] width 121 height 69
click at [646, 564] on icon "button" at bounding box center [635, 569] width 33 height 33
click at [656, 557] on button "button" at bounding box center [635, 569] width 121 height 69
click at [663, 558] on button "button" at bounding box center [635, 569] width 121 height 69
click at [654, 557] on button "button" at bounding box center [635, 569] width 121 height 69
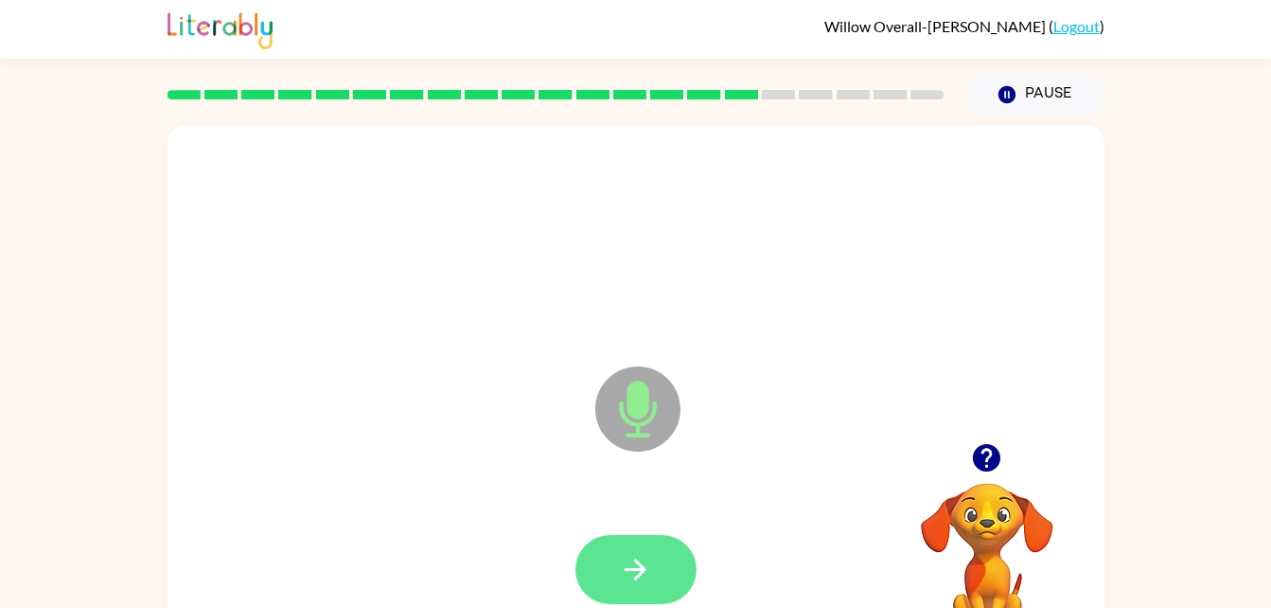
click at [662, 552] on button "button" at bounding box center [635, 569] width 121 height 69
